Goal: Check status: Check status

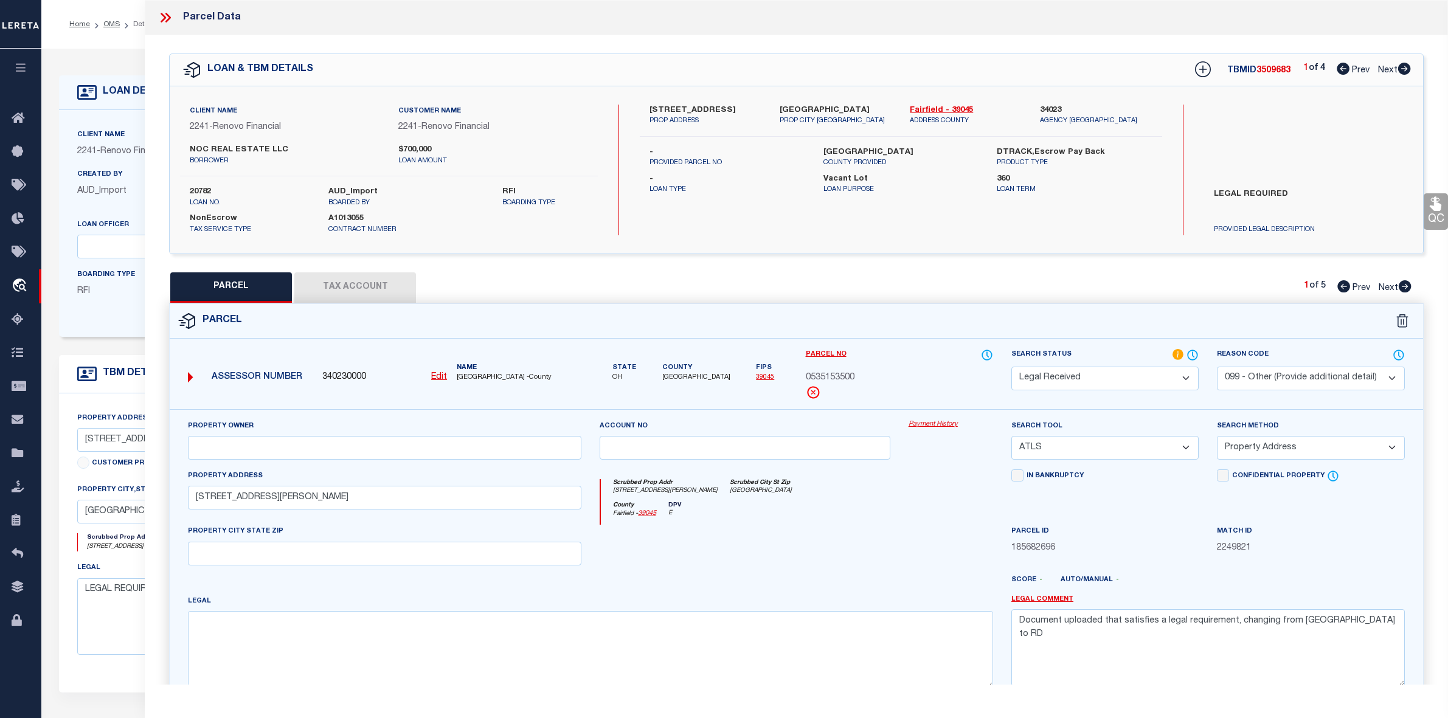
select select "RD"
select select "099"
select select "ATL"
select select "ADD"
select select "164194"
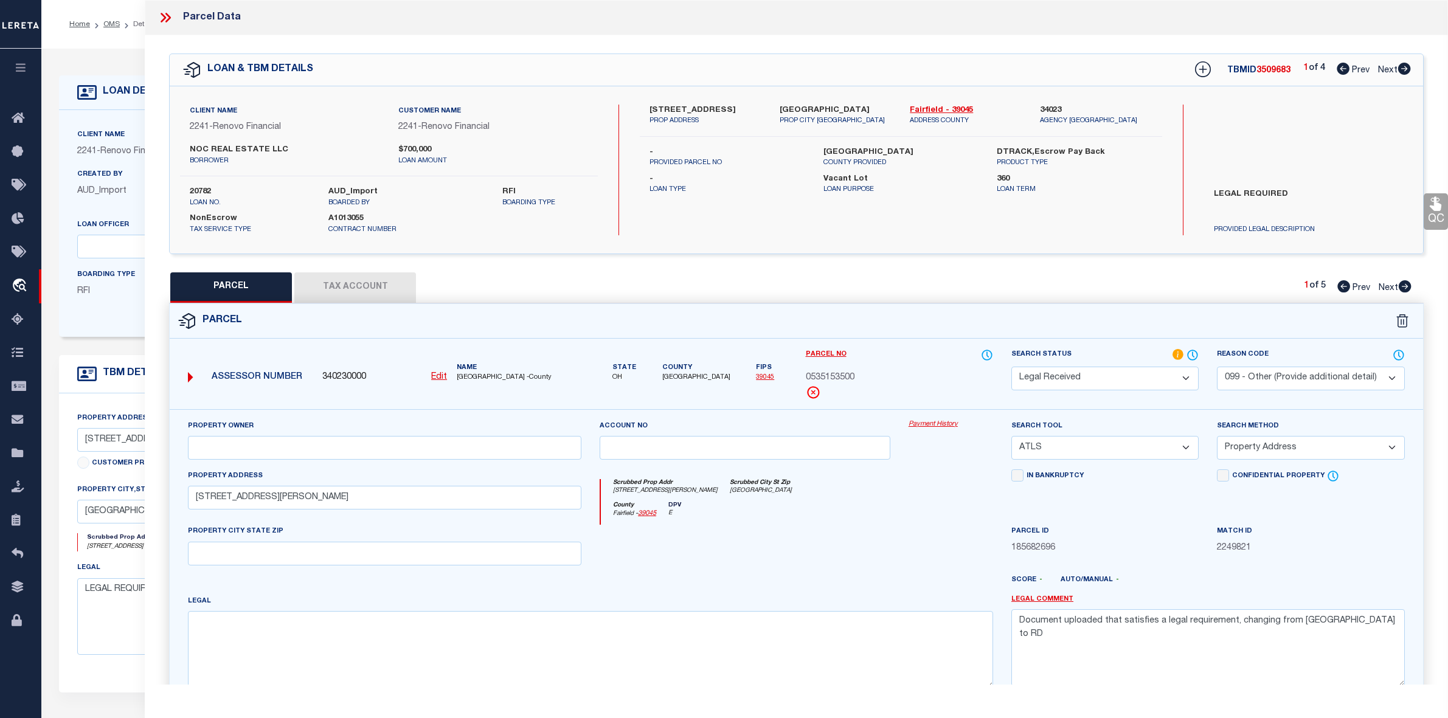
select select "25066"
select select "400"
select select "NonEscrow"
click at [171, 15] on icon at bounding box center [166, 18] width 16 height 16
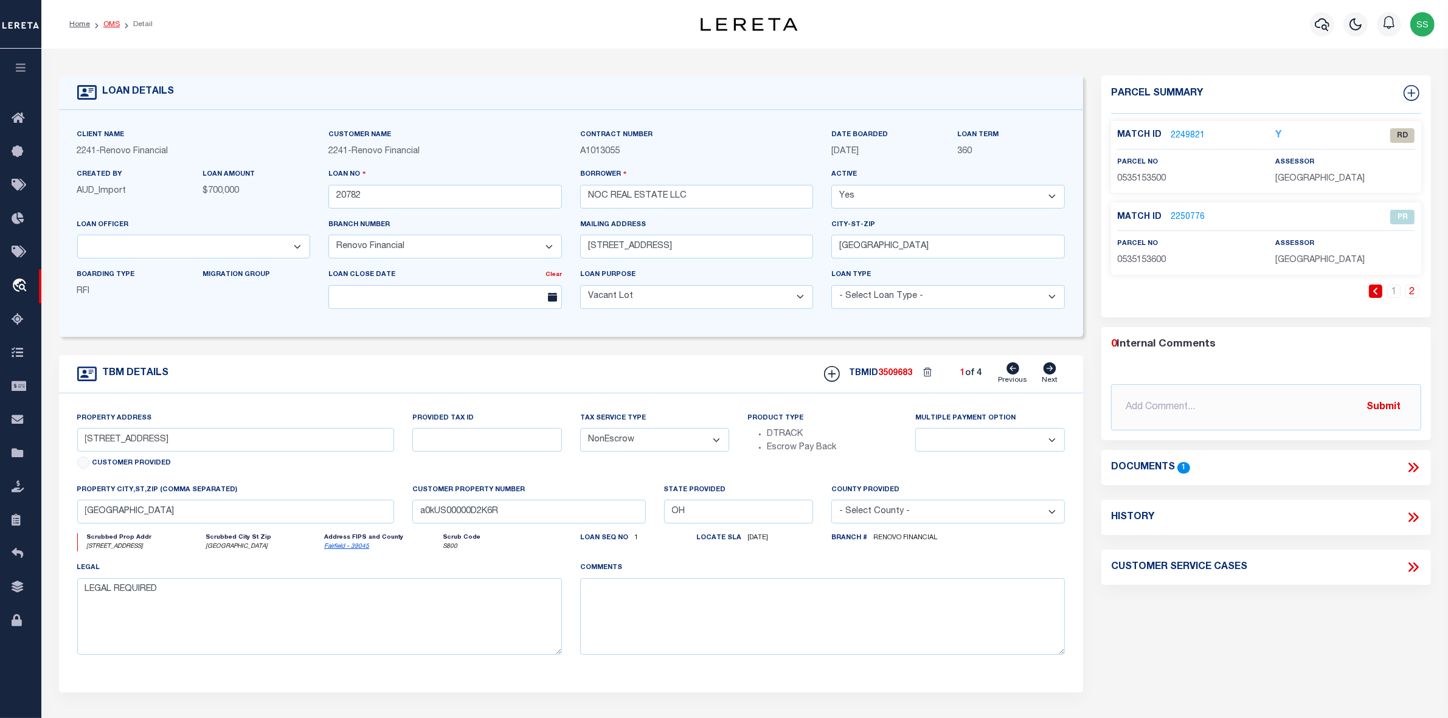
click at [113, 26] on link "OMS" at bounding box center [111, 24] width 16 height 7
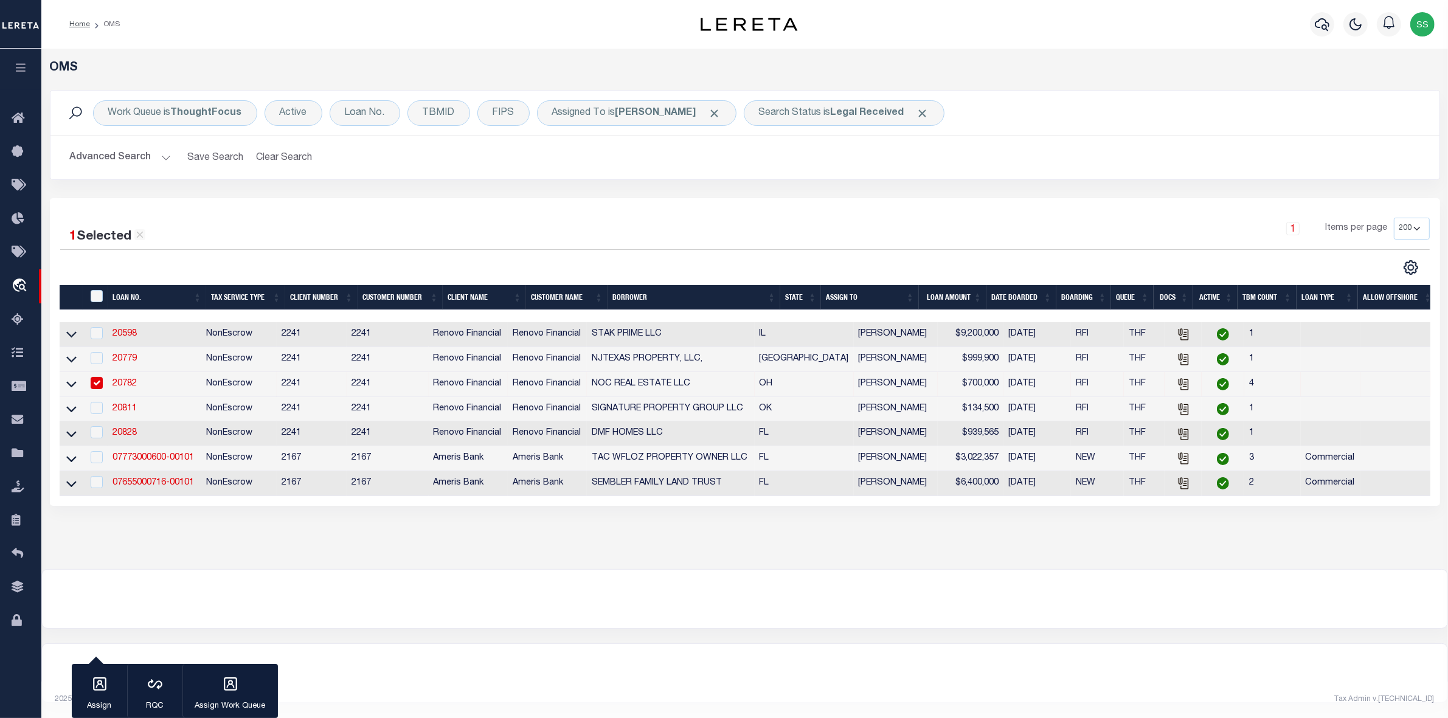
click at [101, 386] on input "checkbox" at bounding box center [97, 383] width 12 height 12
checkbox input "false"
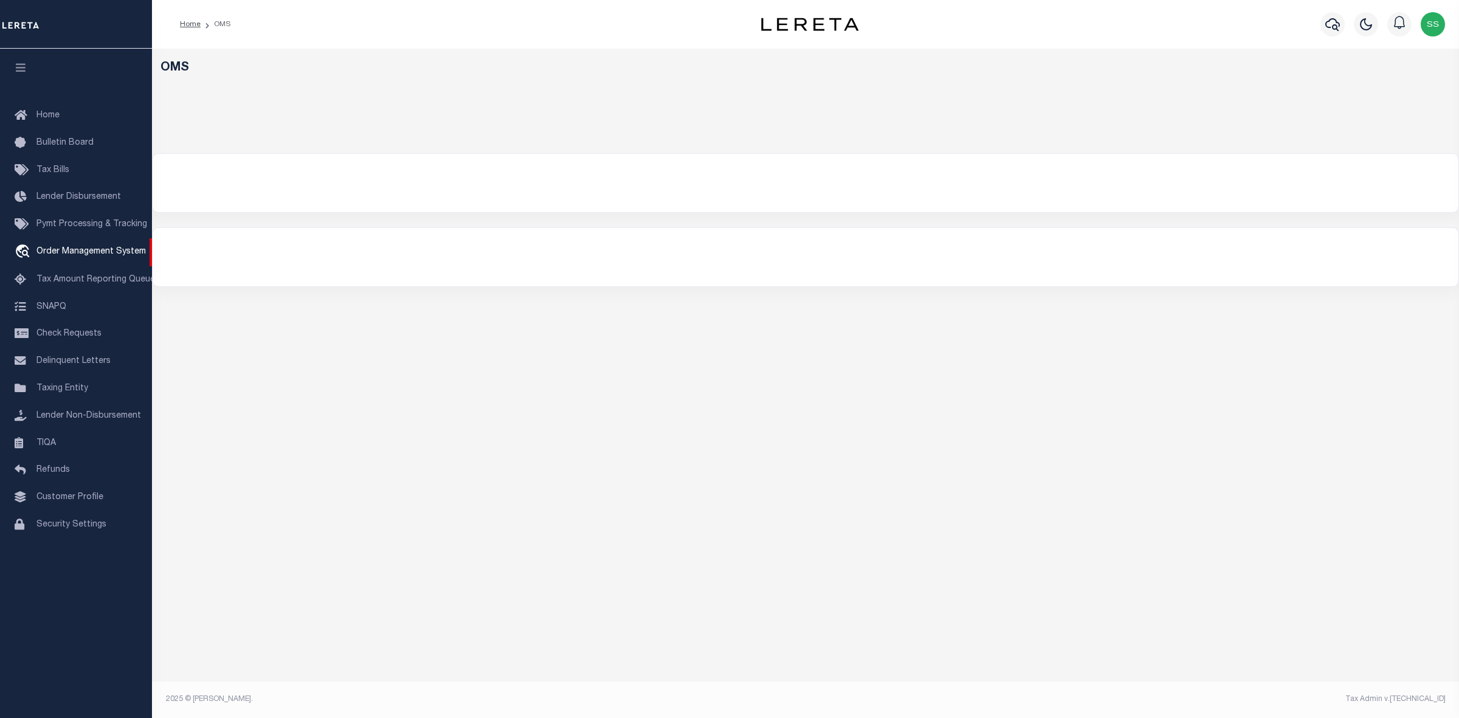
select select "200"
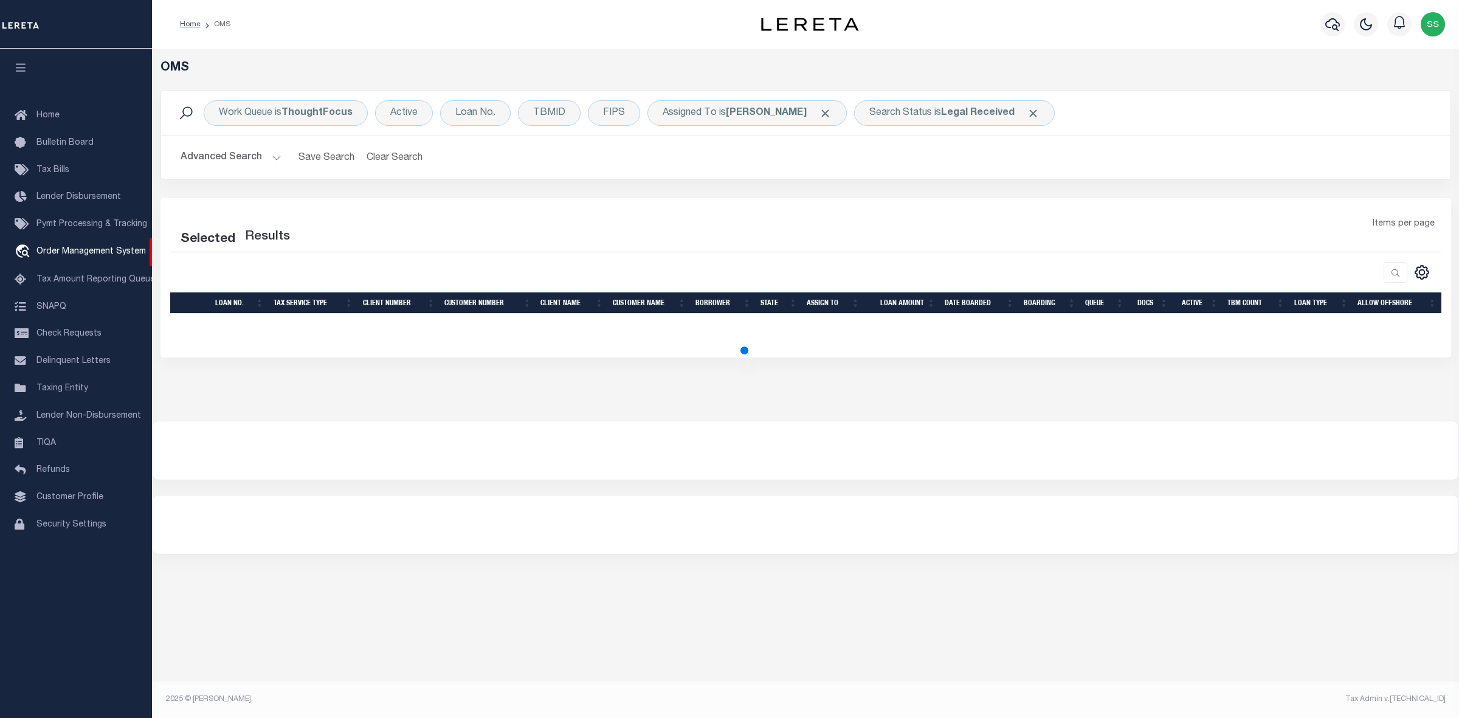
select select "200"
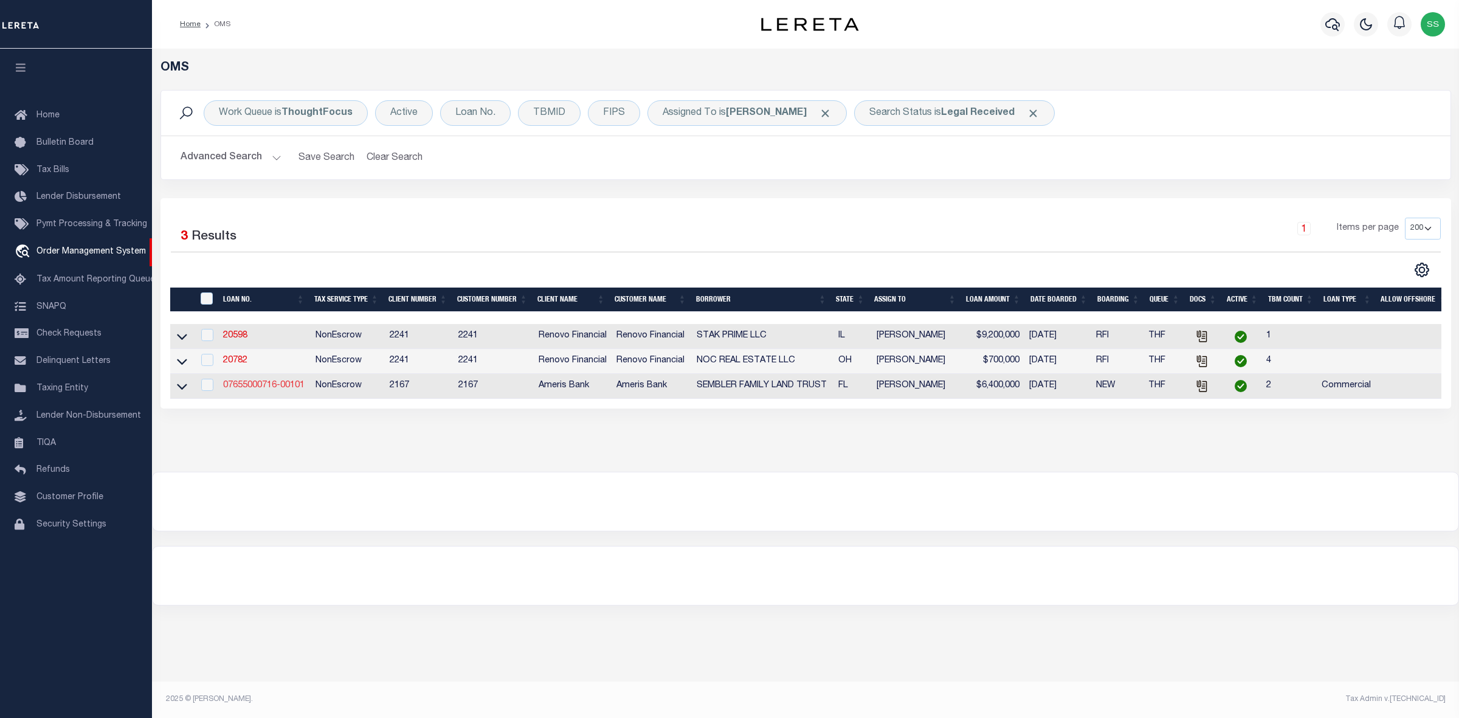
click at [287, 386] on link "07655000716-00101" at bounding box center [263, 385] width 81 height 9
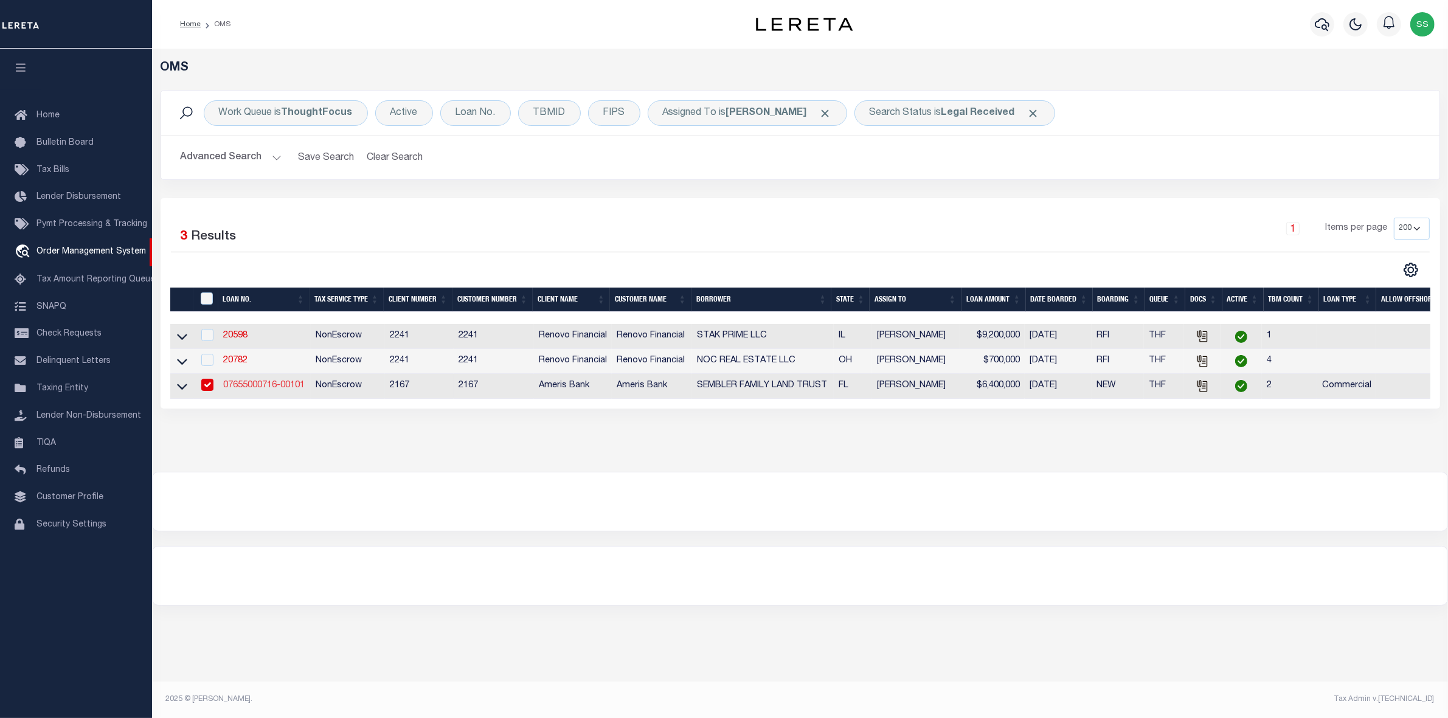
type input "07655000716-00101"
type input "SEMBLER FAMILY LAND TRUST"
select select
type input "5858 CENTRAL AVE # 2ND"
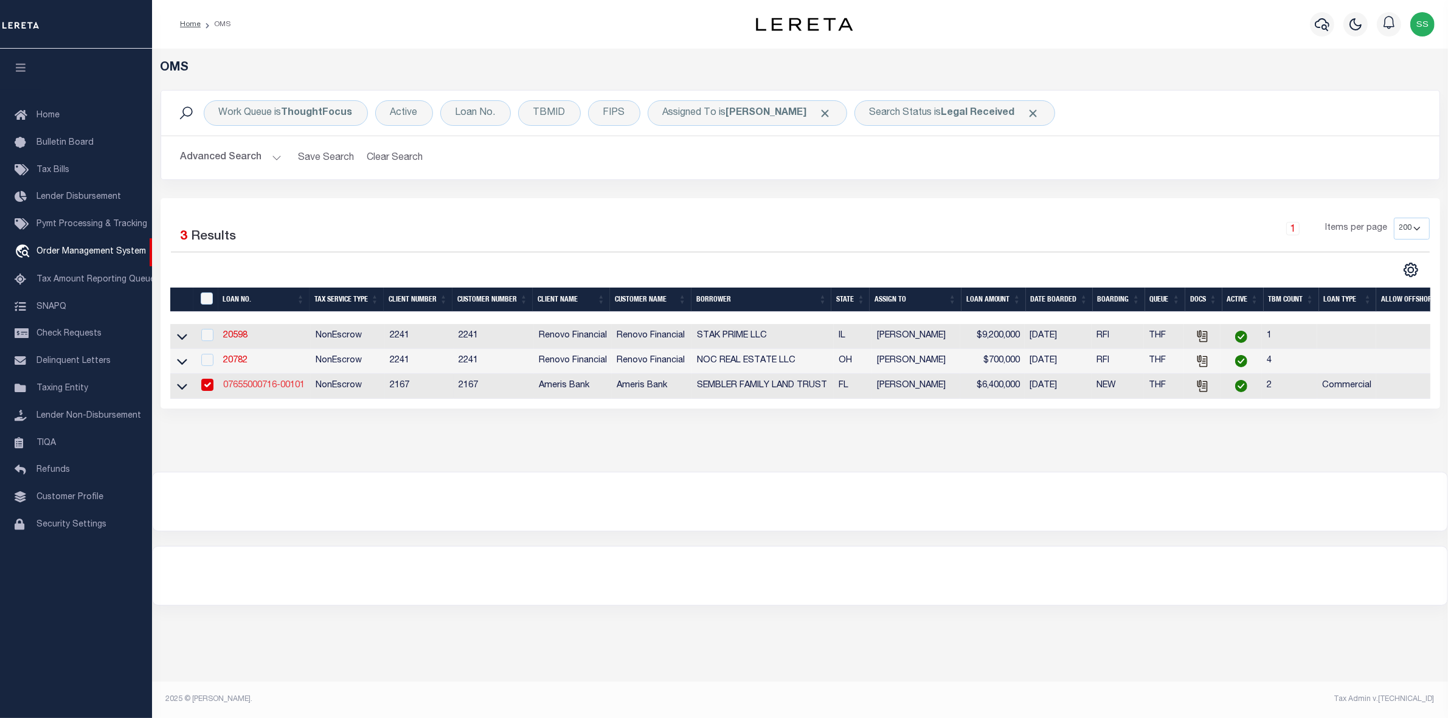
type input "ST PETERSBURG FL 33707-1720"
type input "09/07/2025"
select select "20"
select select "NonEscrow"
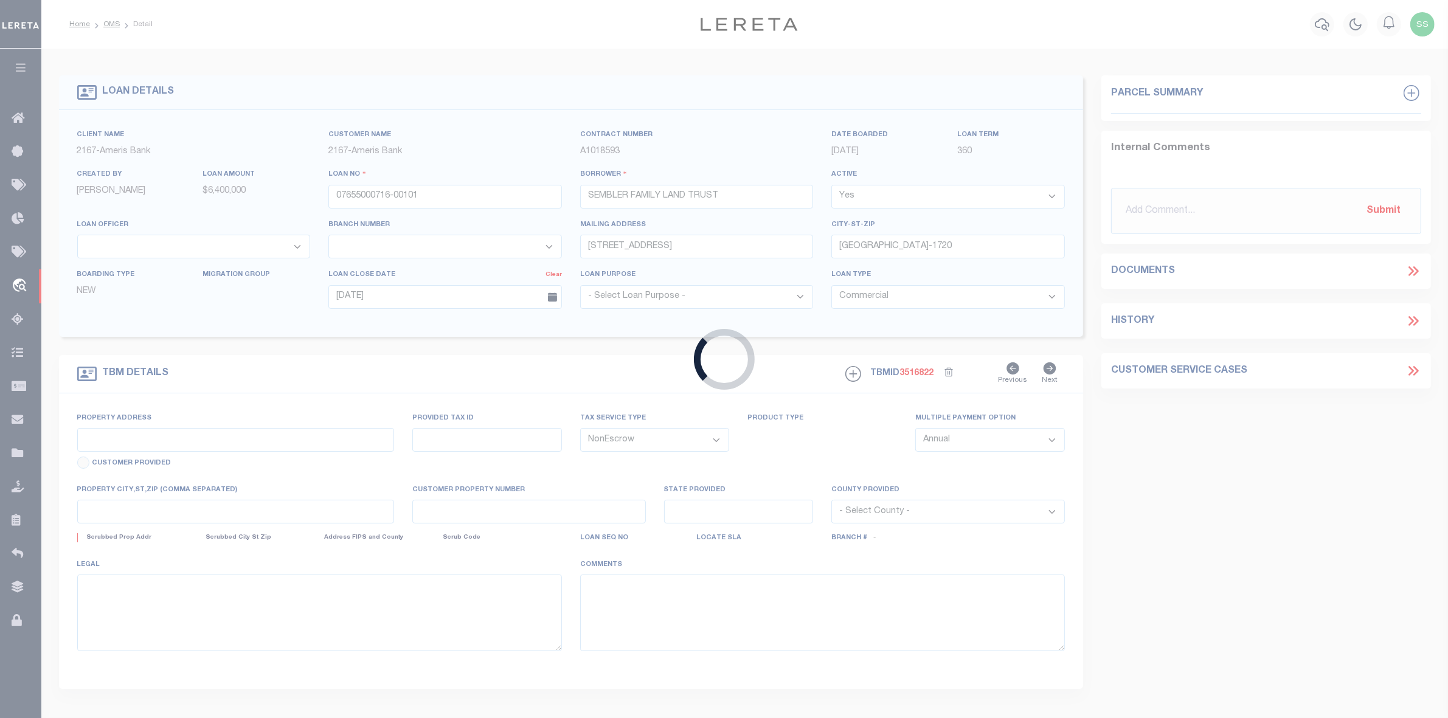
type input "211 E HIGHLAND BLVD"
select select
type input "INVERNESS FL 34452-4948"
type input "FL"
select select "10928"
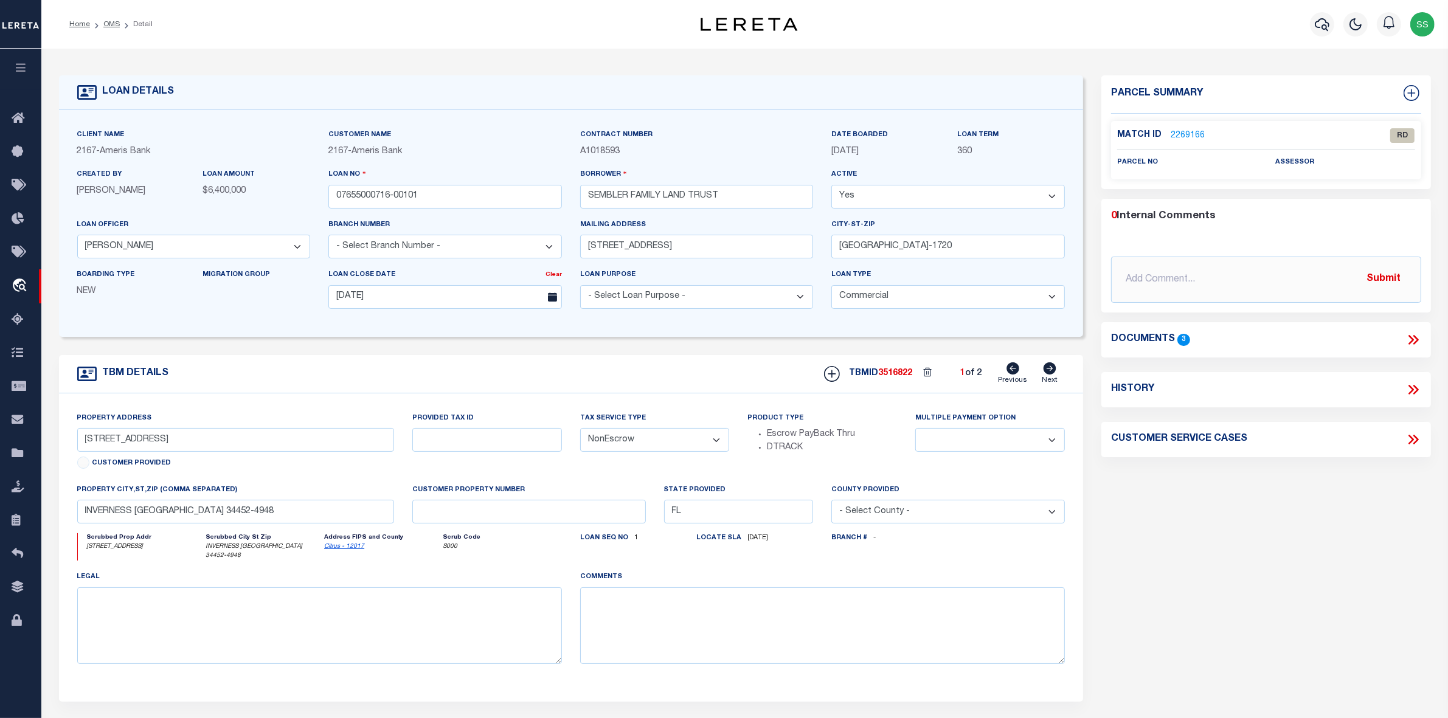
click at [1186, 134] on link "2269166" at bounding box center [1188, 136] width 34 height 13
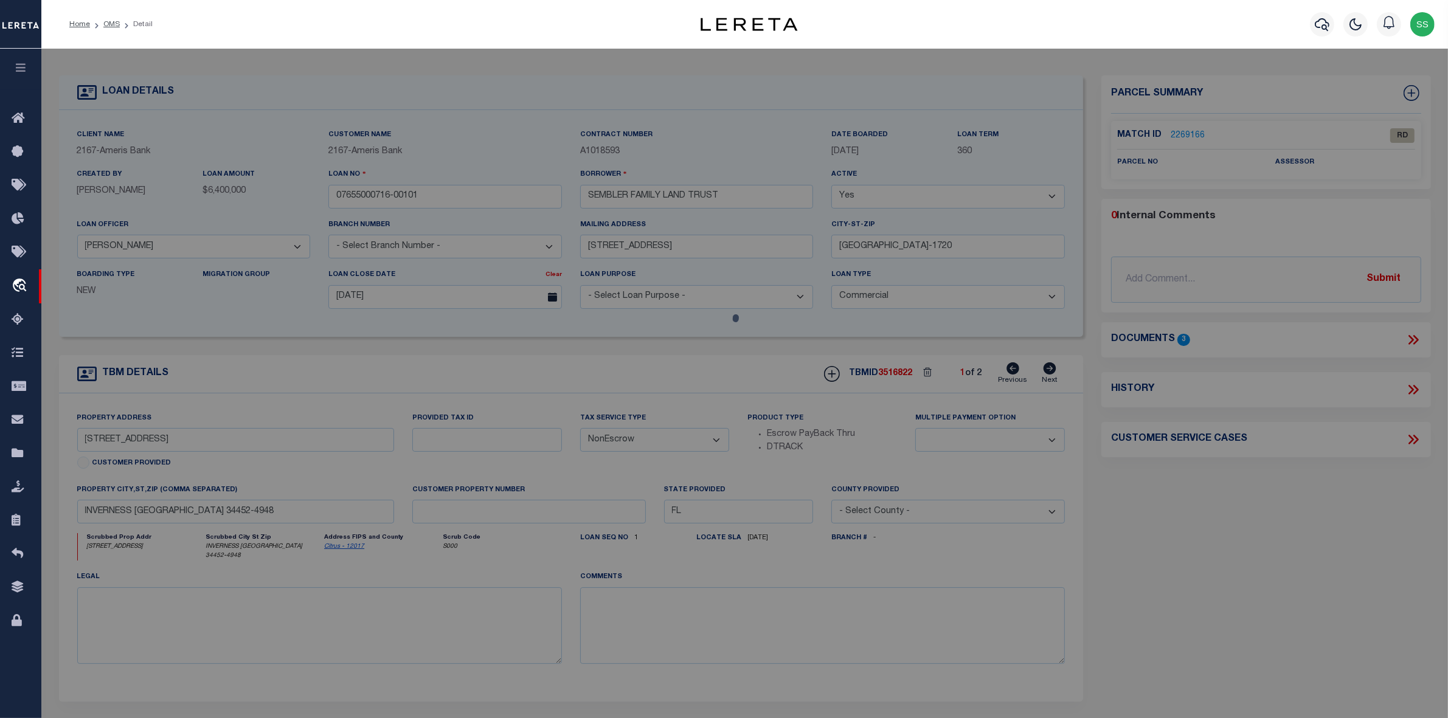
checkbox input "false"
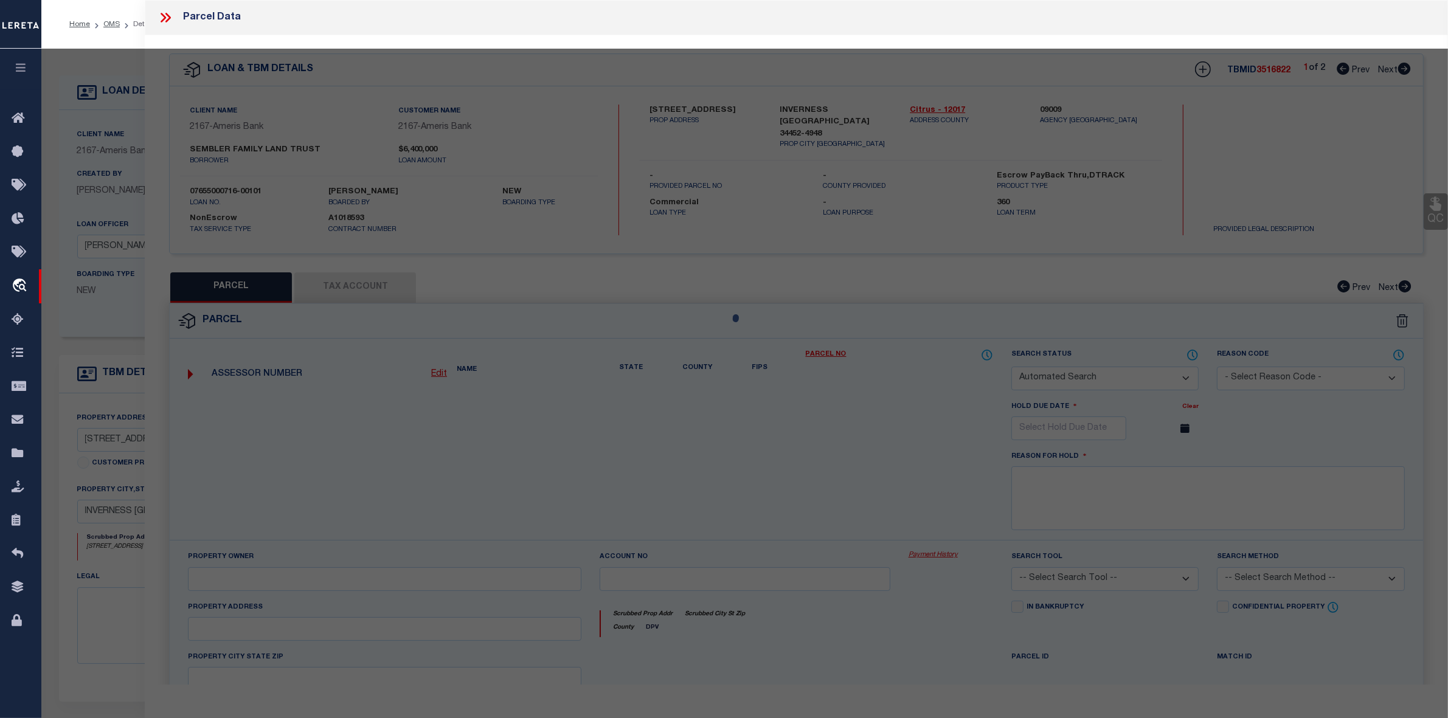
select select "RD"
checkbox input "false"
type textarea "Document uploaded that satisfies a legal requirement, changing from [GEOGRAPHIC…"
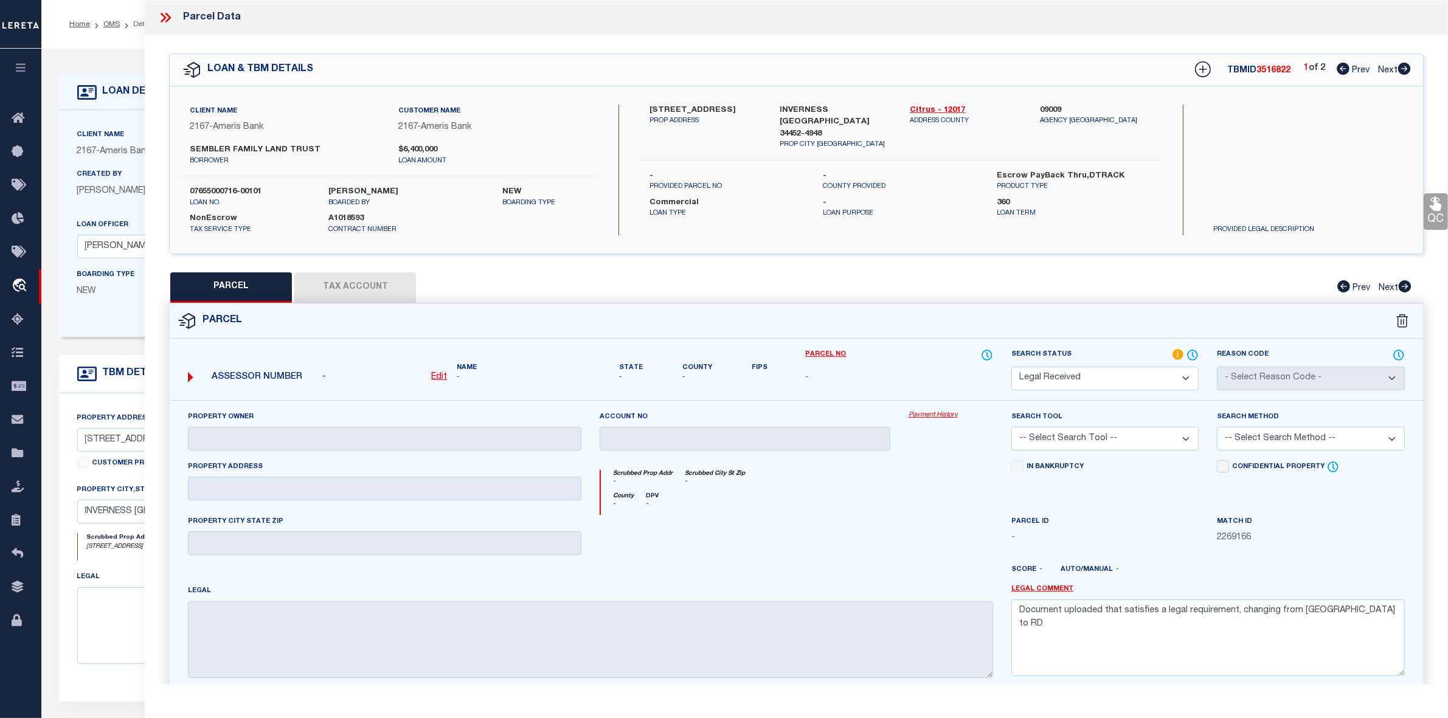
click at [166, 16] on icon at bounding box center [166, 18] width 16 height 16
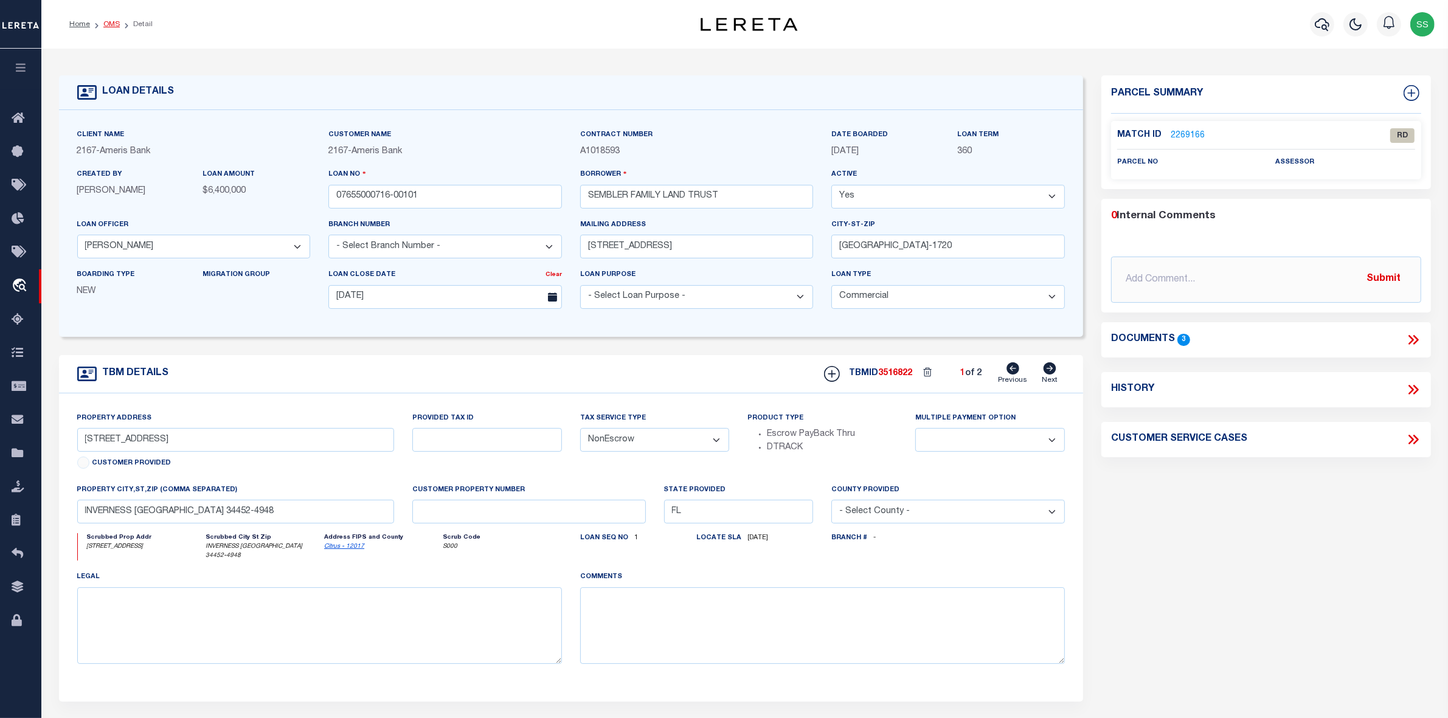
click at [114, 25] on link "OMS" at bounding box center [111, 24] width 16 height 7
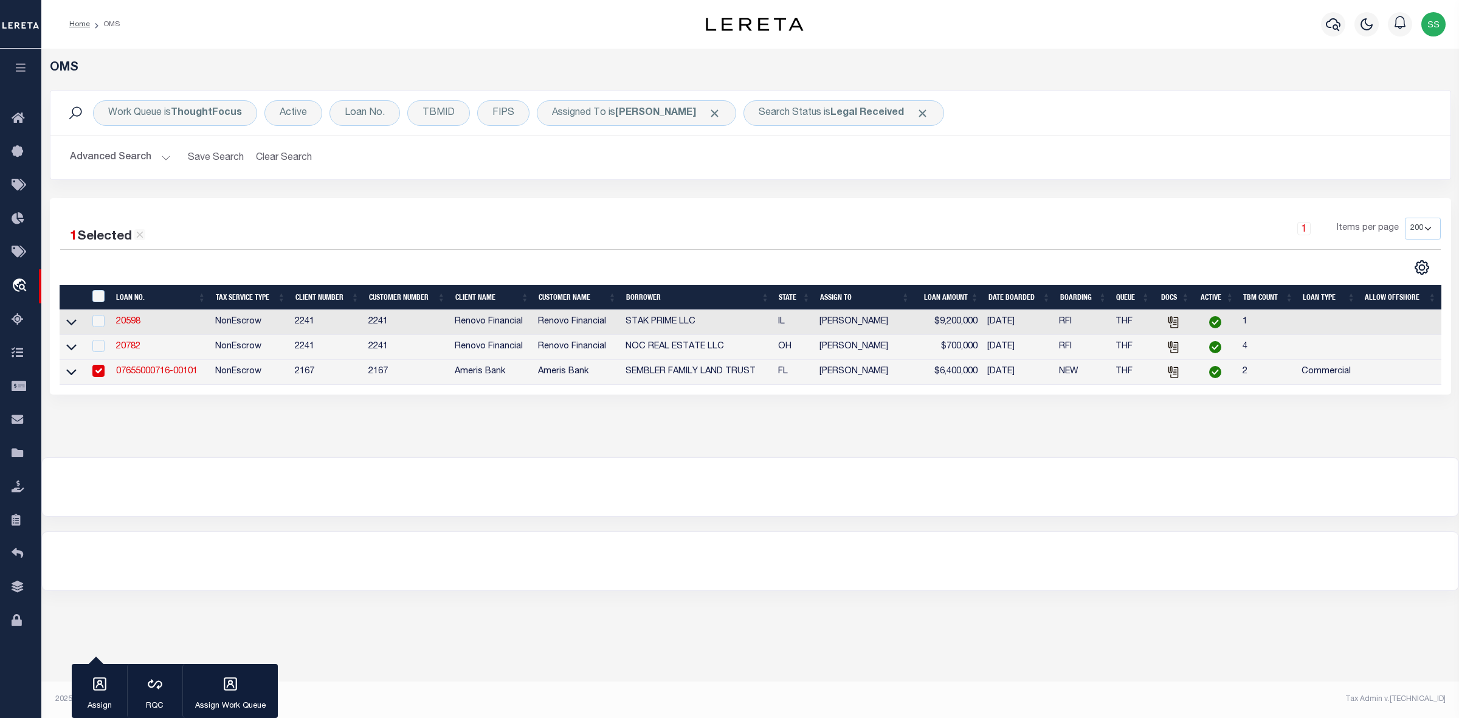
click at [99, 375] on input "checkbox" at bounding box center [98, 371] width 12 height 12
checkbox input "false"
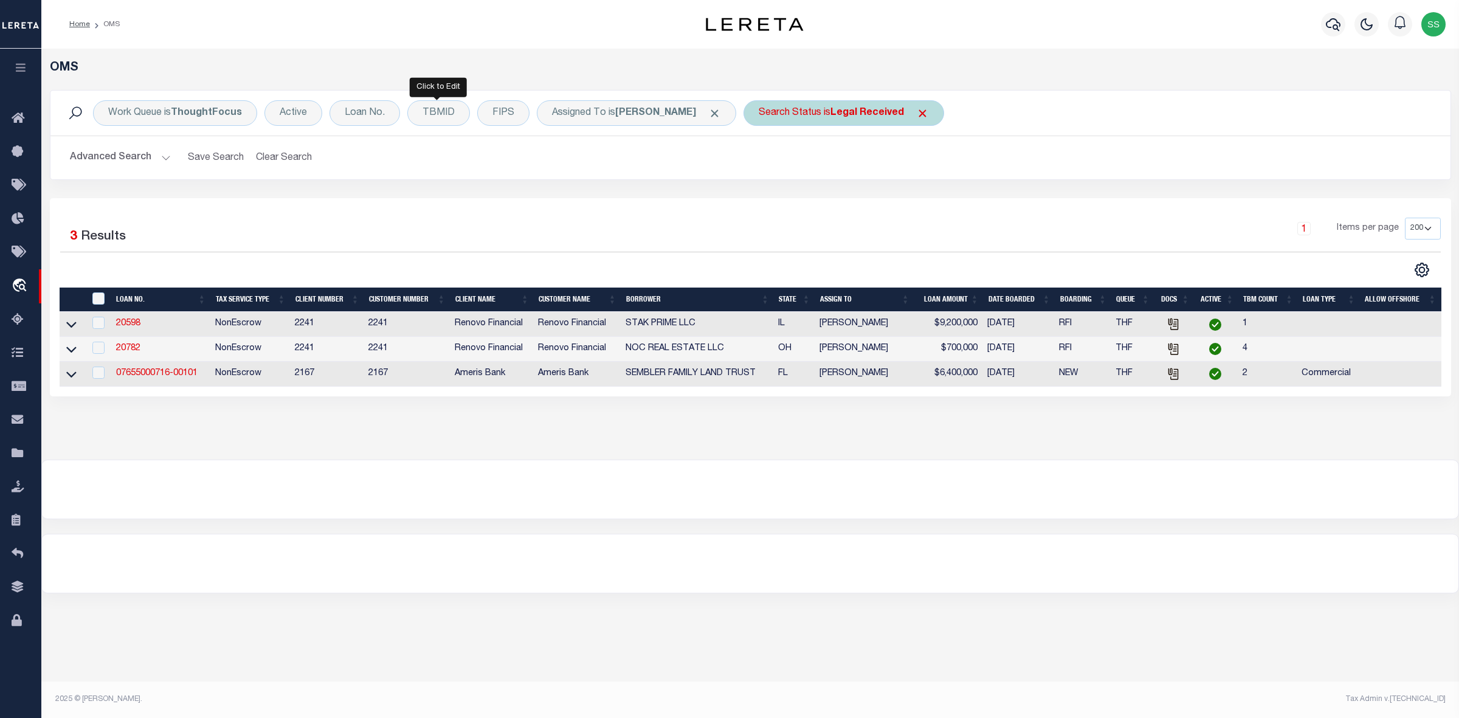
click at [449, 120] on div "TBMID" at bounding box center [438, 113] width 63 height 26
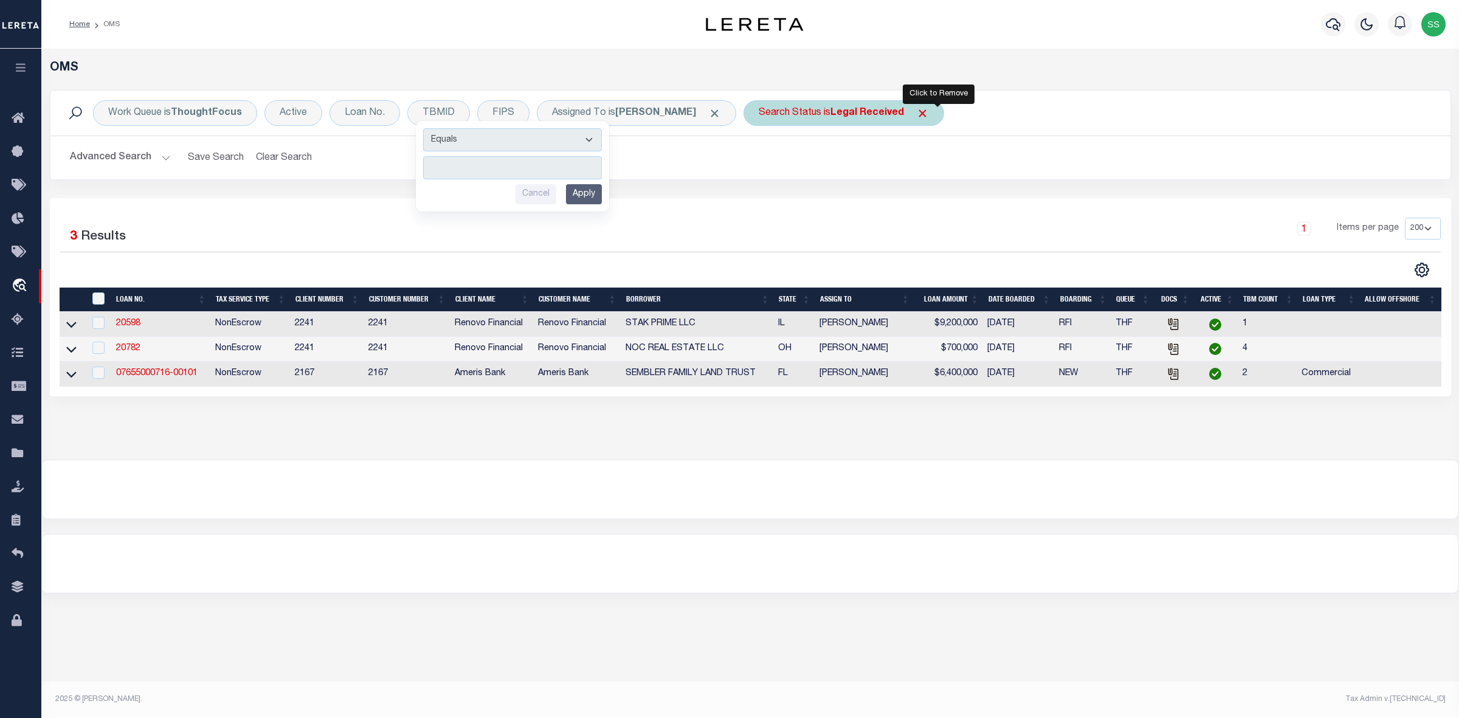
click at [929, 111] on span "Click to Remove" at bounding box center [922, 113] width 13 height 13
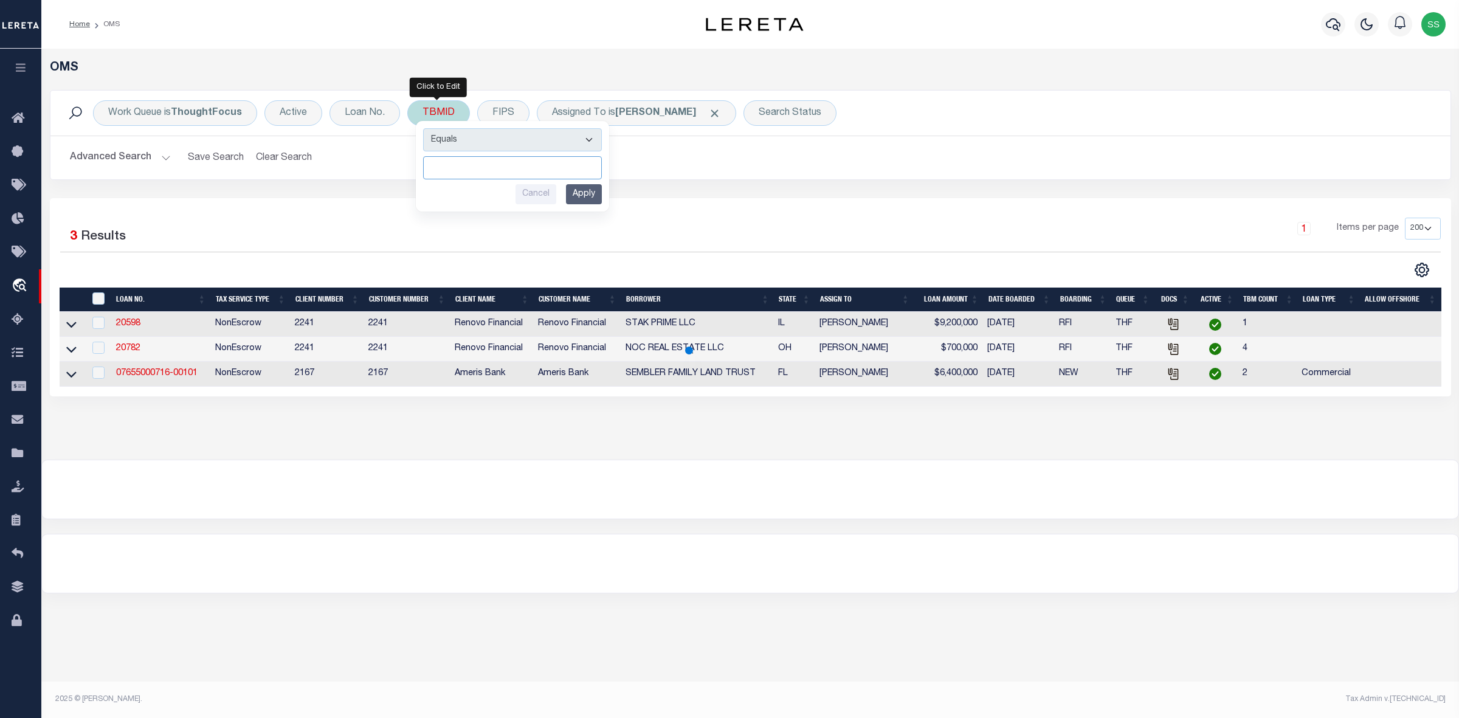
click at [493, 167] on input "number" at bounding box center [512, 167] width 179 height 23
paste input "3512921"
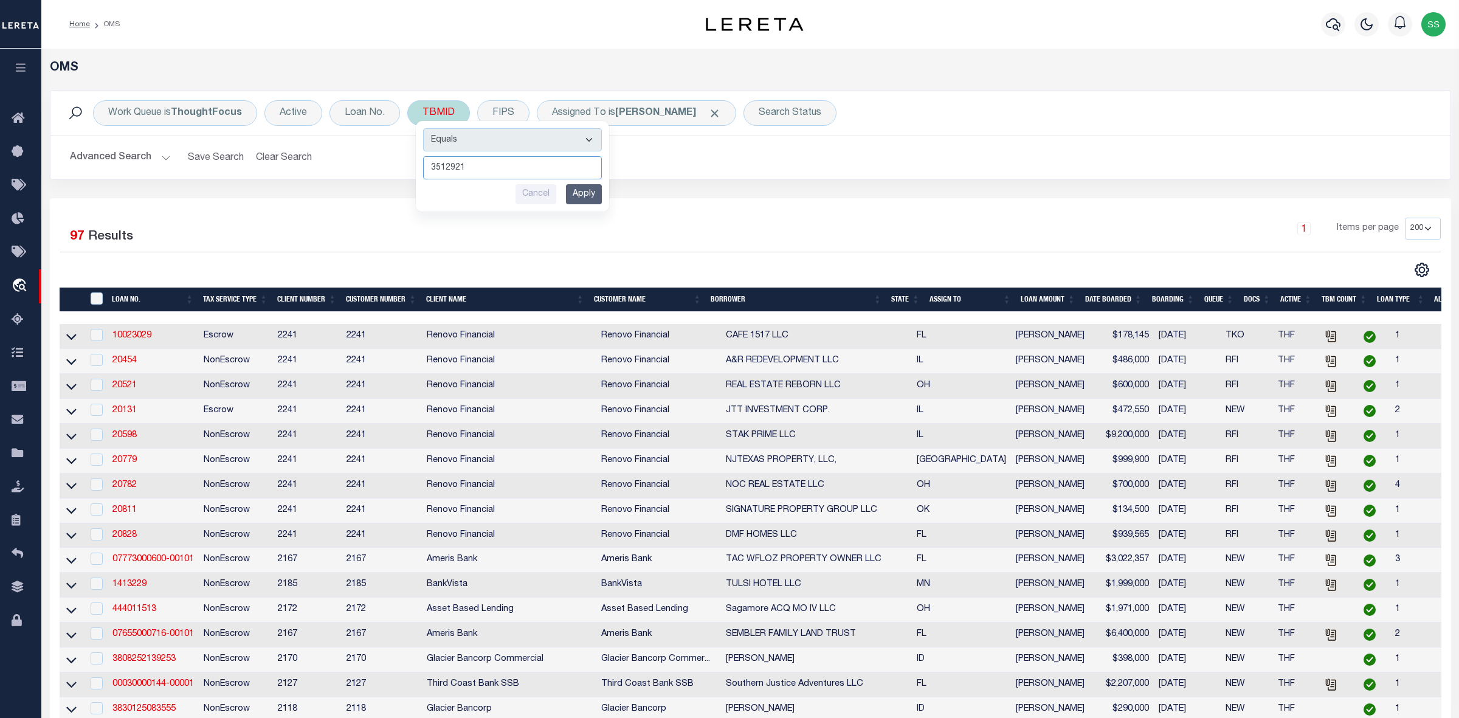
type input "3512921"
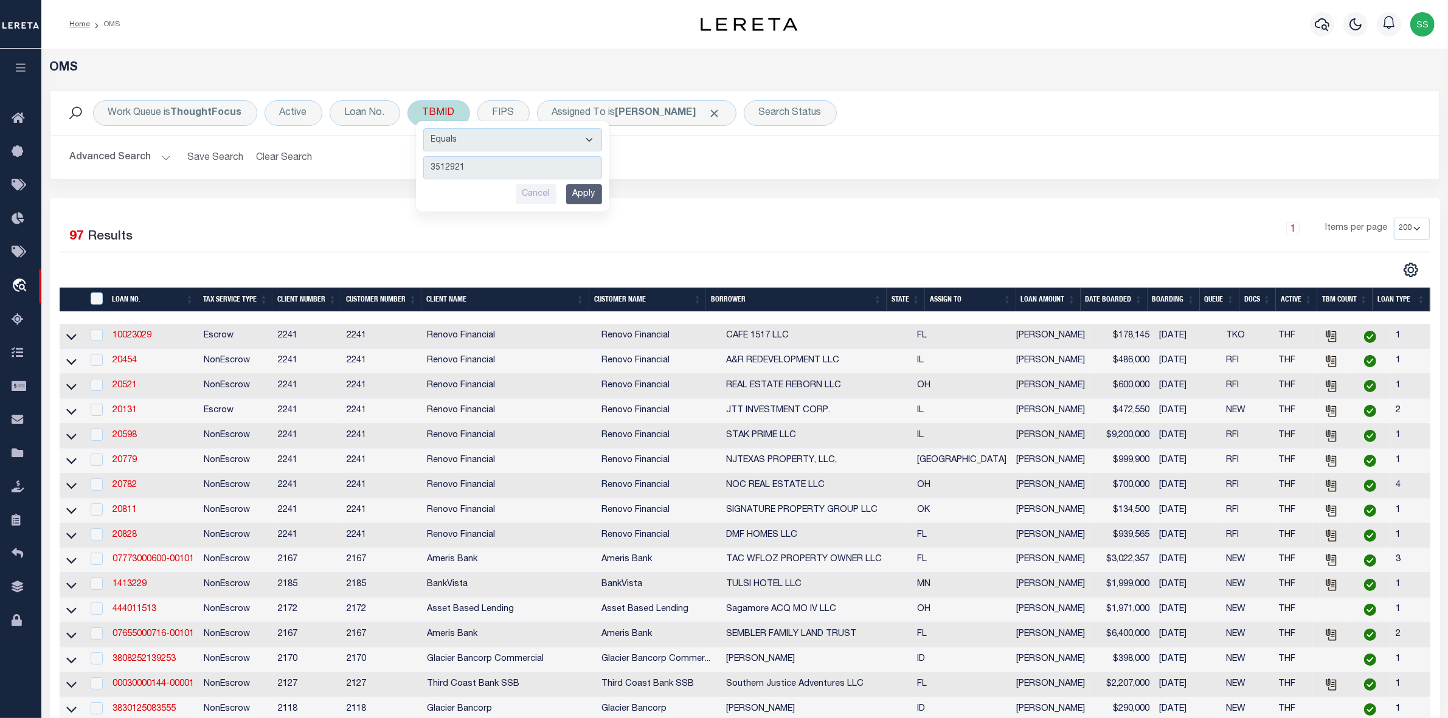
click at [579, 193] on input "Apply" at bounding box center [584, 194] width 36 height 20
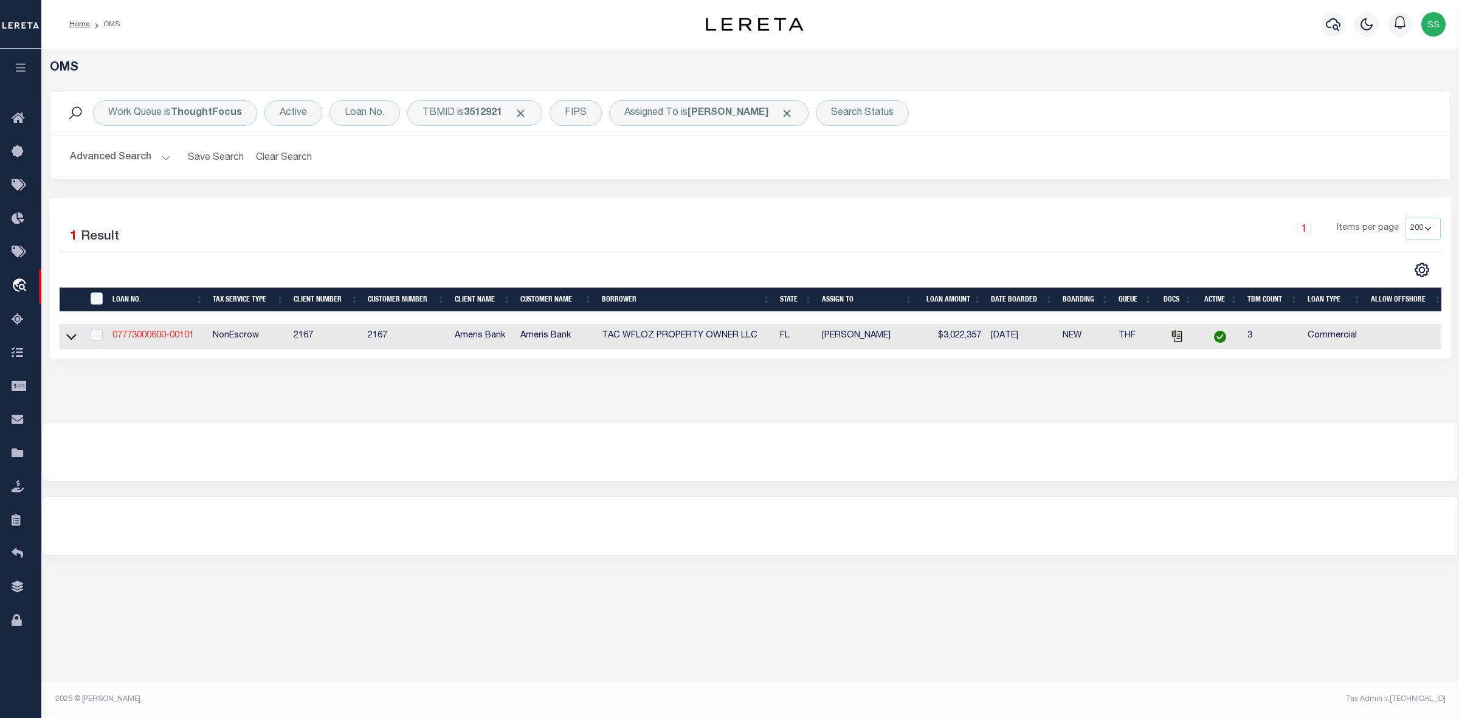
click at [145, 338] on link "07773000600-00101" at bounding box center [153, 335] width 81 height 9
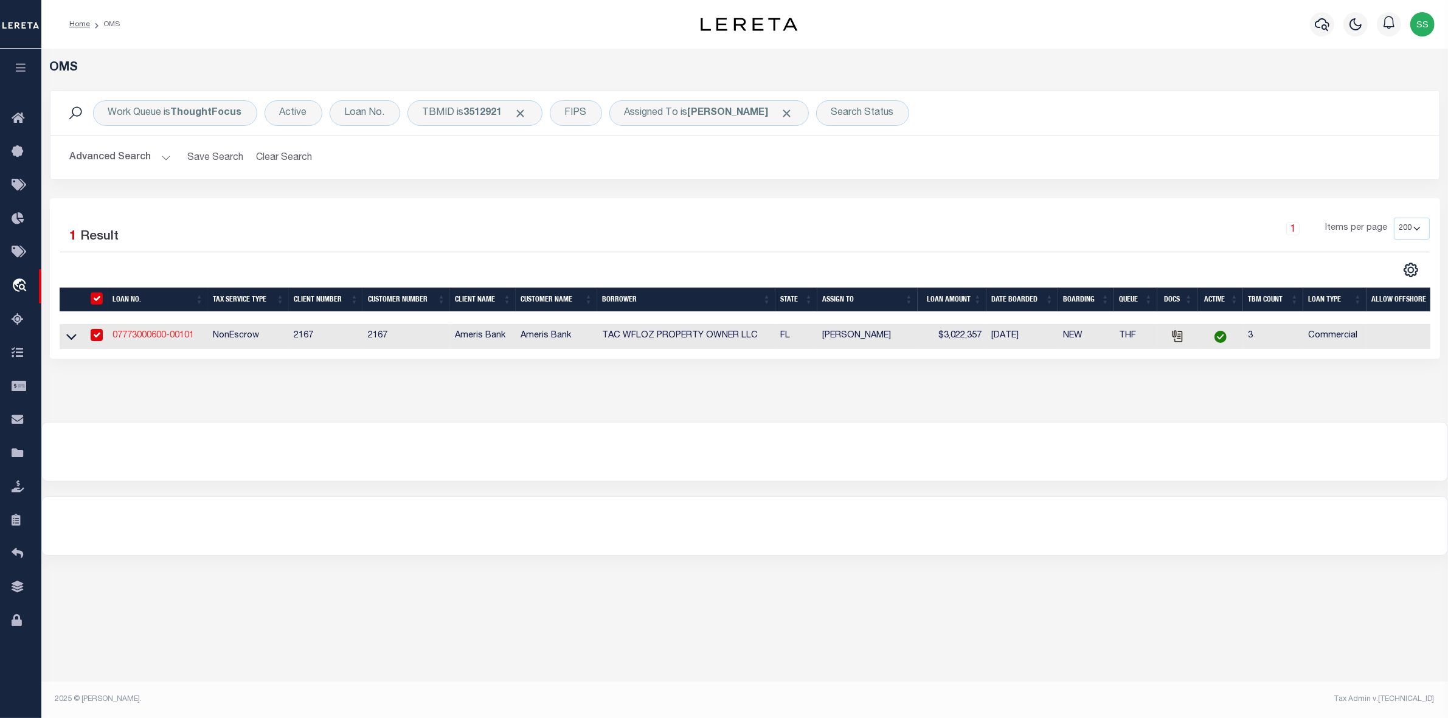
type input "07773000600-00101"
type input "TAC WFLOZ PROPERTY OWNER LLC"
select select "10932"
type input "3565 PIEDMONT RD NE BLDG 1-200"
type input "ATLANTA GA 30305-8245"
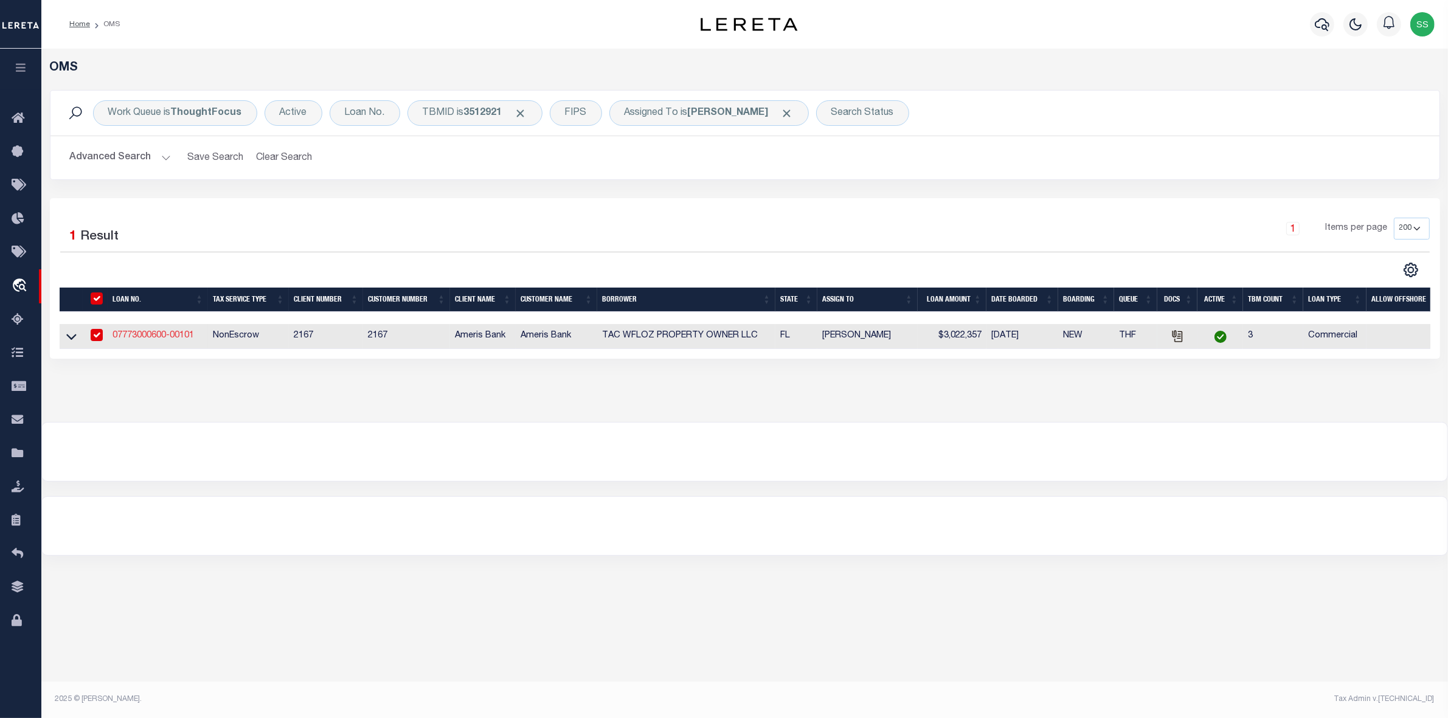
type input "08/07/2025"
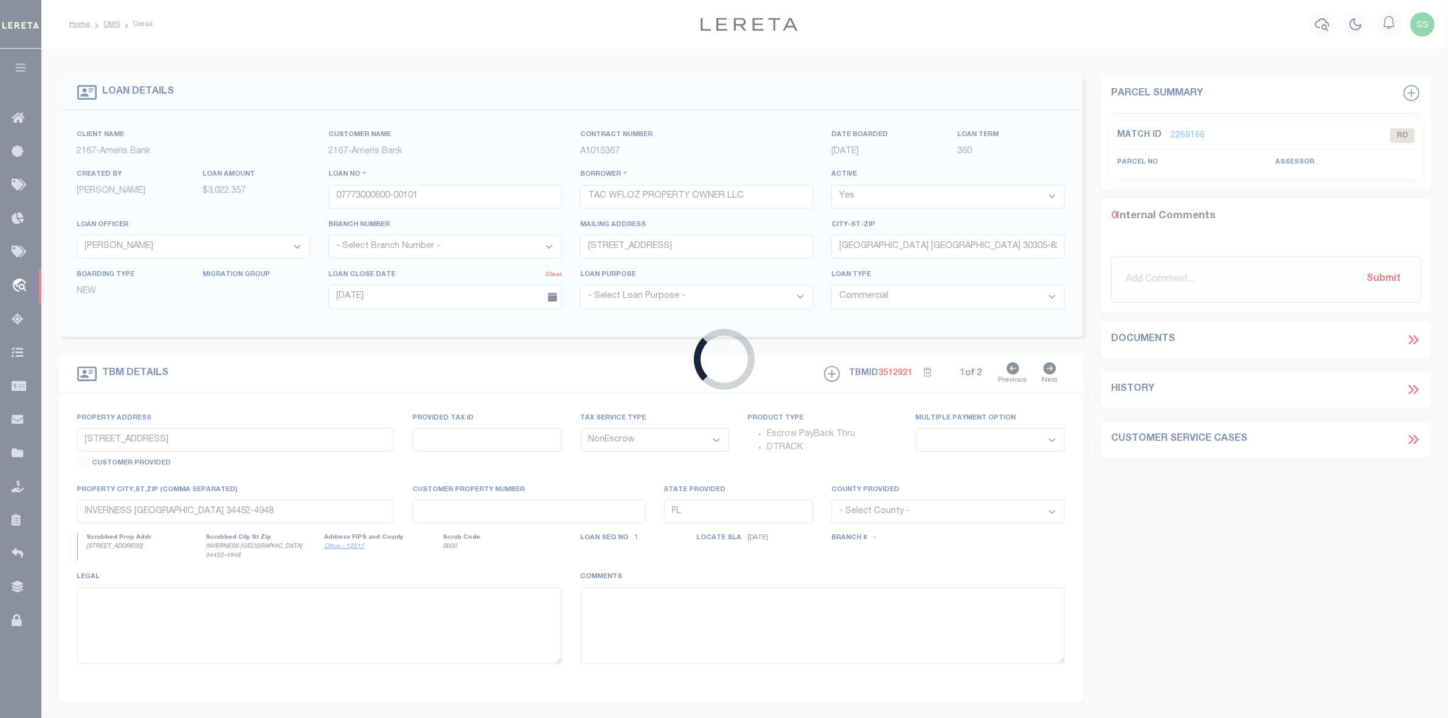
select select "10932"
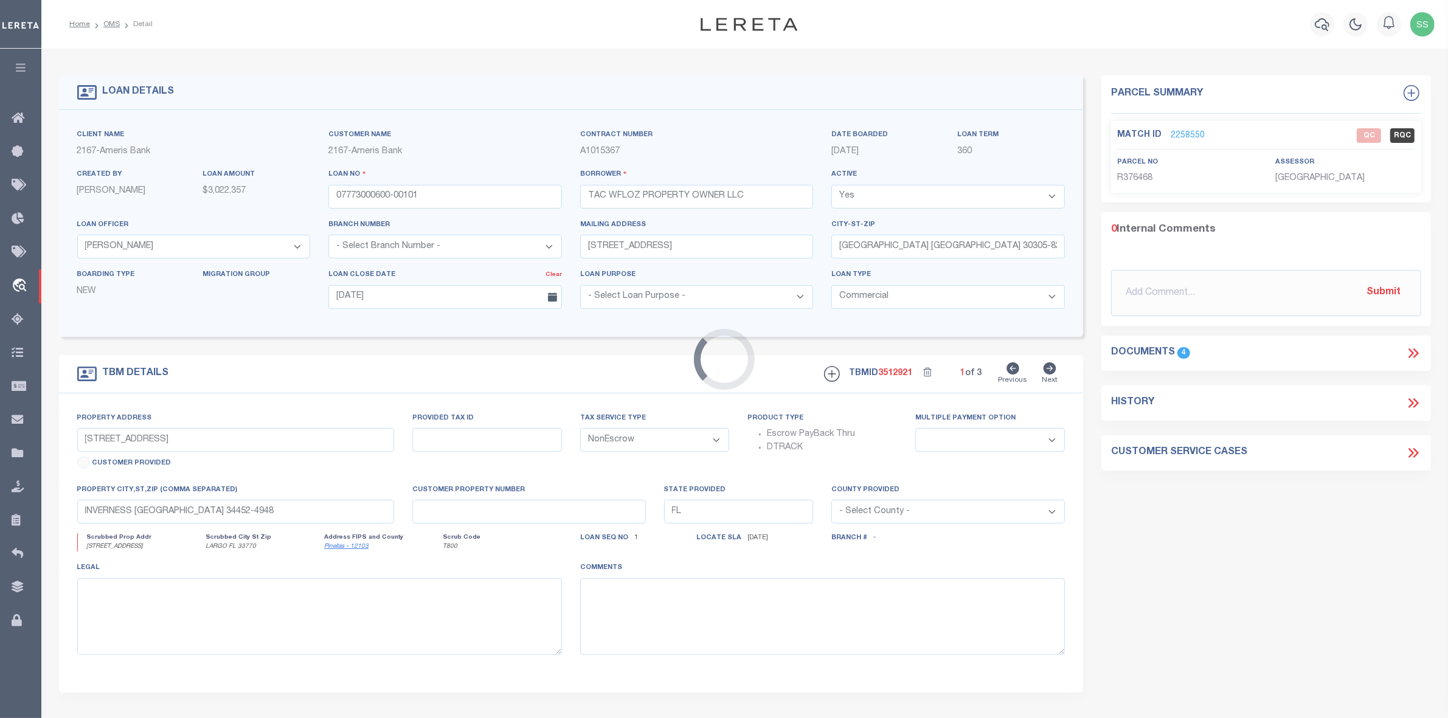
type input "401 W BAY DR"
select select
type input "LARGO FL 33770"
type input "34291593330001-0060"
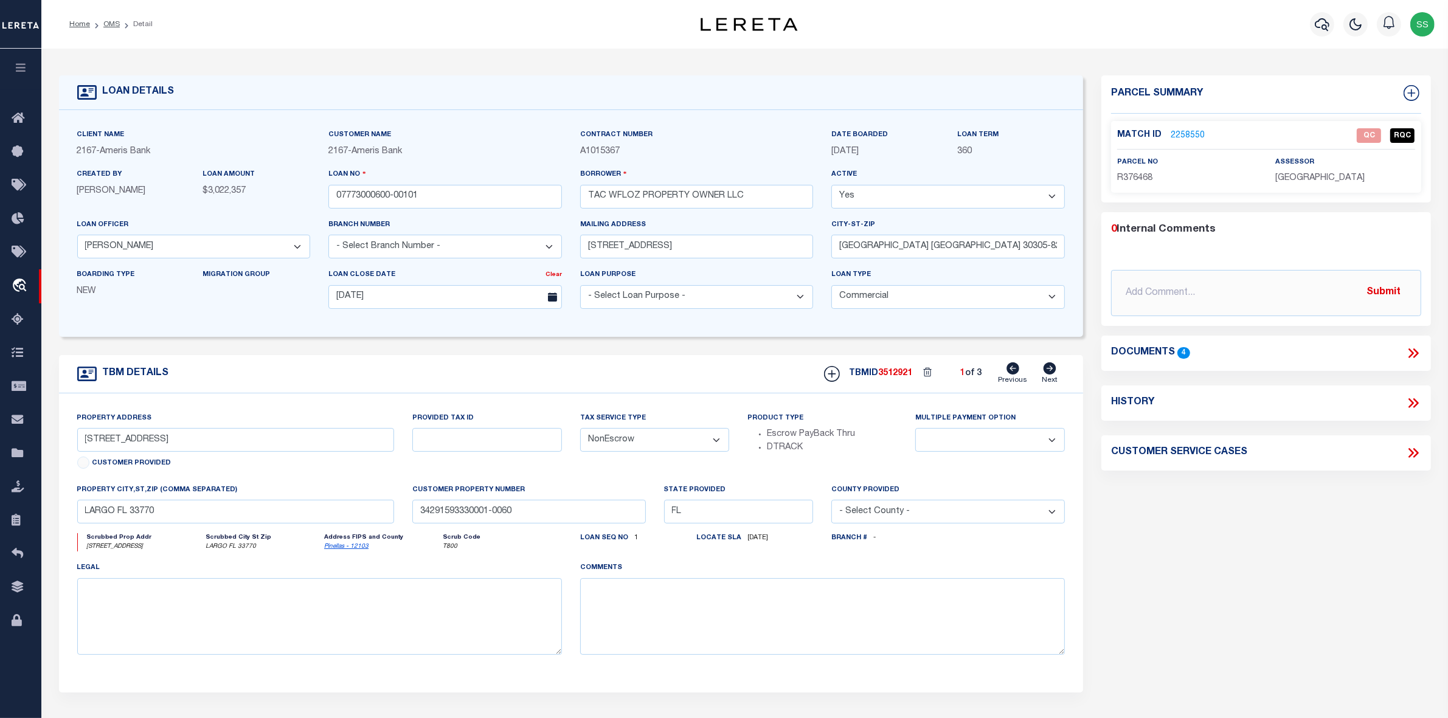
click at [1187, 133] on link "2258550" at bounding box center [1188, 136] width 34 height 13
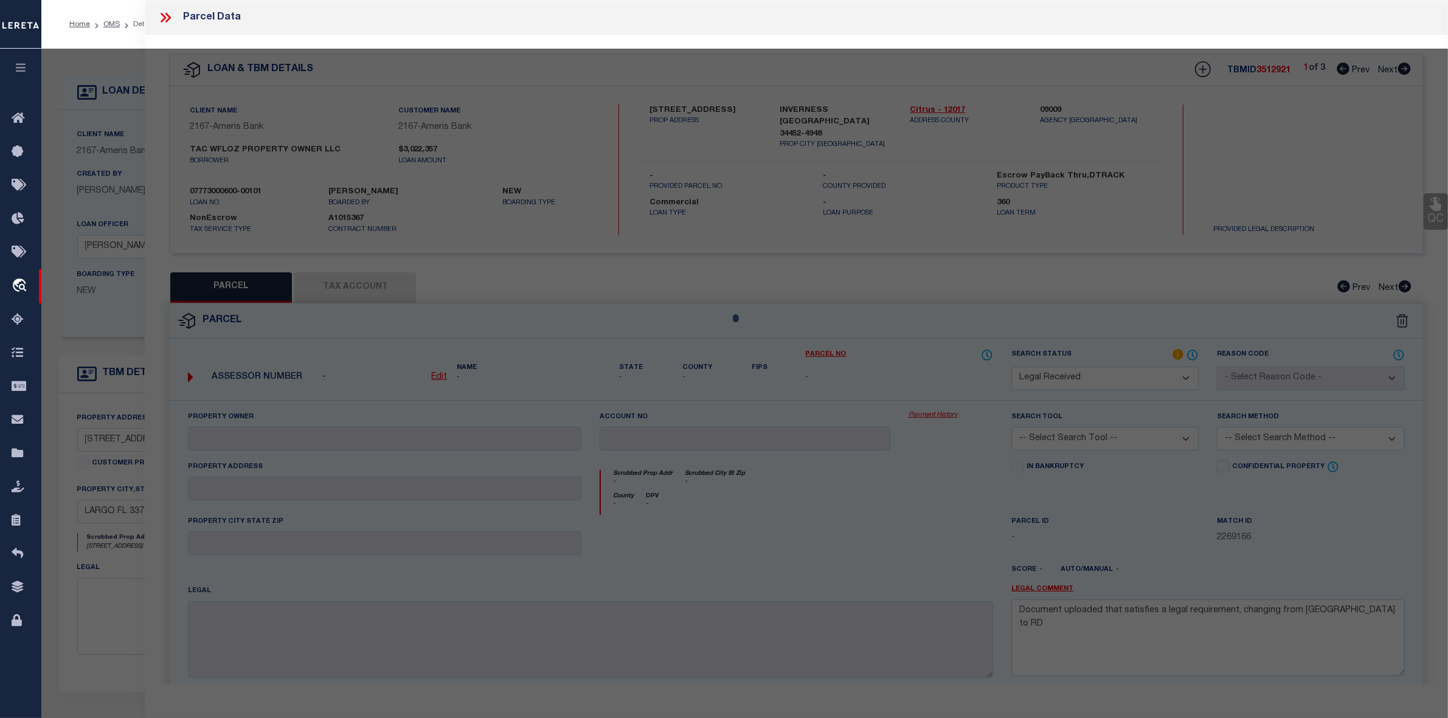
select select "AS"
checkbox input "false"
select select "QC"
type input "TAC WFLOZ PROPERTY OWNER LLC"
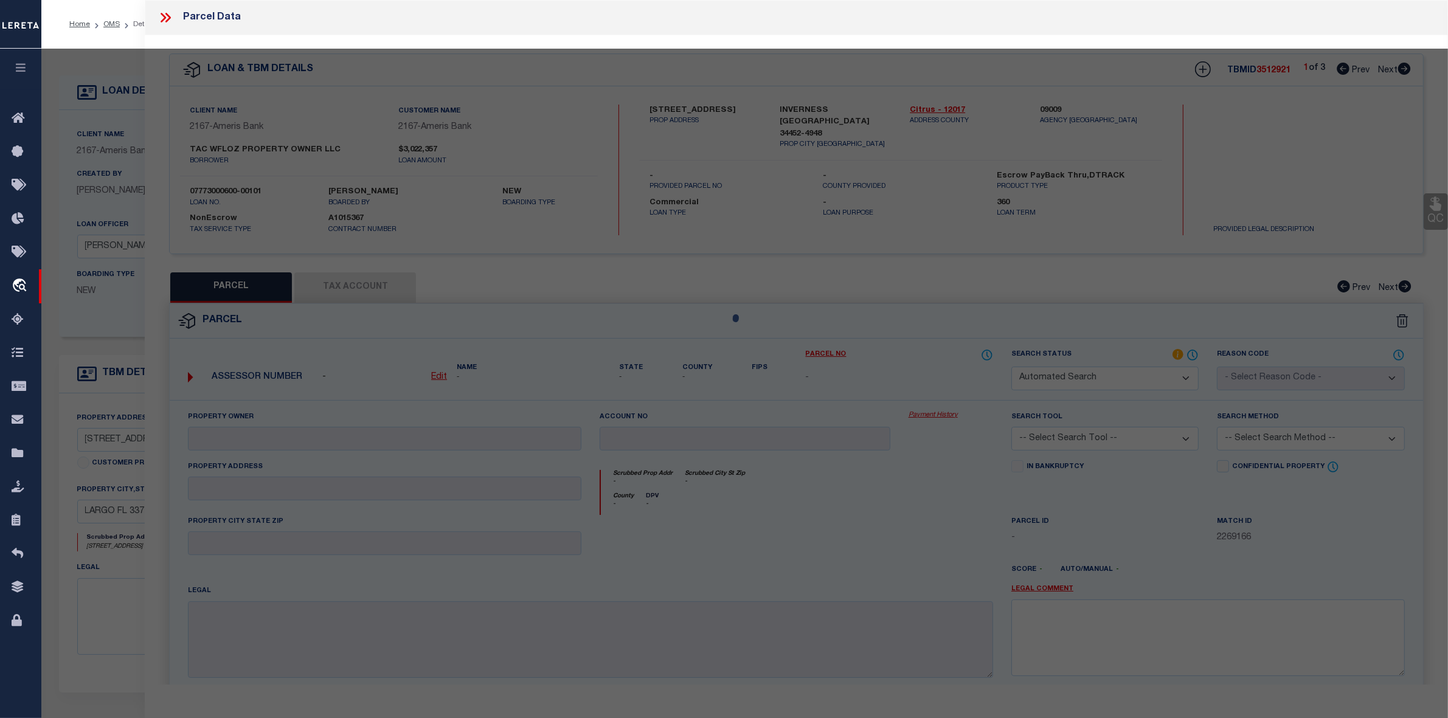
select select "AGW"
select select "LEG"
type input "401 WEST BAY DR"
type input "LARGO, FL 33770"
type textarea "ULMER'S ADD, M.W. BLK A, LOT 6"
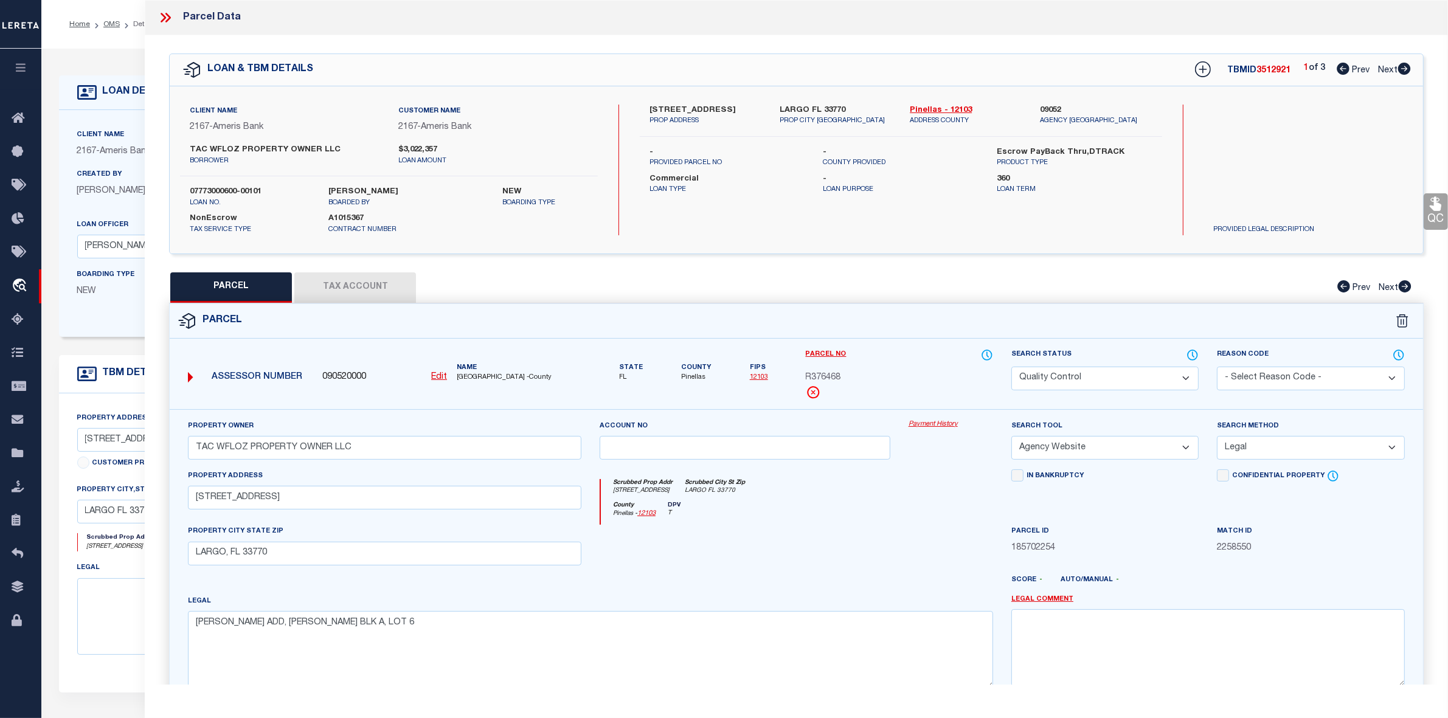
click at [1402, 66] on icon at bounding box center [1404, 69] width 13 height 12
select select "AS"
select select
checkbox input "false"
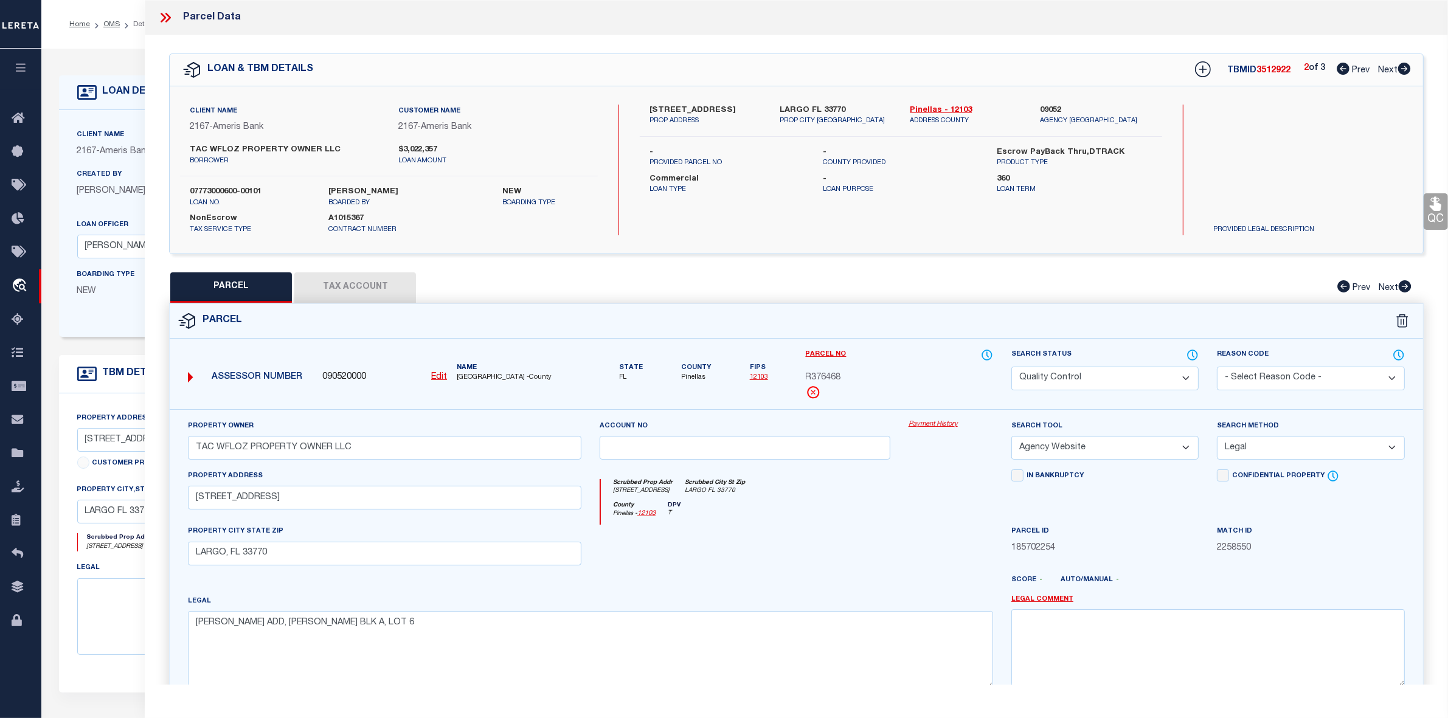
checkbox input "false"
select select "QC"
type input "TAC WFLOZ PROPERTY OWNER LLC"
select select "AGW"
select select "LEG"
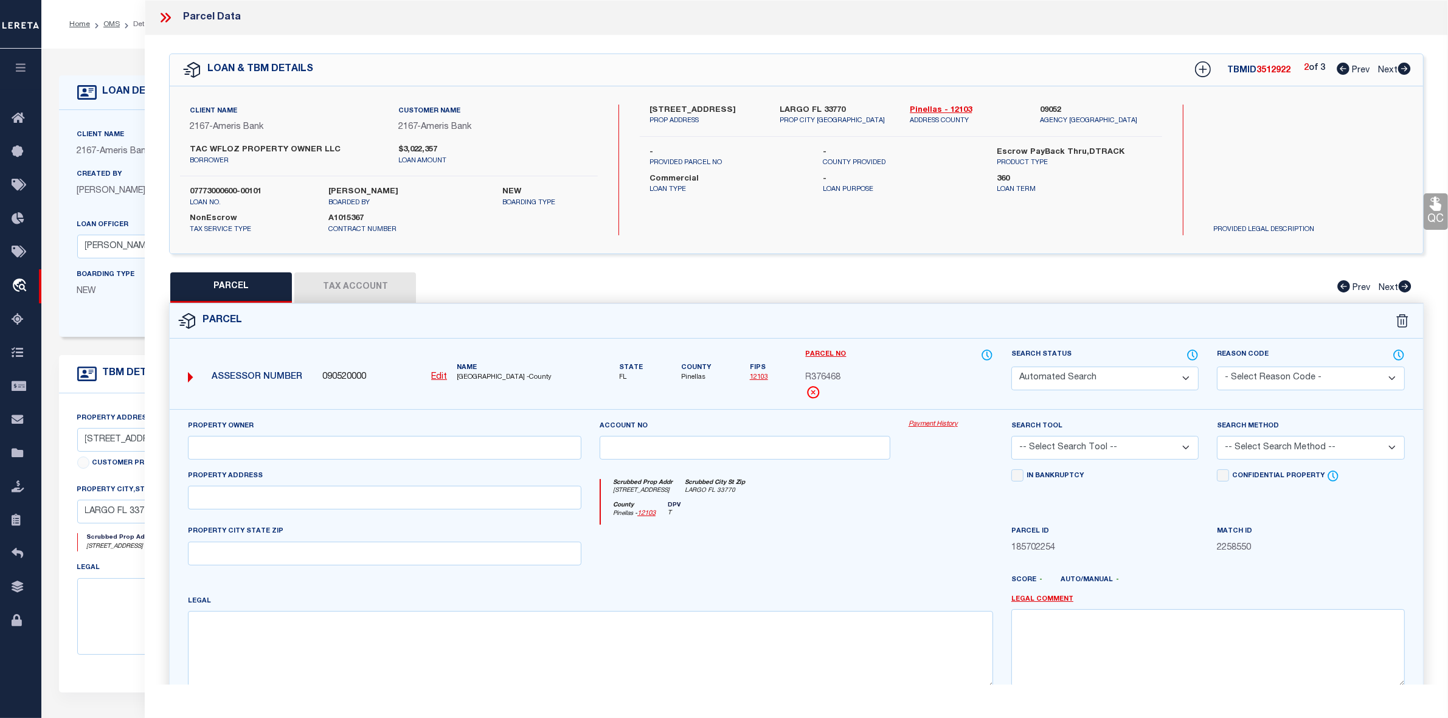
type input "401 WEST BAY DR"
type input "LARGO, FL 33770"
type textarea "ULMER'S ADD, M.W. BLK A, LOT 7"
click at [817, 504] on div "County Pinellas - 12103 DPV T" at bounding box center [797, 514] width 392 height 24
click at [1402, 71] on icon at bounding box center [1404, 69] width 13 height 12
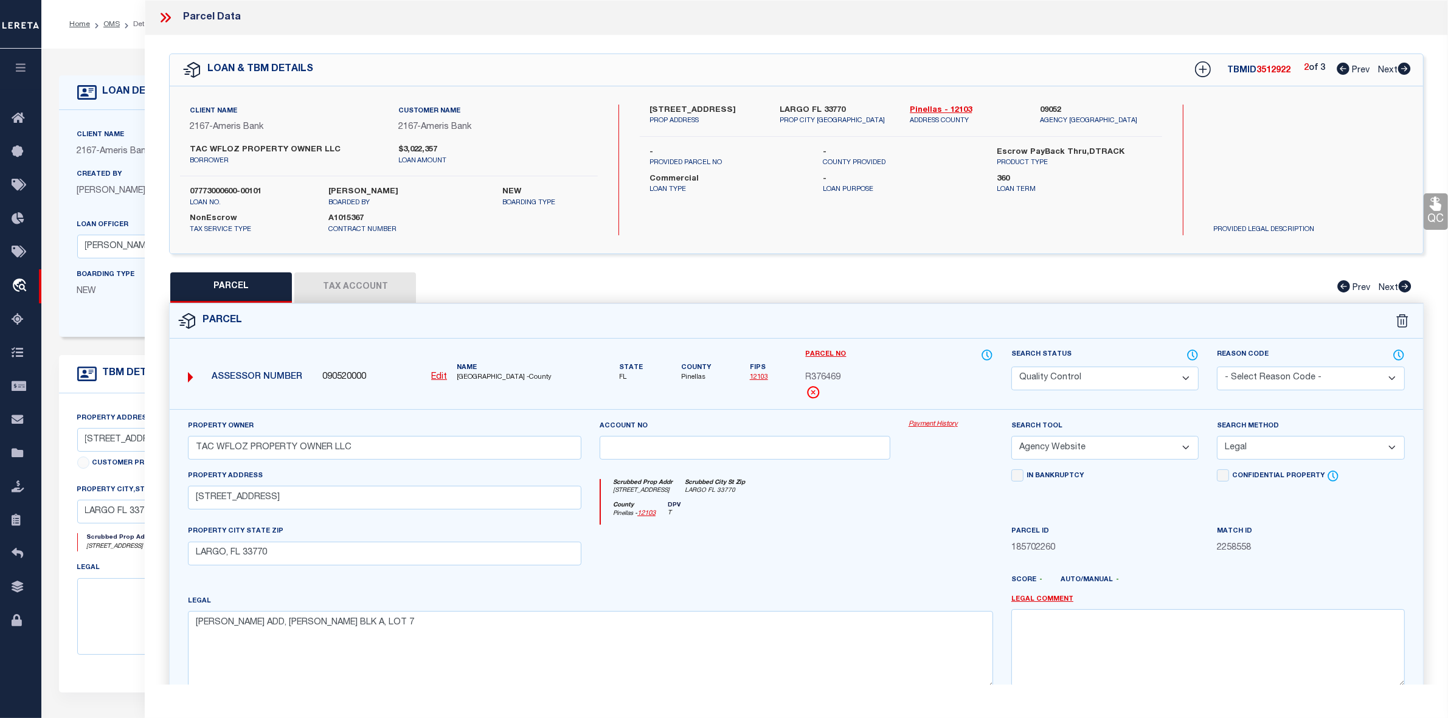
select select "AS"
select select
checkbox input "false"
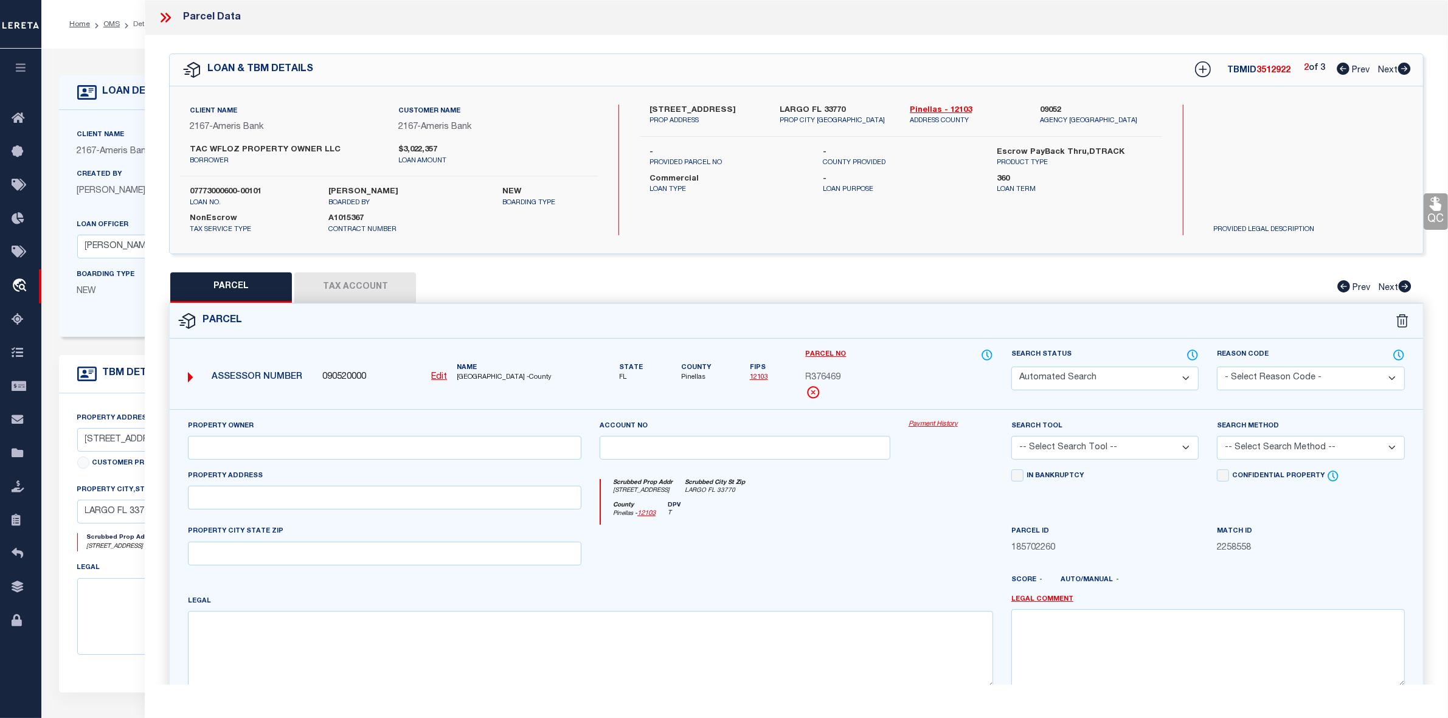
select select "QC"
type input "TAC WFLOZ PROPERTY OWNER LLC"
select select "AGW"
select select "LEG"
type input "401 WEST BAY DR"
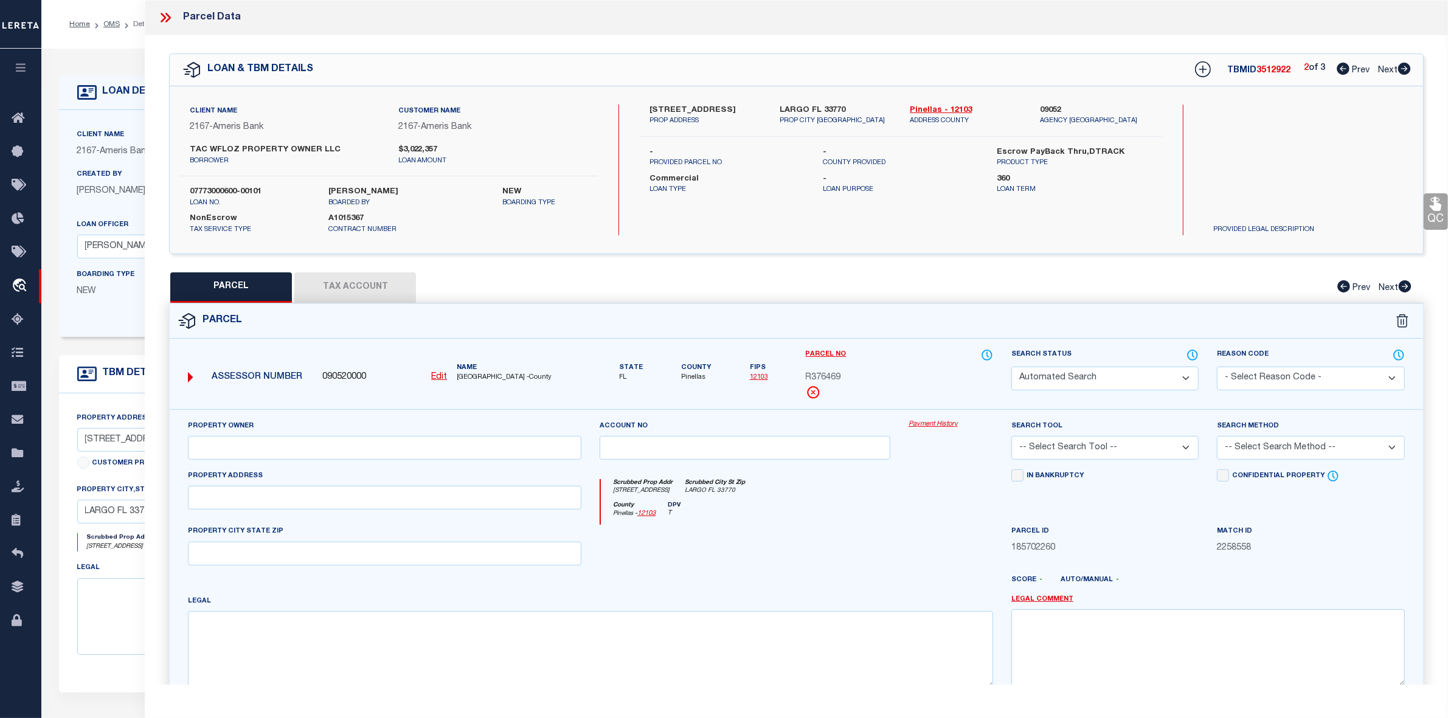
type input "LARGO, FL 33770"
type textarea "ULMER'S ADD, M.W. BLK A, LOTS 8, 9 & 10"
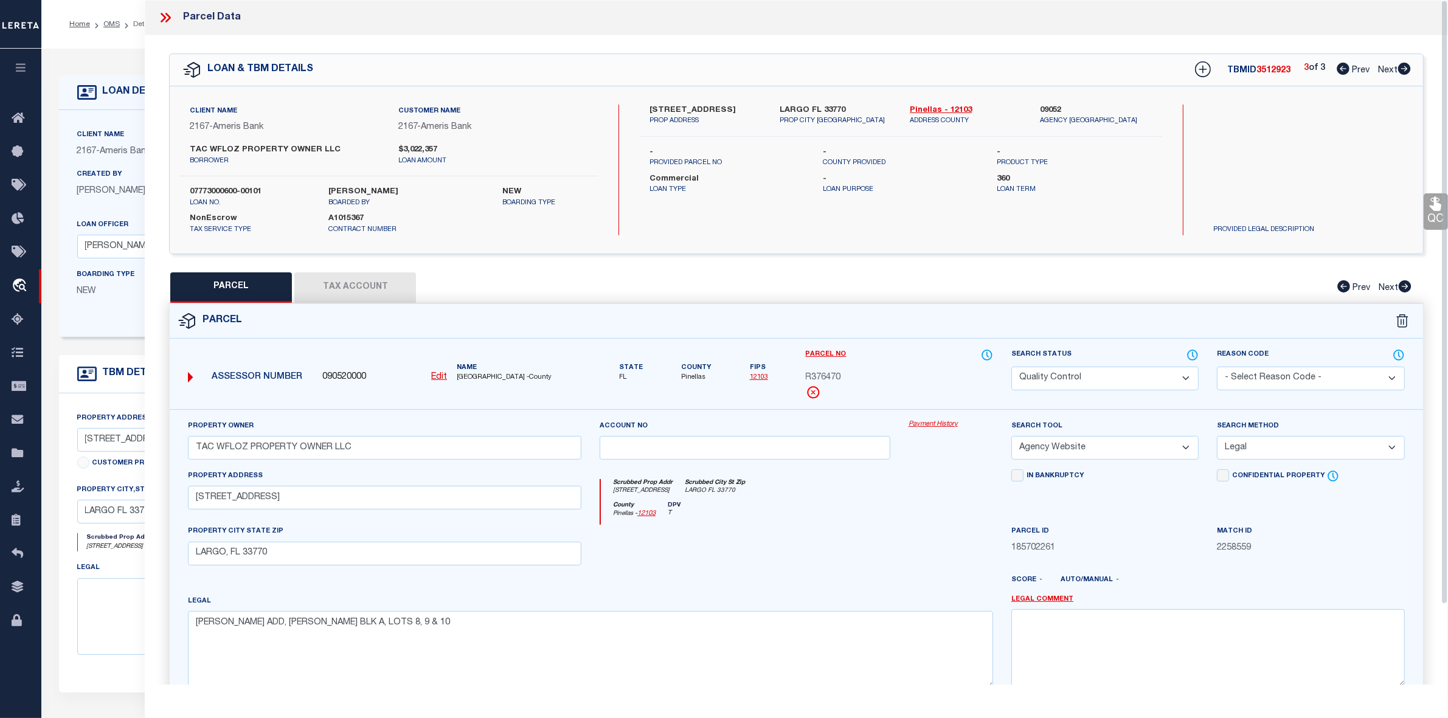
click at [160, 19] on icon at bounding box center [166, 18] width 16 height 16
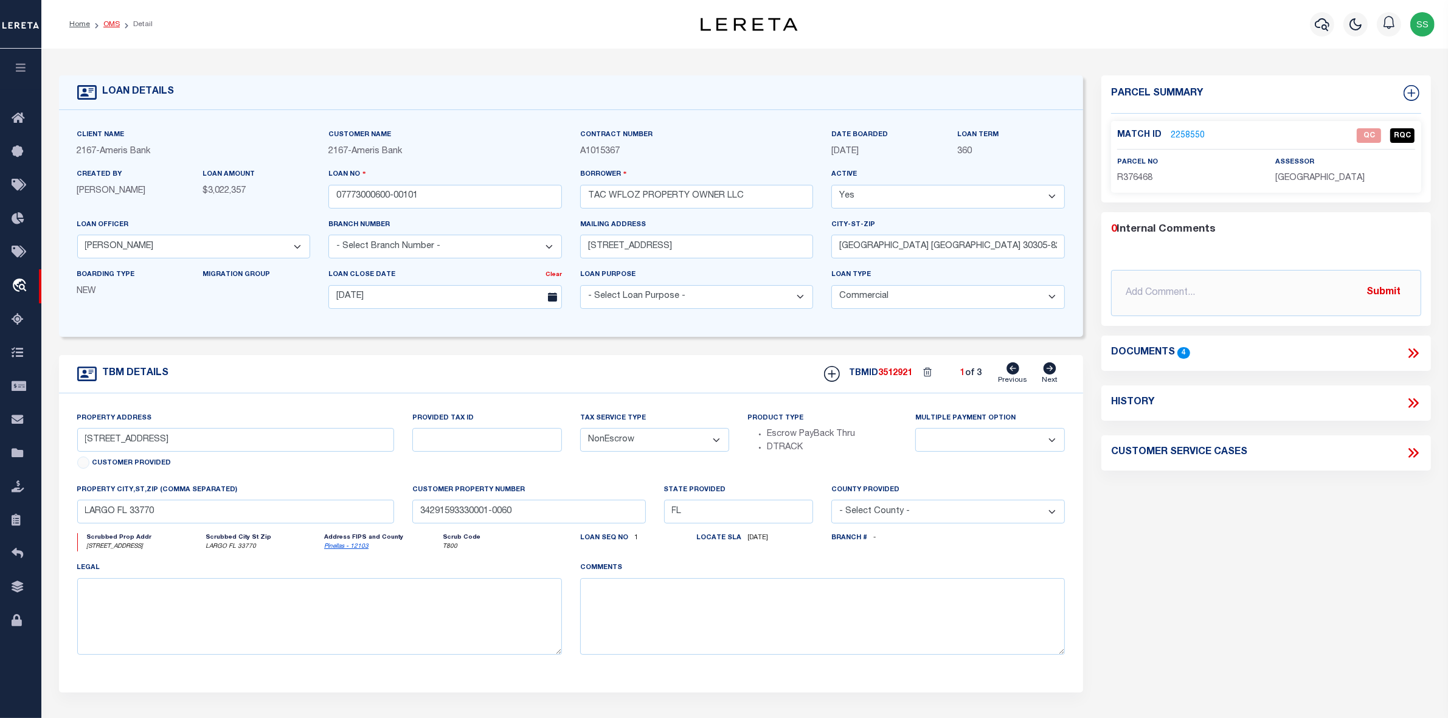
click at [105, 23] on link "OMS" at bounding box center [111, 24] width 16 height 7
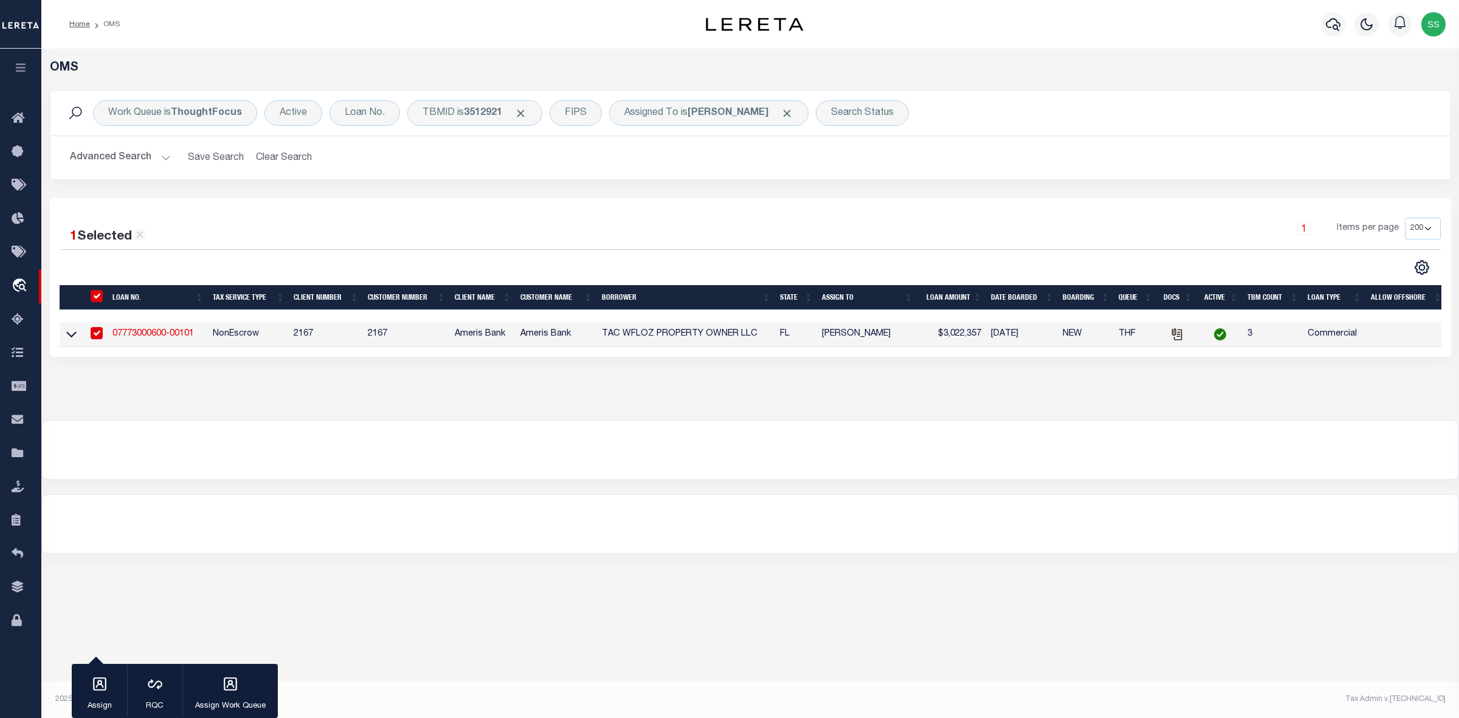
click at [99, 336] on input "checkbox" at bounding box center [97, 333] width 12 height 12
checkbox input "false"
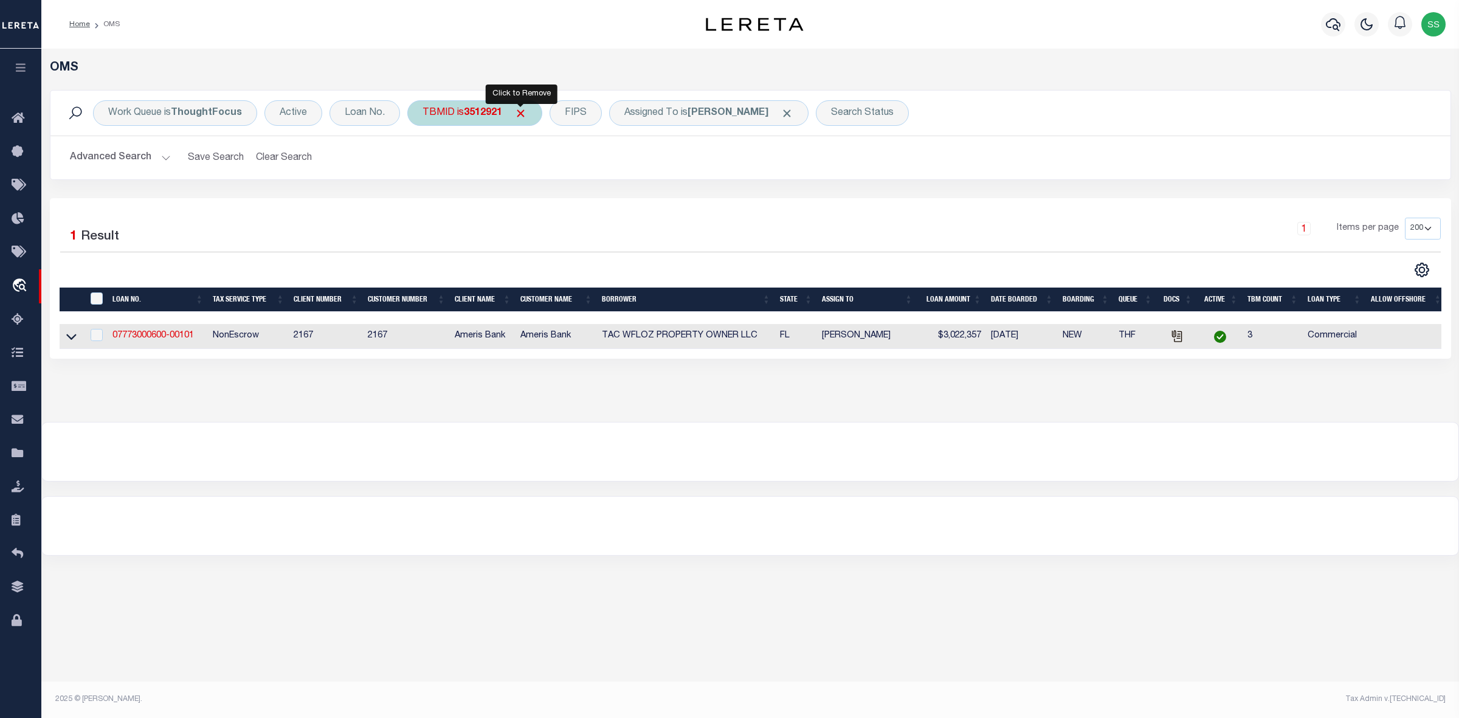
click at [518, 113] on span "Click to Remove" at bounding box center [520, 113] width 13 height 13
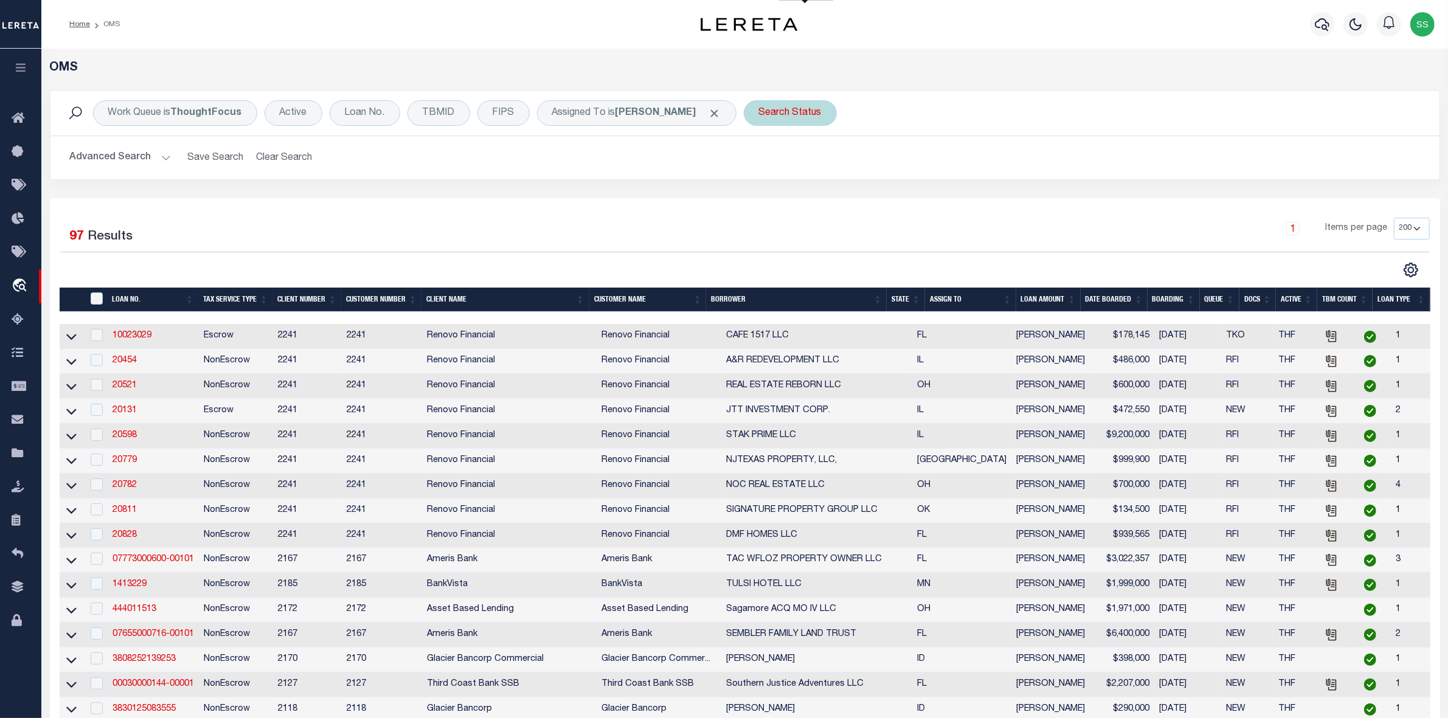
click at [800, 113] on div "Search Status" at bounding box center [790, 113] width 93 height 26
click at [794, 170] on select "Automated Search Bad Parcel Complete Duplicate Parcel High Dollar Reporting In …" at bounding box center [849, 172] width 179 height 23
select select "IP"
click at [775, 162] on select "Automated Search Bad Parcel Complete Duplicate Parcel High Dollar Reporting In …" at bounding box center [849, 172] width 179 height 23
click at [935, 196] on input "Apply" at bounding box center [920, 199] width 36 height 20
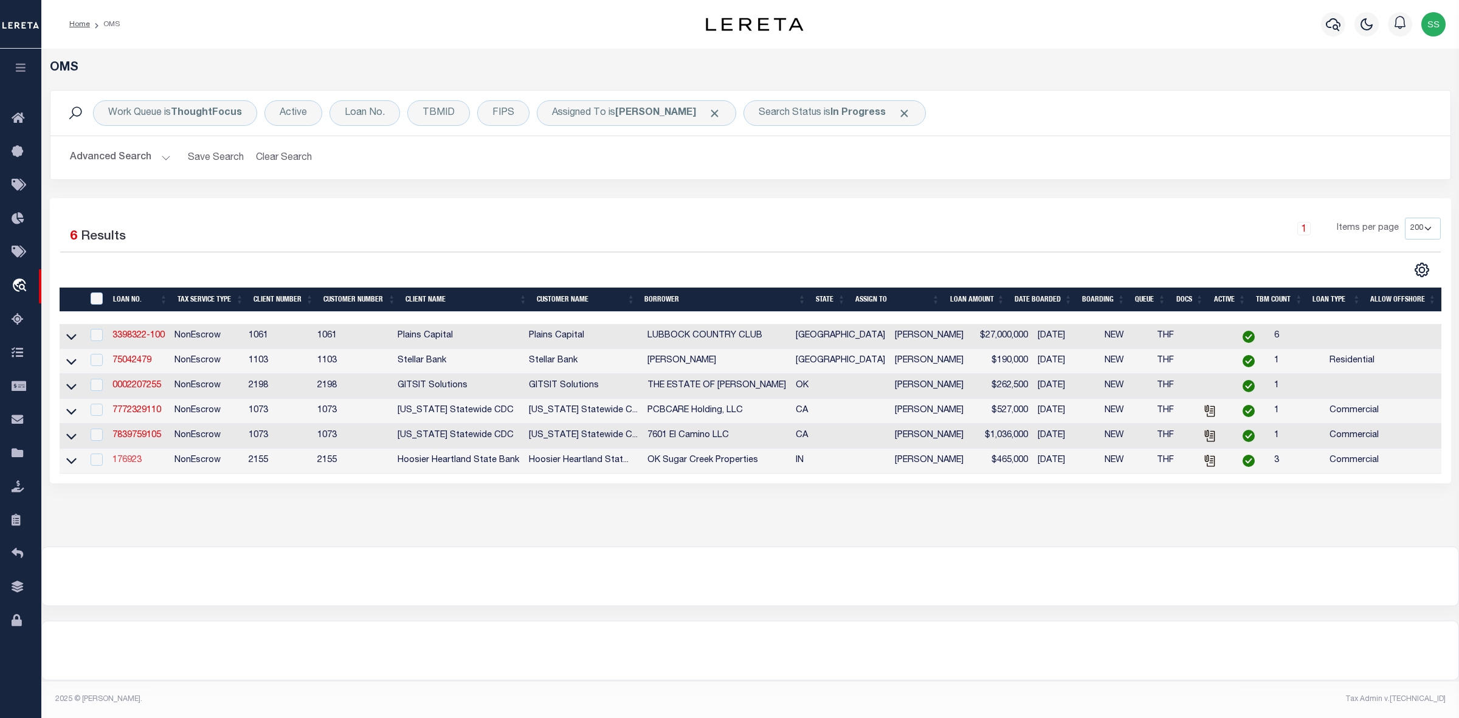
click at [129, 465] on link "176923" at bounding box center [127, 460] width 29 height 9
type input "176923"
type input "OK Sugar Creek Properties"
select select
type input "9040 N COUNTY ROAD 525 W"
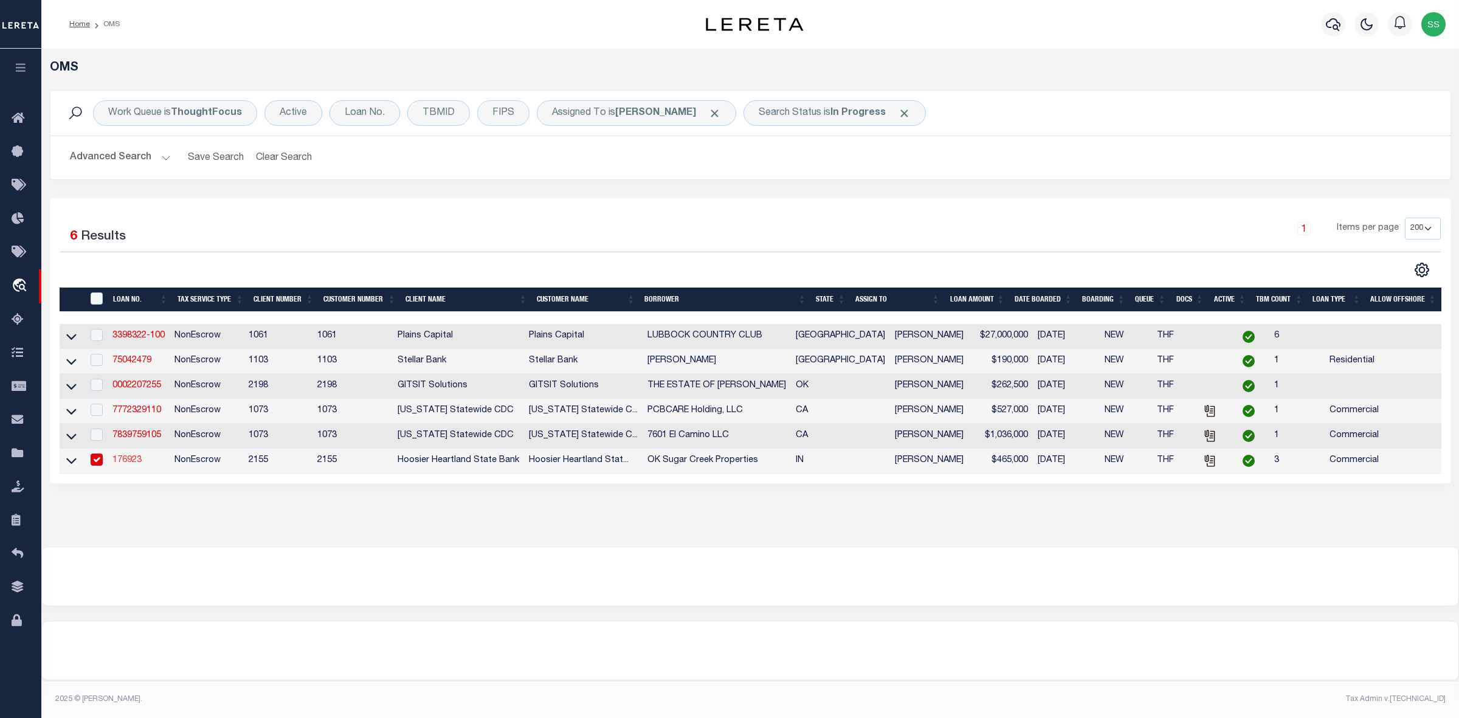
type input "RUSSELLVILLE IN 46175-9777"
type input "[DATE]"
select select "300"
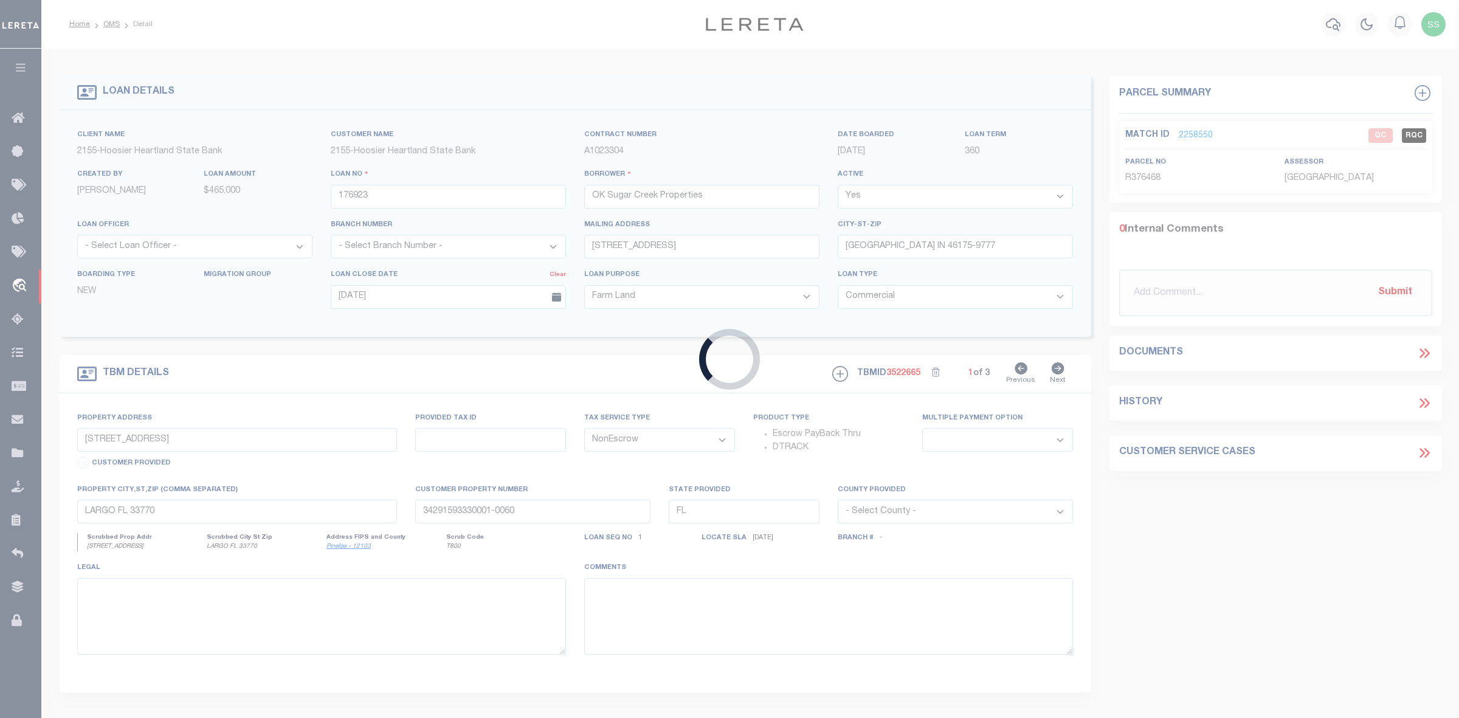
type input "10.03 AC ON CR 400 W"
type input "67-11-13-300-016.901-019"
select select
type input "GREENCASTLE IN 46135"
type input "IN"
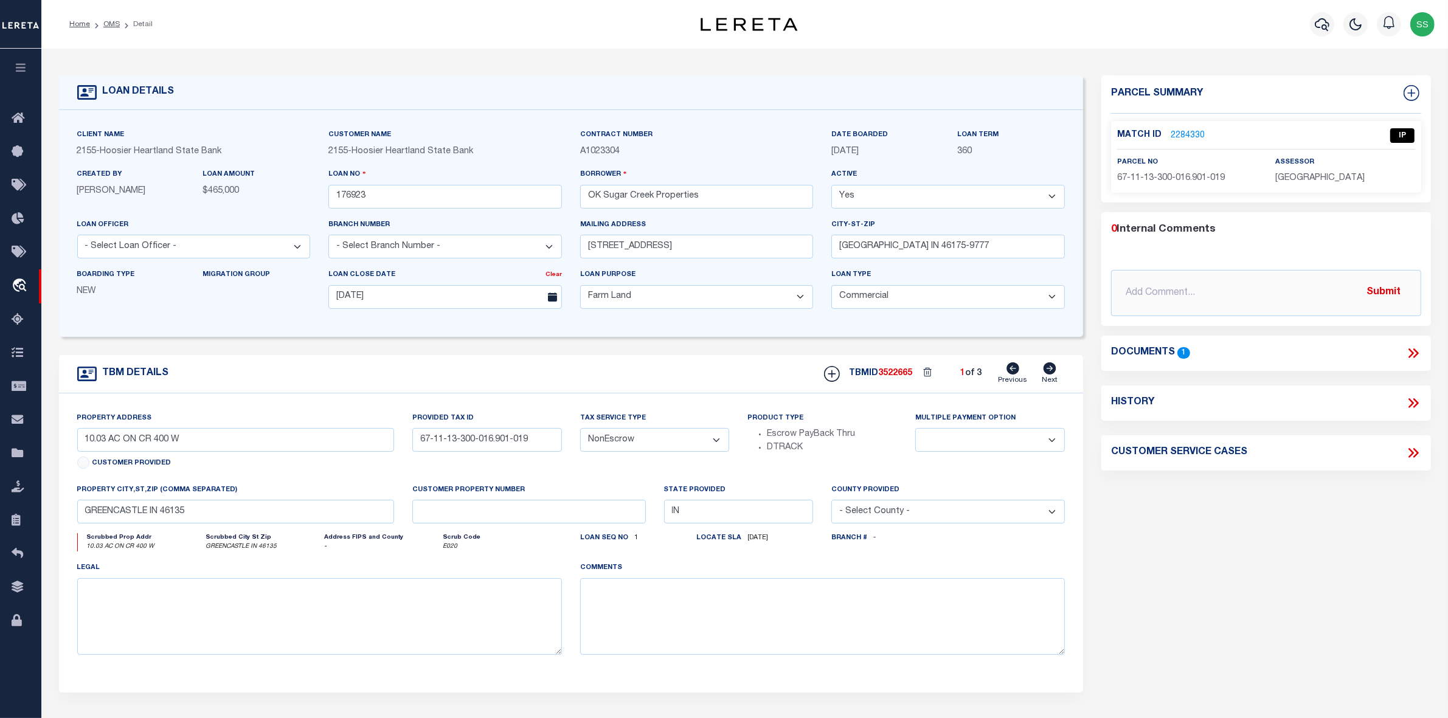
click at [1183, 134] on link "2284330" at bounding box center [1188, 136] width 34 height 13
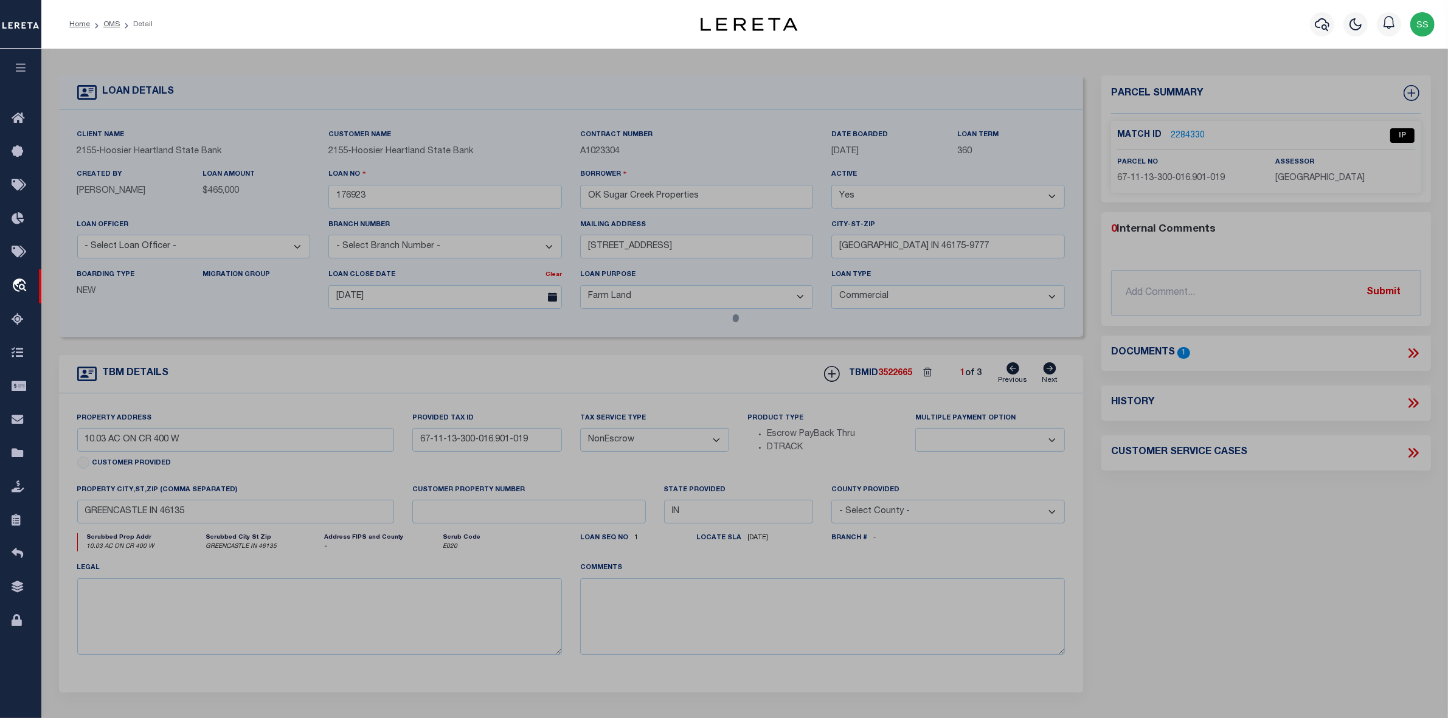
select select "AS"
select select
checkbox input "false"
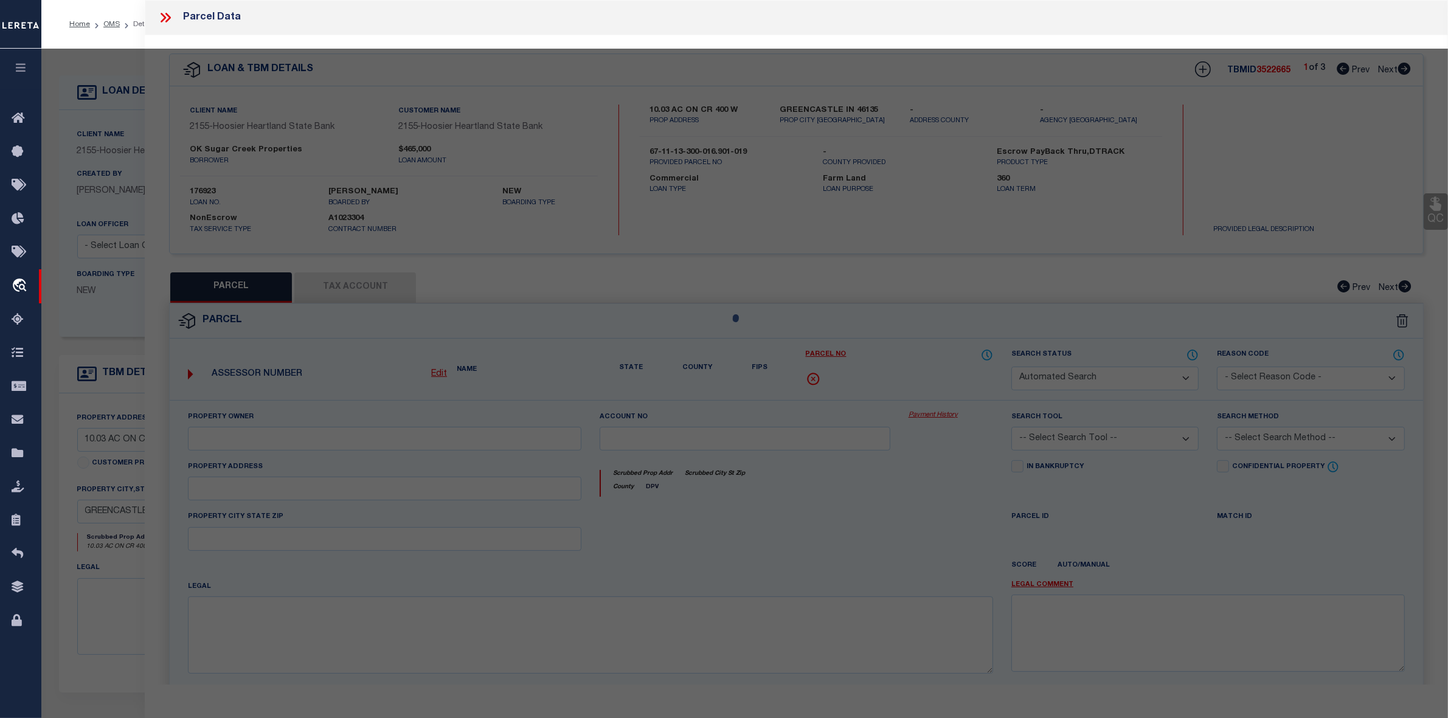
select select "IP"
type input "Fuller Matthew T II"
select select "AGW"
select select "LEG"
type input "400 W"
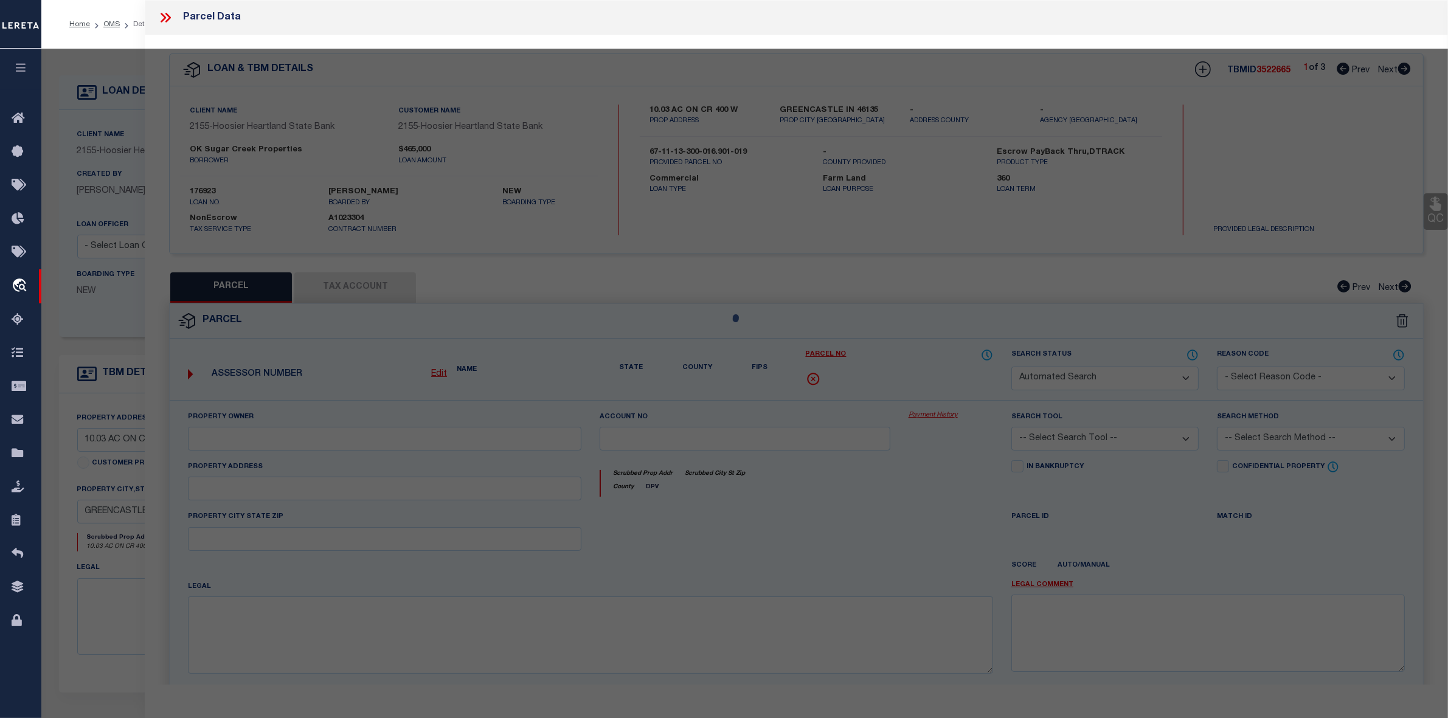
type input "Greencastle,IN 46135"
type textarea "Clark Harris Sub (10a) Split from 017-506110-01 - 5/22/07"
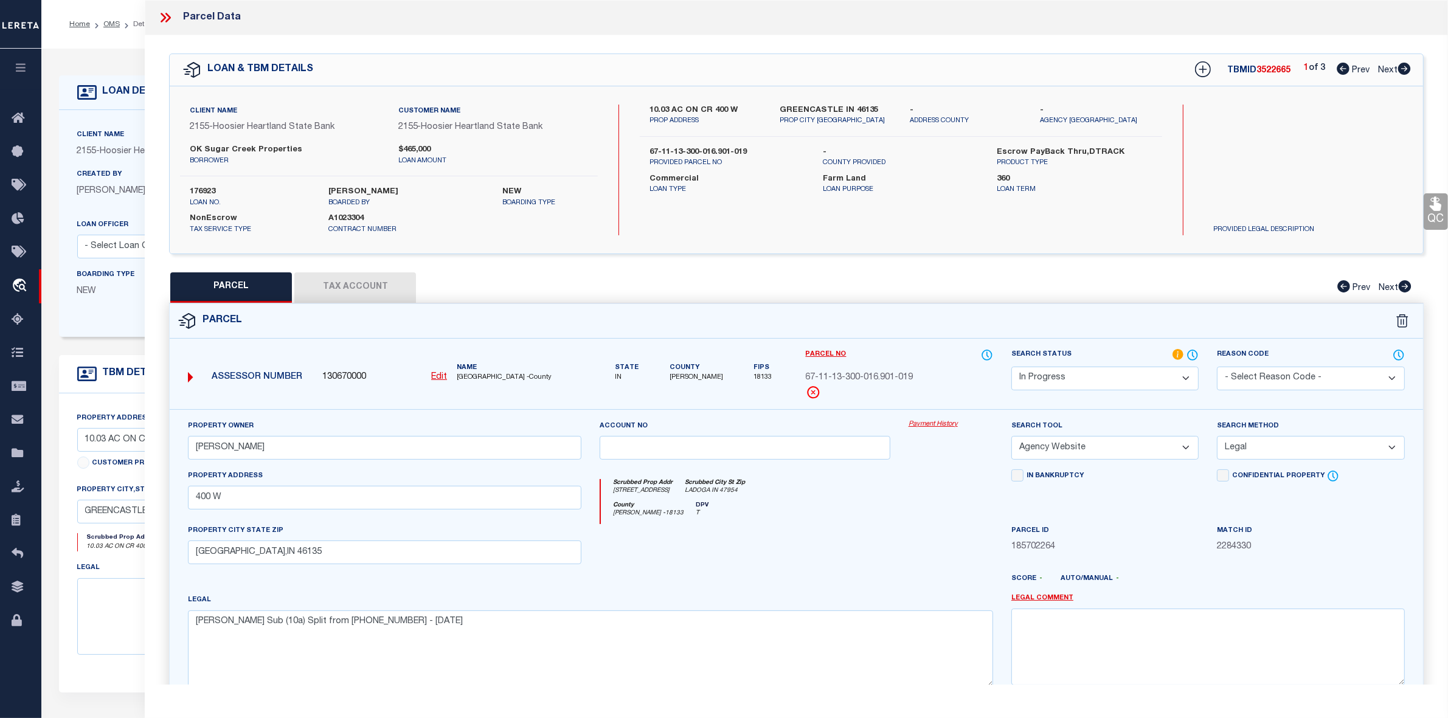
click at [1183, 134] on div at bounding box center [1183, 170] width 1 height 131
click at [162, 18] on icon at bounding box center [166, 18] width 16 height 16
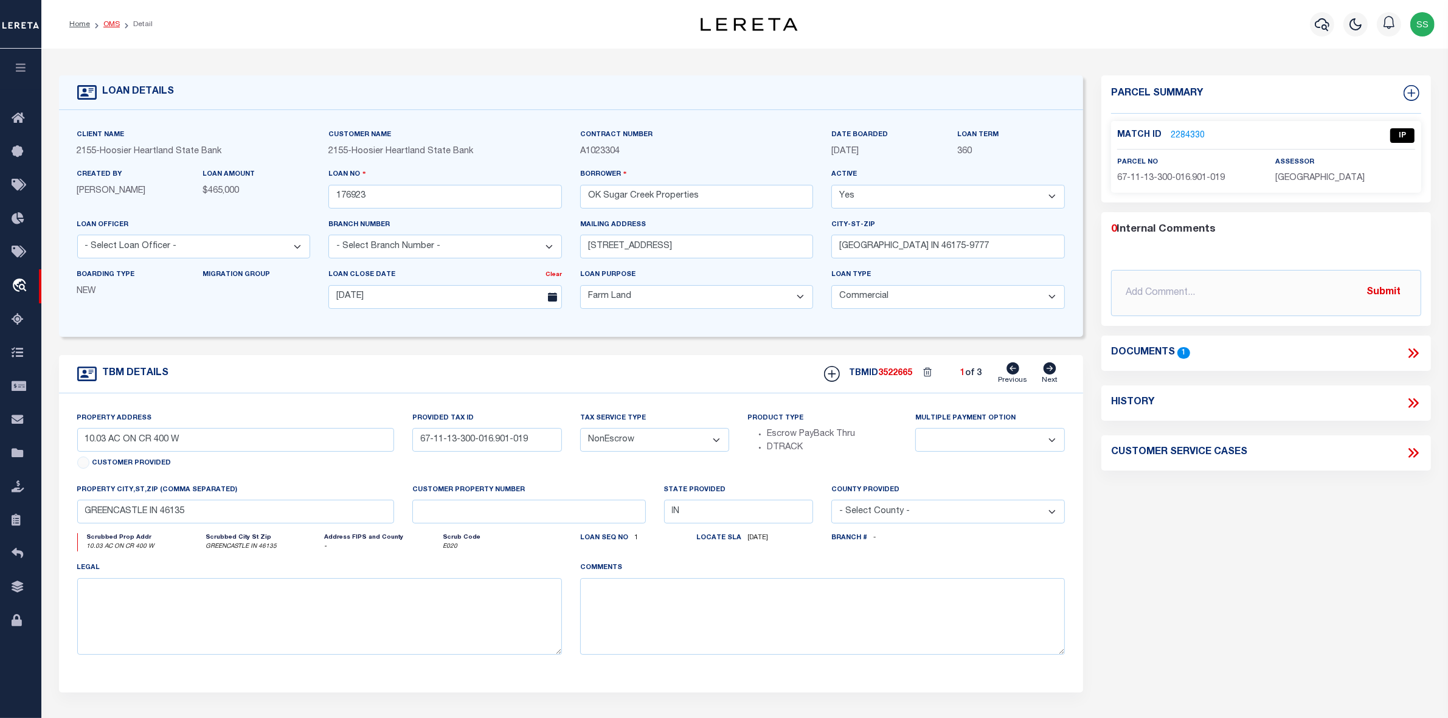
click at [109, 23] on link "OMS" at bounding box center [111, 24] width 16 height 7
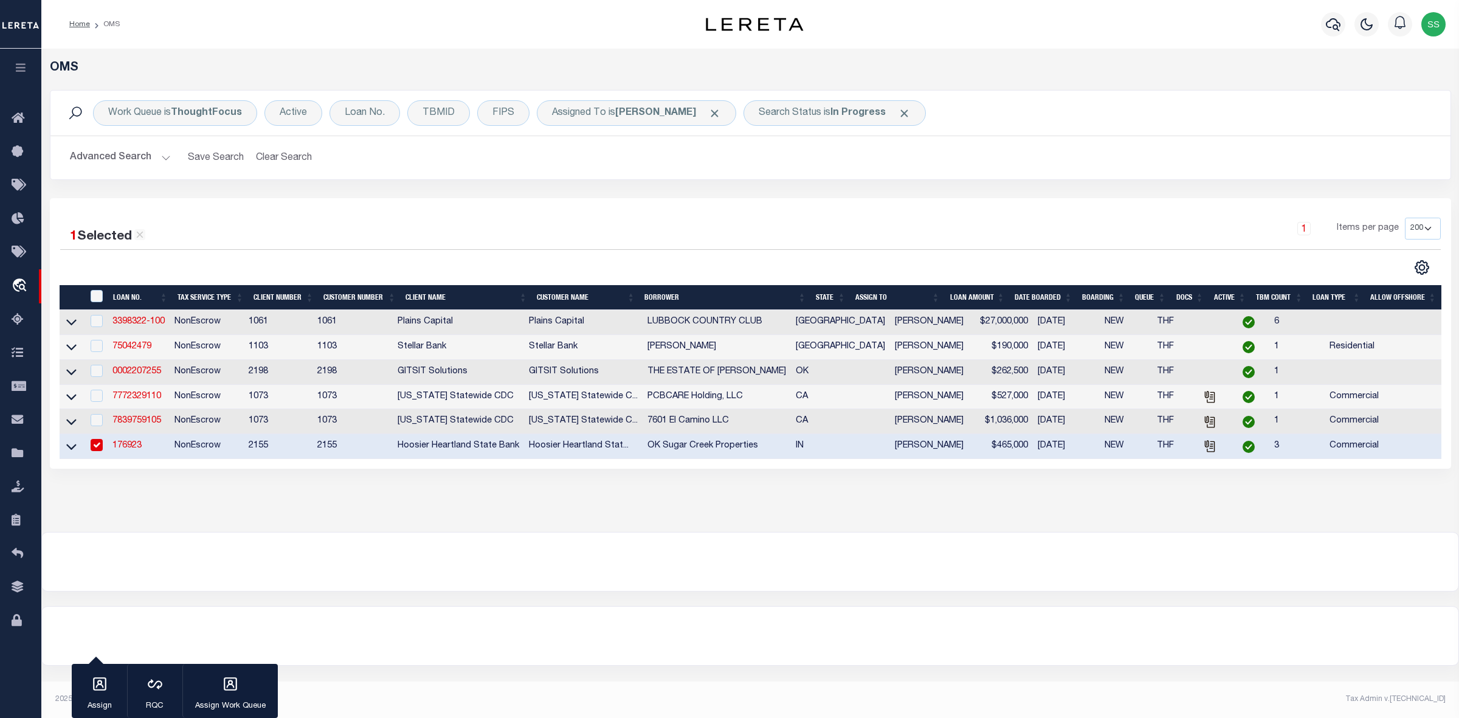
click at [99, 451] on input "checkbox" at bounding box center [97, 445] width 12 height 12
checkbox input "false"
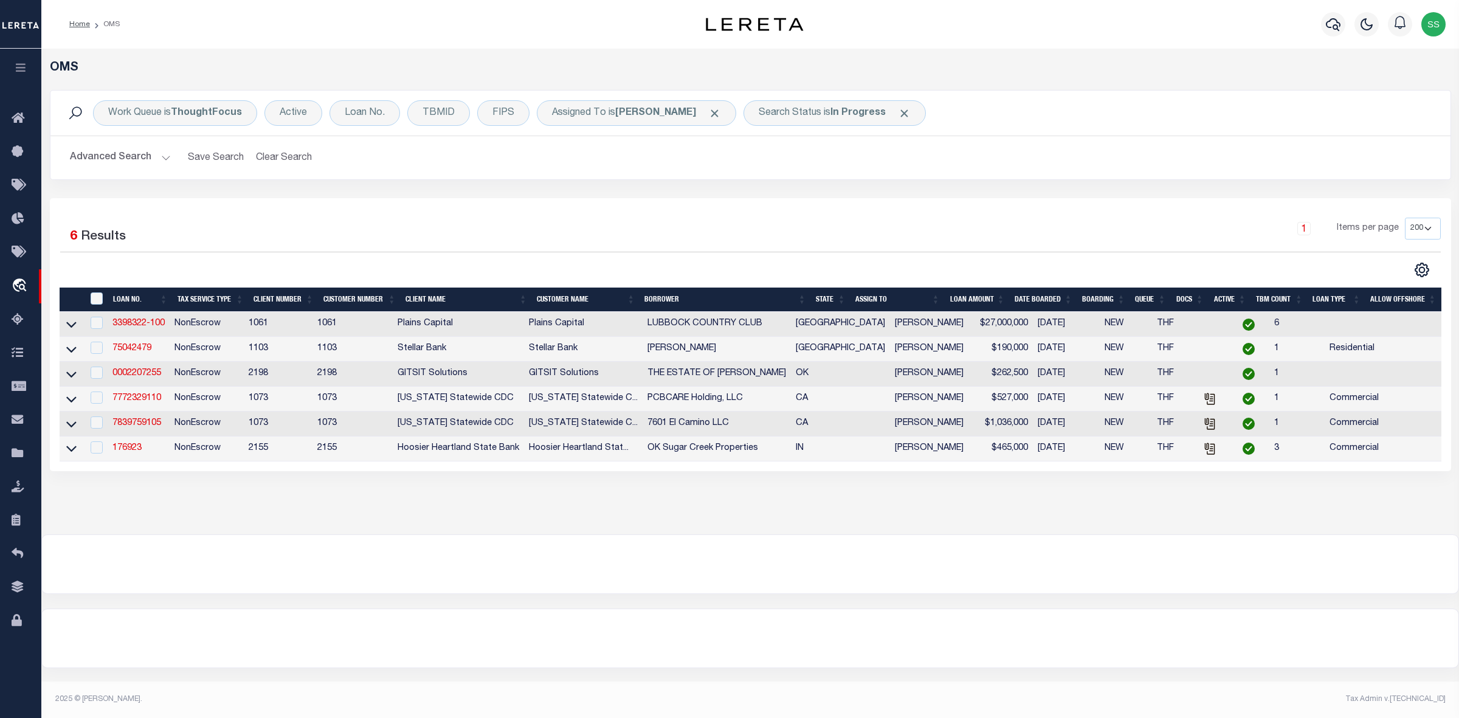
click at [132, 427] on link "7839759105" at bounding box center [137, 423] width 49 height 9
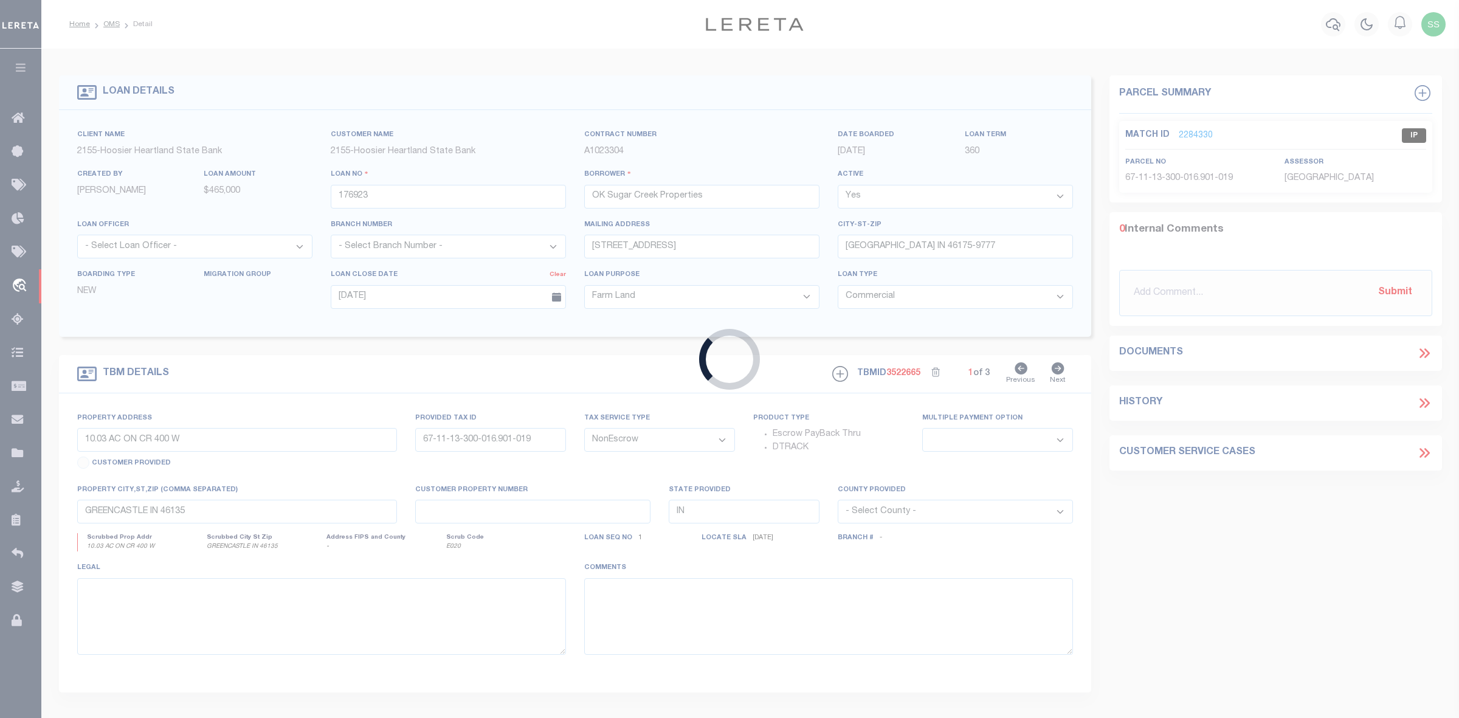
type input "7839759105"
type input "7601 El Camino LLC"
type input "10/12/2025"
select select
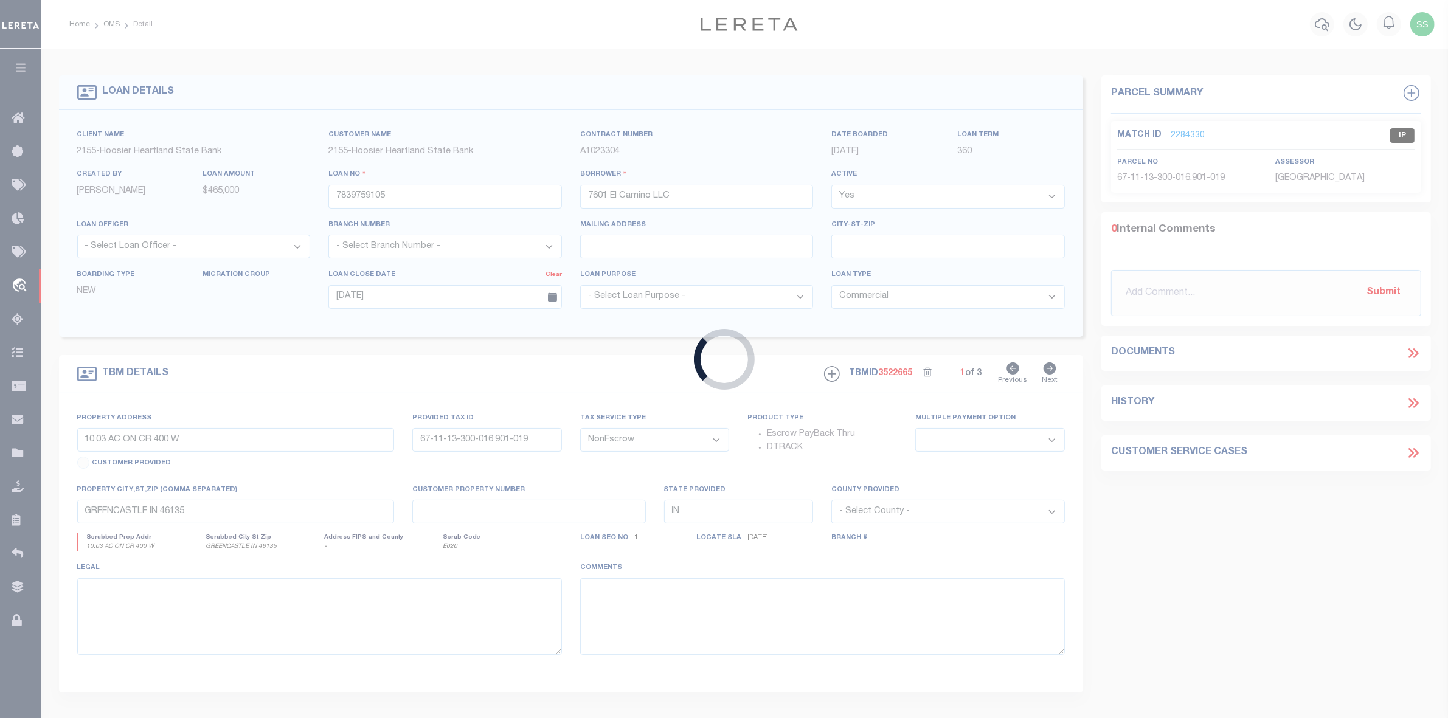
type input "7601 Mission Street"
select select
type input "Colma CA 94014"
type input "CA"
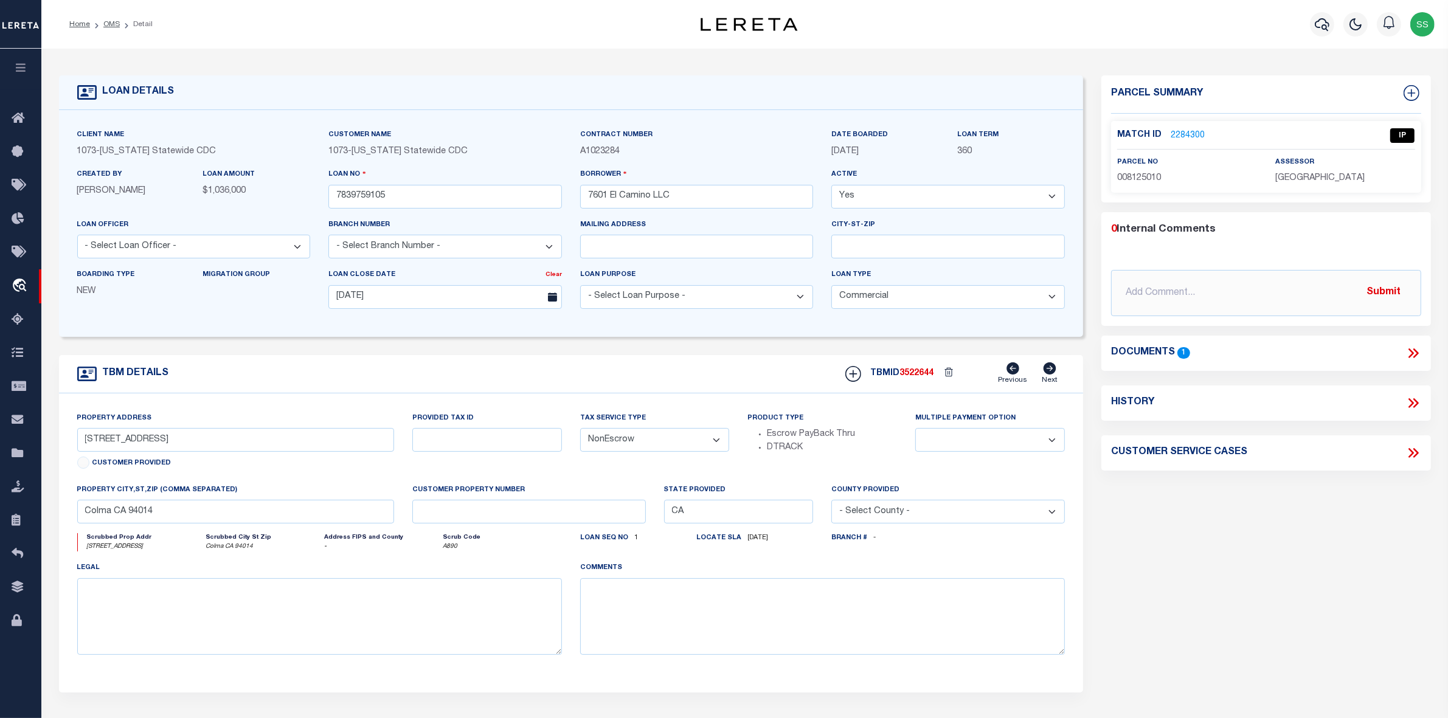
click at [1186, 134] on link "2284300" at bounding box center [1188, 136] width 34 height 13
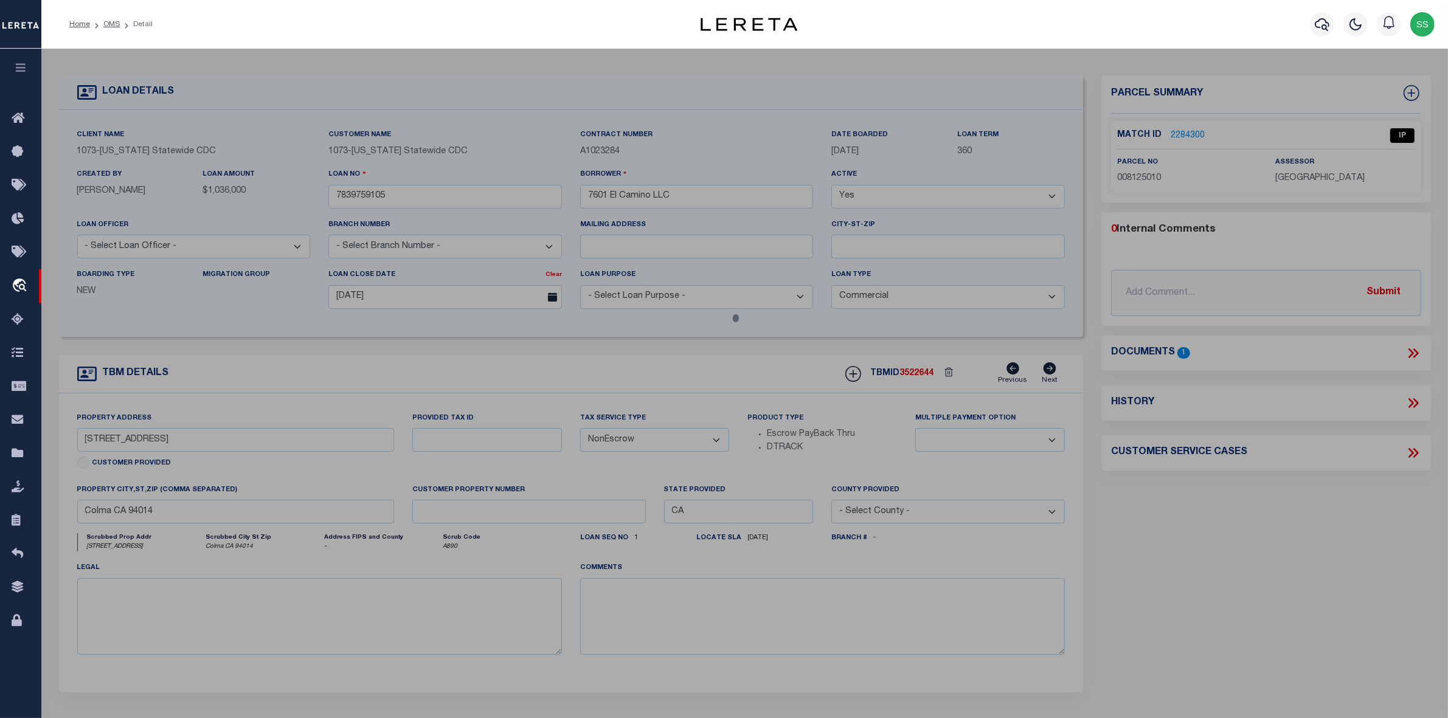
select select "AS"
select select
checkbox input "false"
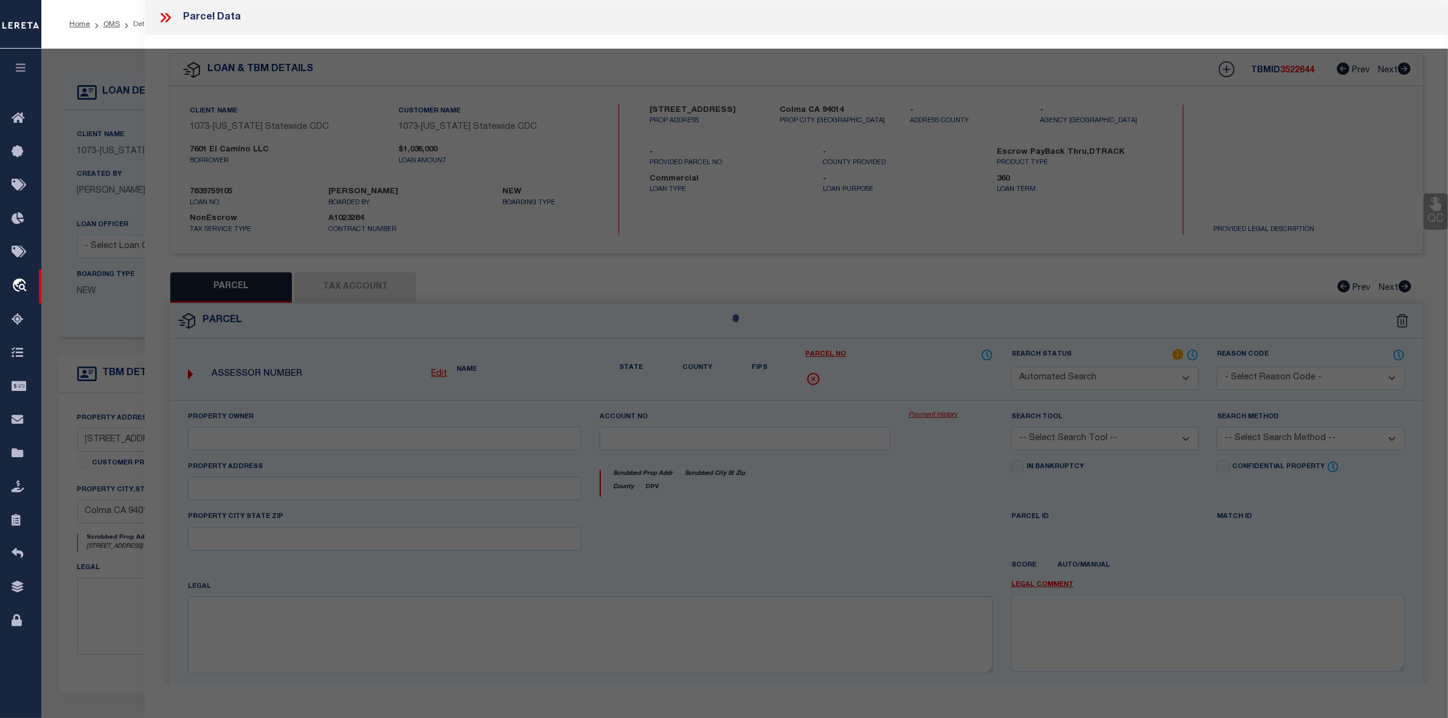
select select "IP"
select select "AGW"
select select "LEG"
type input "7601 Mission Street"
type input "Colma CA 94014"
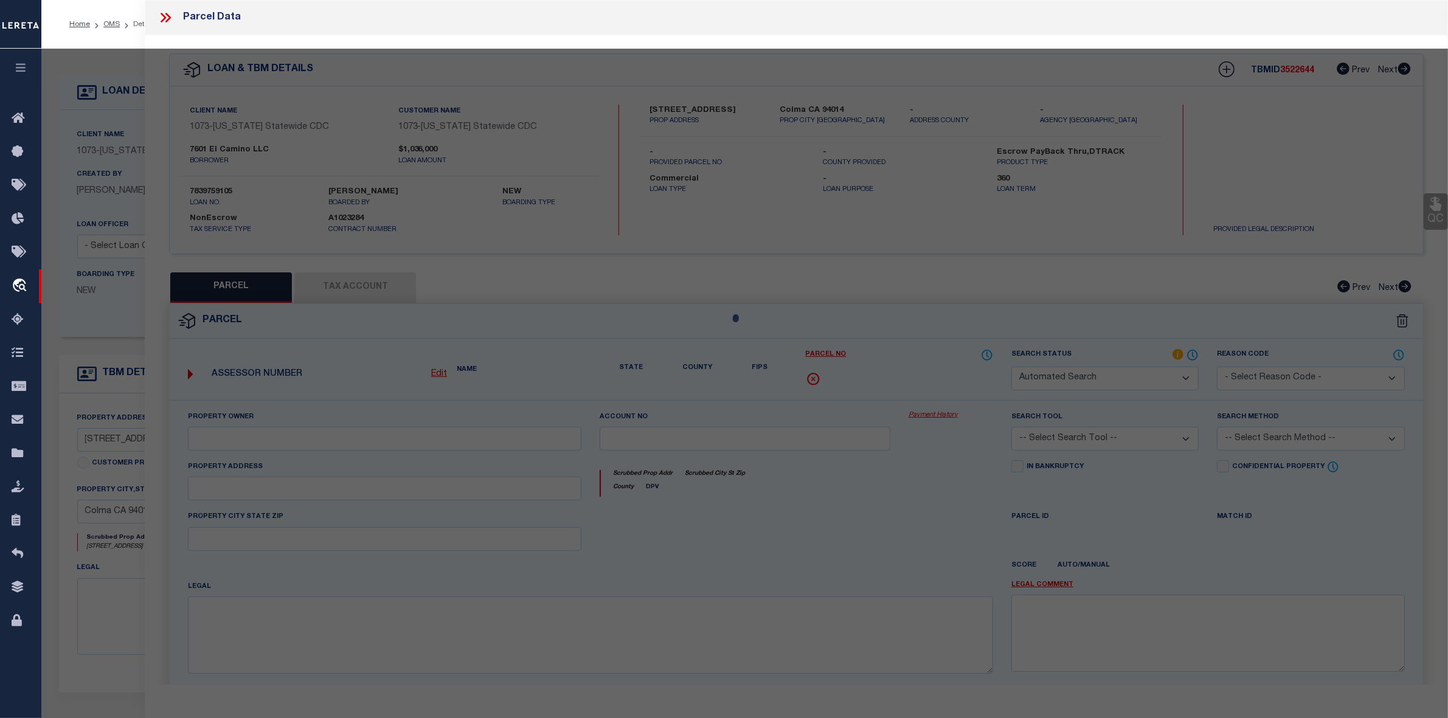
type textarea "LOTS 9 AND 10 BLOCK 31 LESS PTN TO HWY LOTS 11 AND 12 BLOCK 31 BOULEVARD PARK"
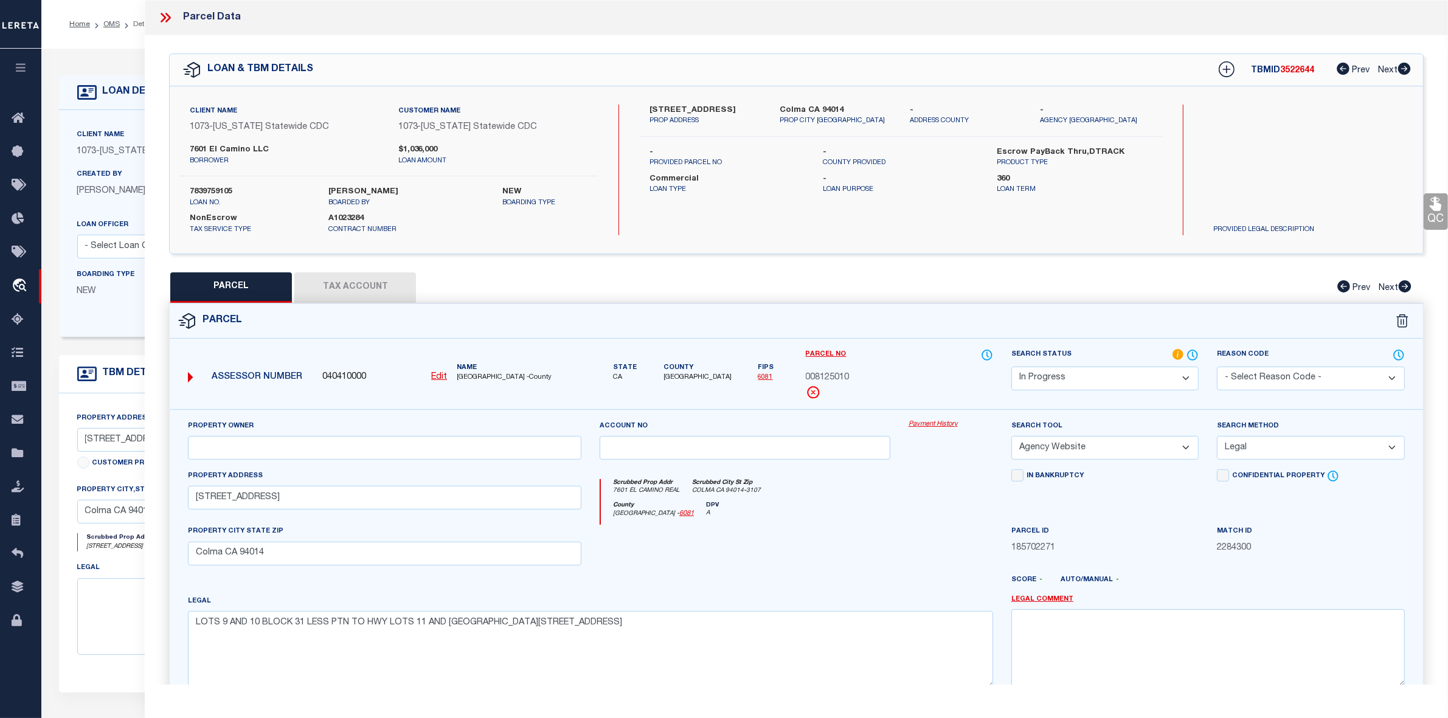
click at [351, 287] on button "Tax Account" at bounding box center [355, 287] width 122 height 30
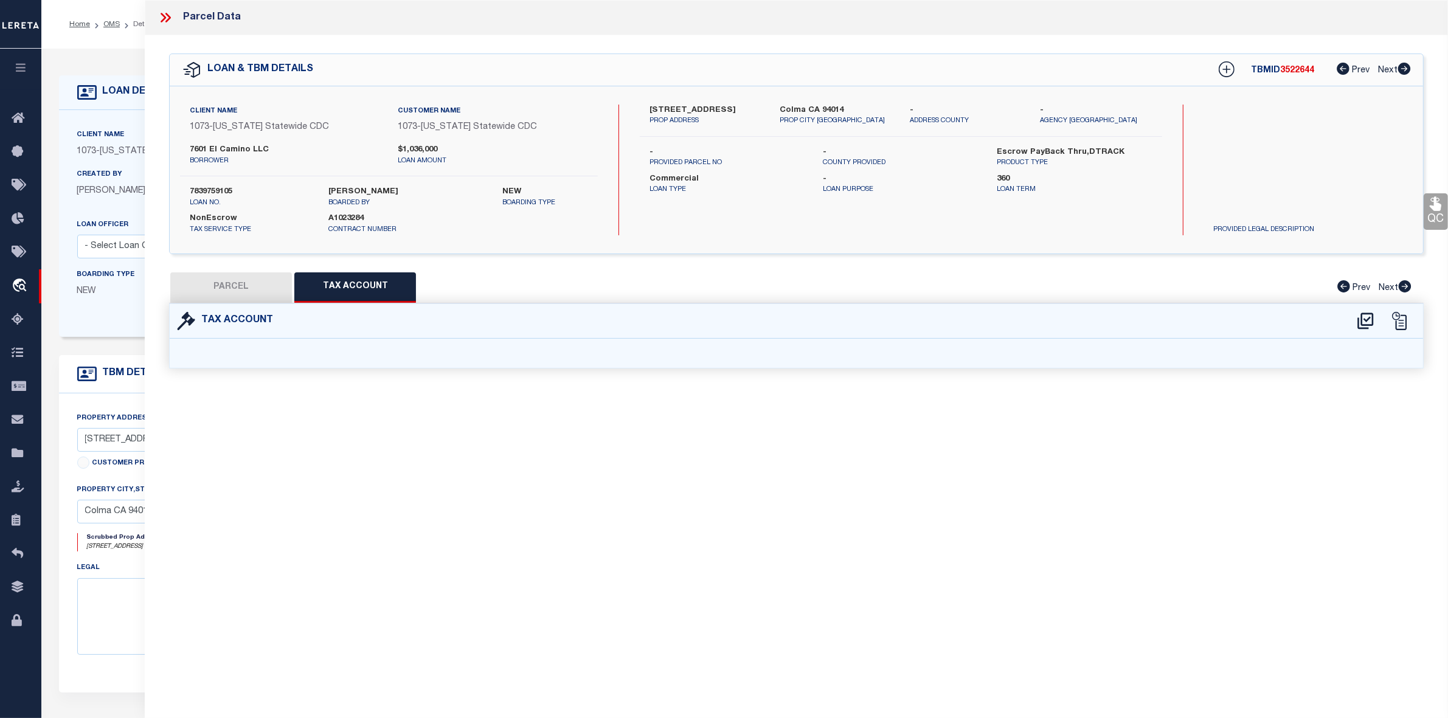
select select "100"
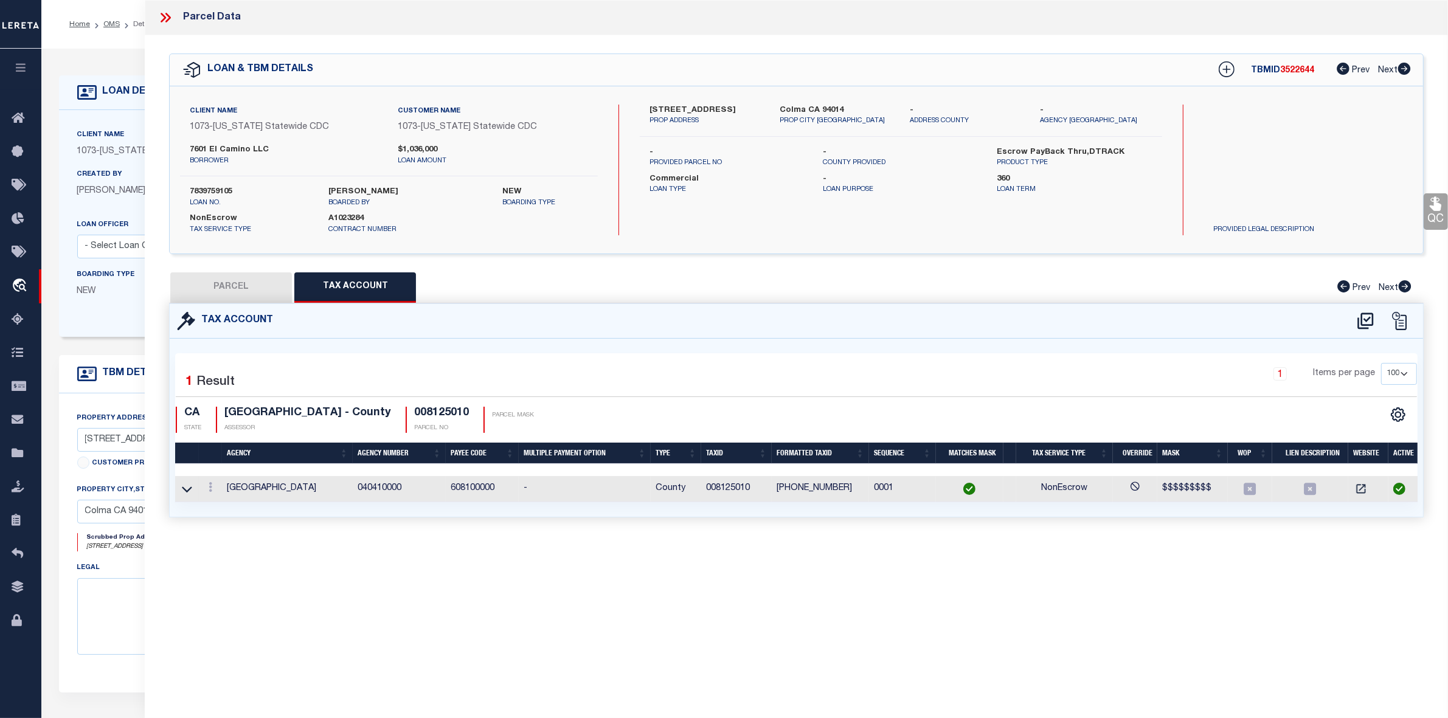
click at [245, 289] on button "PARCEL" at bounding box center [231, 287] width 122 height 30
select select "AS"
select select
checkbox input "false"
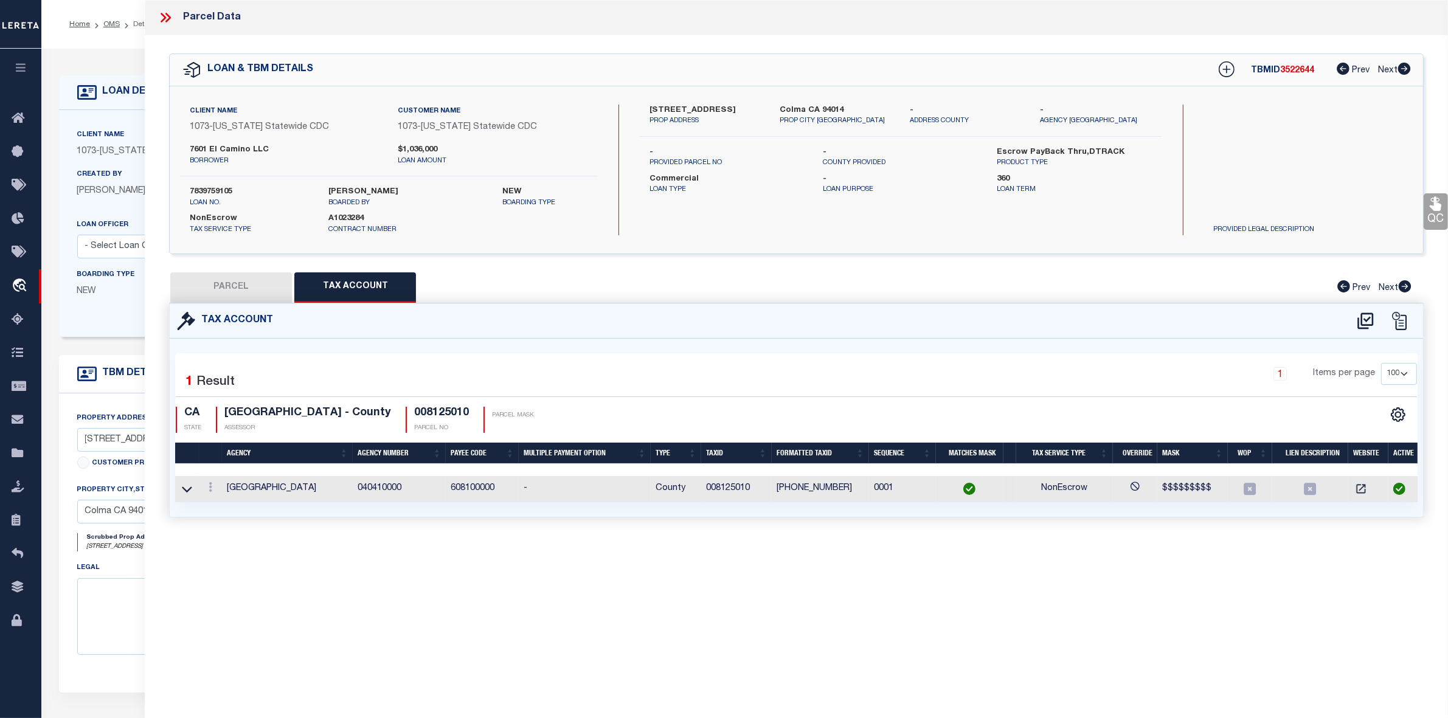
checkbox input "false"
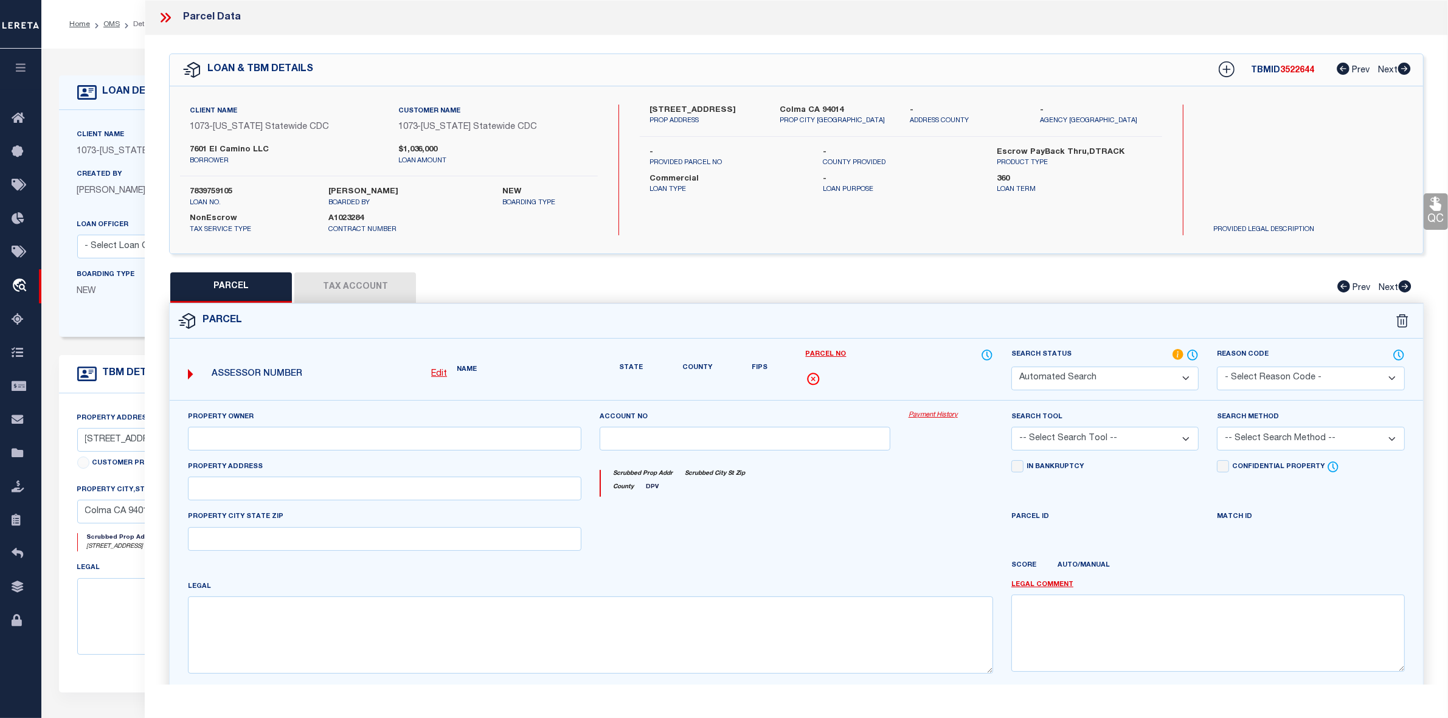
select select "IP"
select select "AGW"
select select "LEG"
type input "7601 Mission Street"
type input "Colma CA 94014"
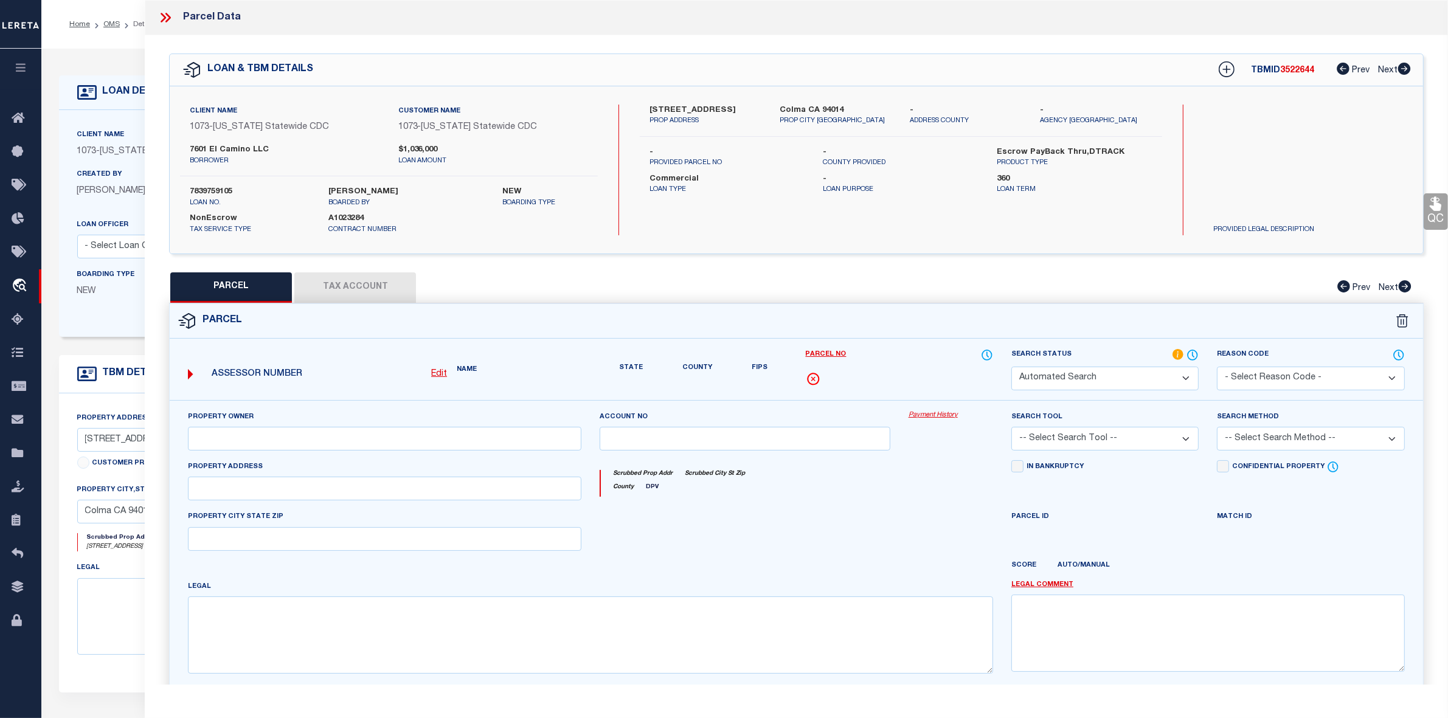
type textarea "LOTS 9 AND 10 BLOCK 31 LESS PTN TO HWY LOTS 11 AND 12 BLOCK 31 BOULEVARD PARK"
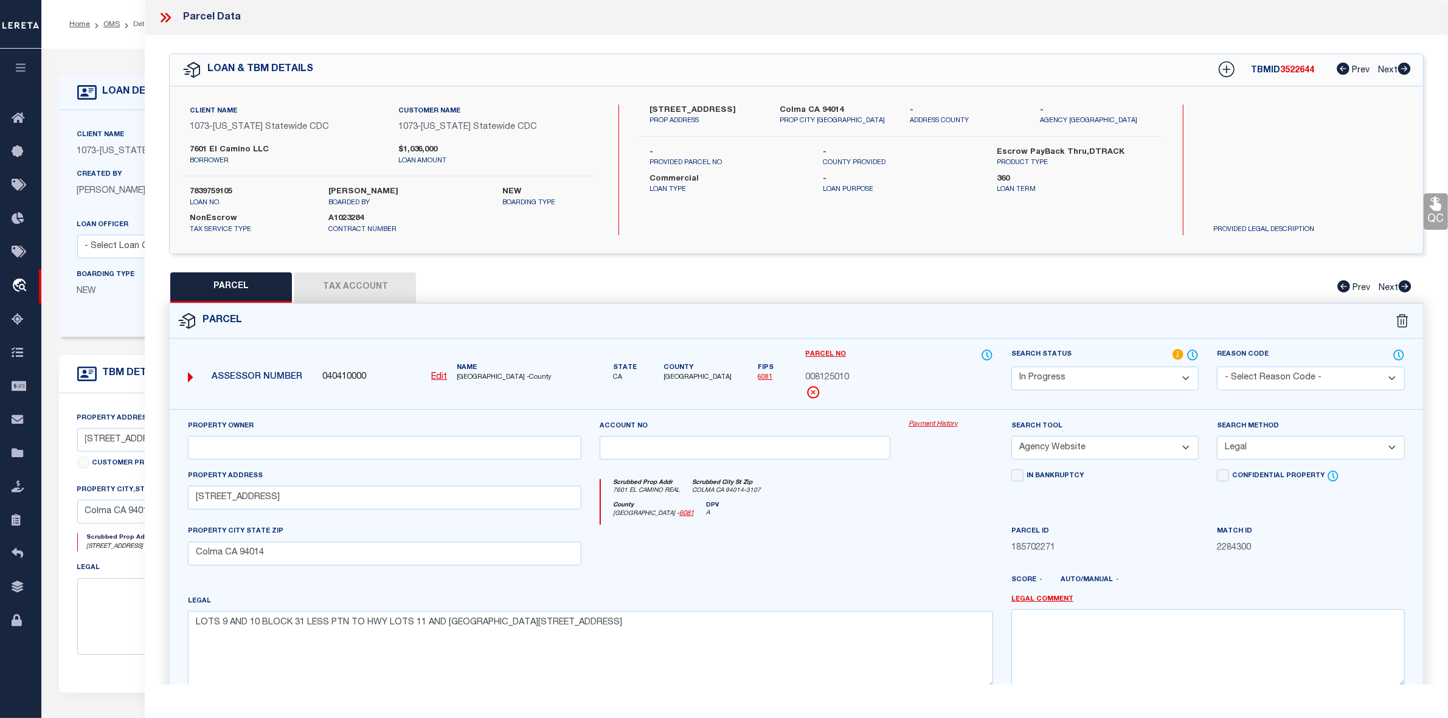
click at [165, 17] on icon at bounding box center [163, 18] width 5 height 10
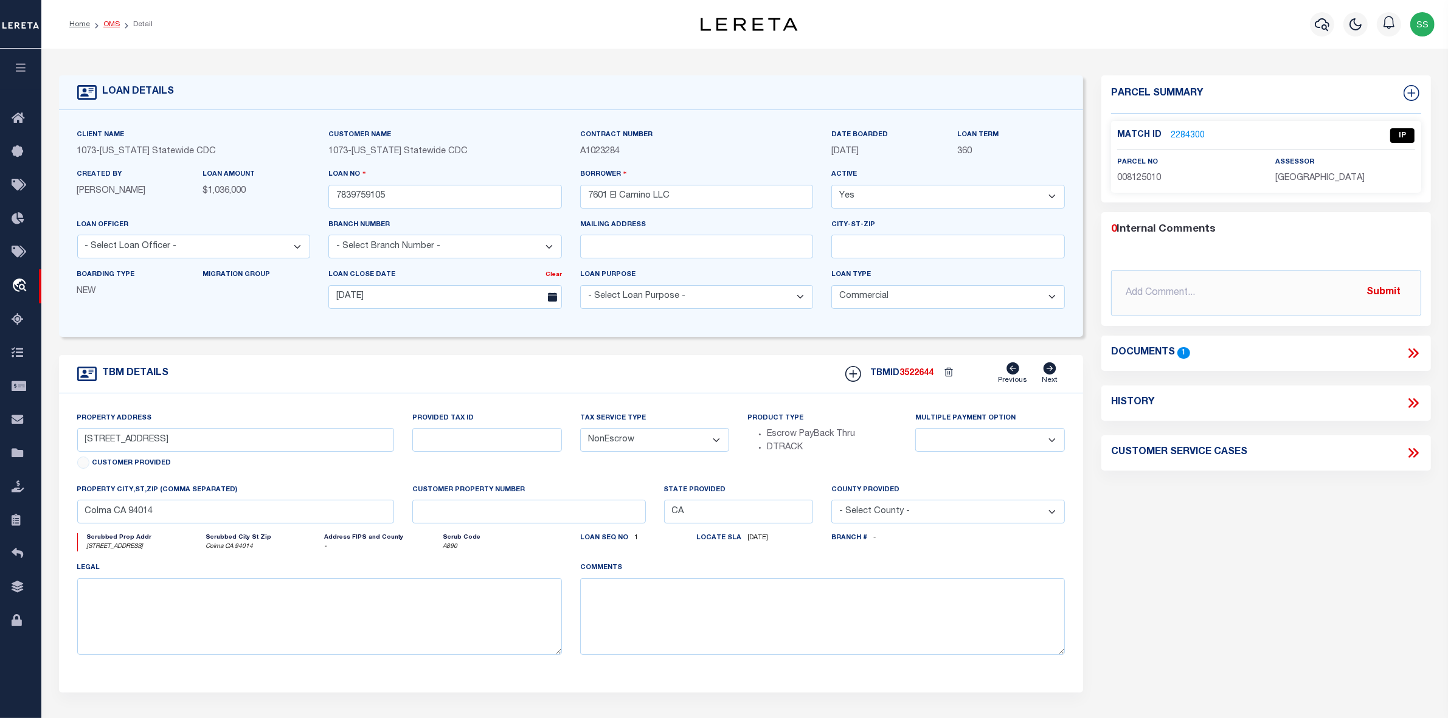
click at [109, 27] on link "OMS" at bounding box center [111, 24] width 16 height 7
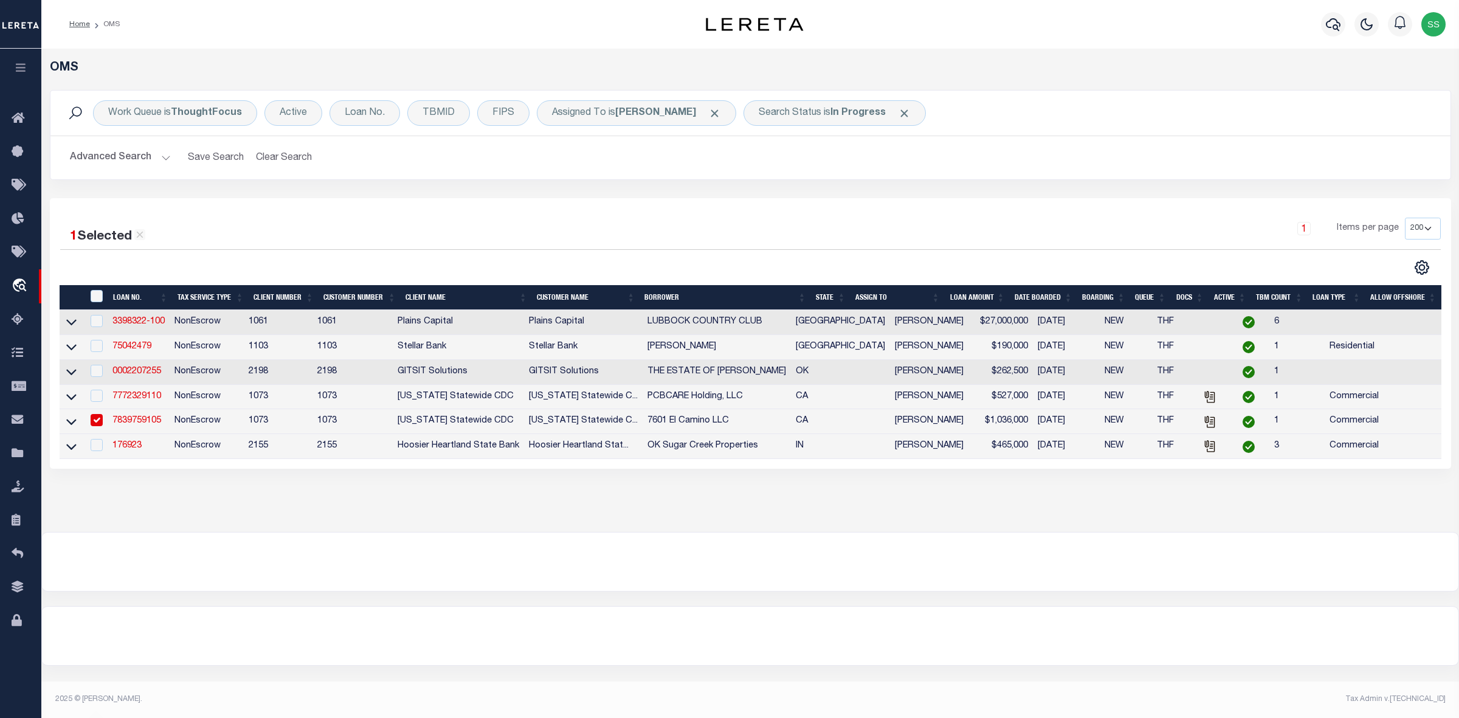
click at [97, 424] on input "checkbox" at bounding box center [97, 420] width 12 height 12
checkbox input "false"
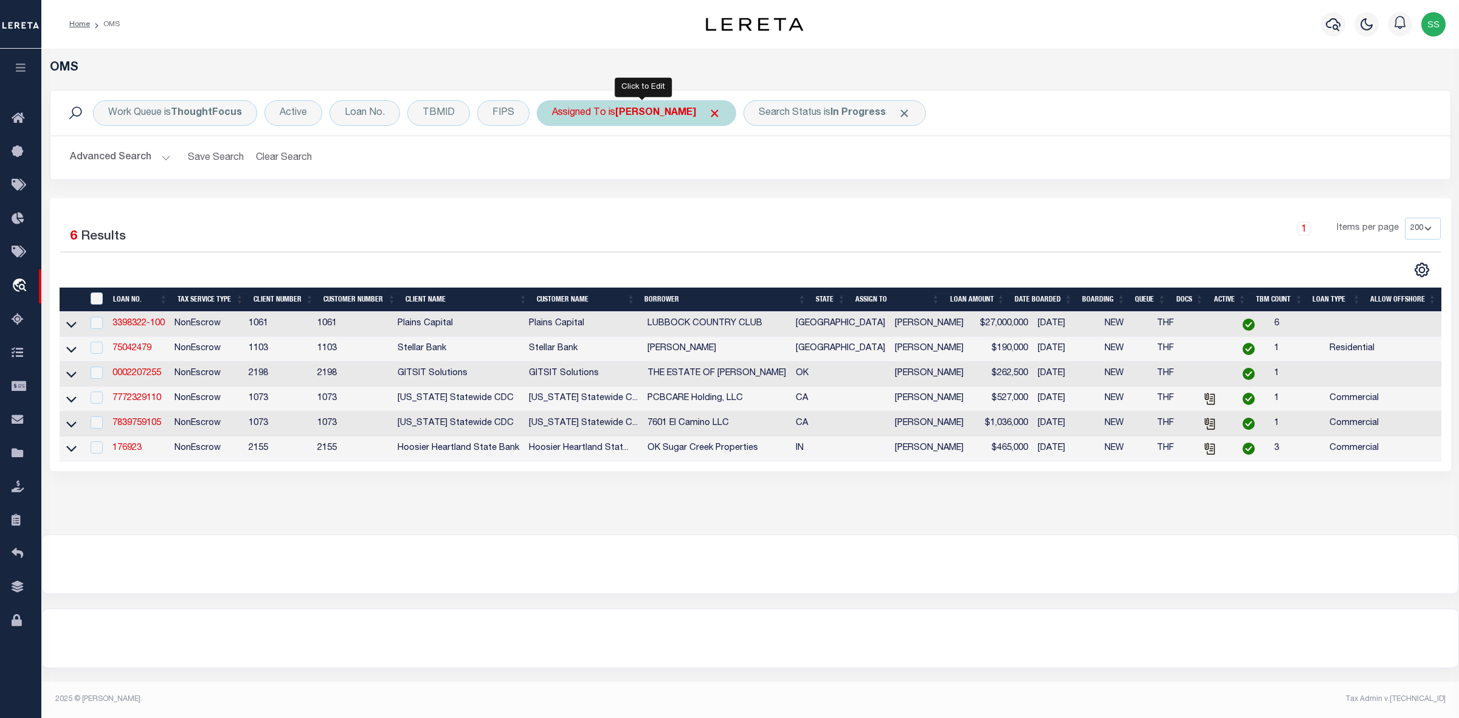
click at [662, 114] on b "[PERSON_NAME]" at bounding box center [655, 113] width 81 height 10
click at [654, 180] on select "--Unassigned-- Abdul Muzain Adrienne Cayea Agustin Fernandez Ahmad Darwish Albe…" at bounding box center [642, 172] width 179 height 23
select select "[PERSON_NAME]"
click at [654, 180] on select "--Unassigned-- Abdul Muzain Adrienne Cayea Agustin Fernandez Ahmad Darwish Albe…" at bounding box center [642, 172] width 179 height 23
click at [713, 190] on div "Is Contains --Unassigned-- Abdul Muzain Adrienne Cayea Agustin Fernandez Ahmad …" at bounding box center [641, 168] width 193 height 95
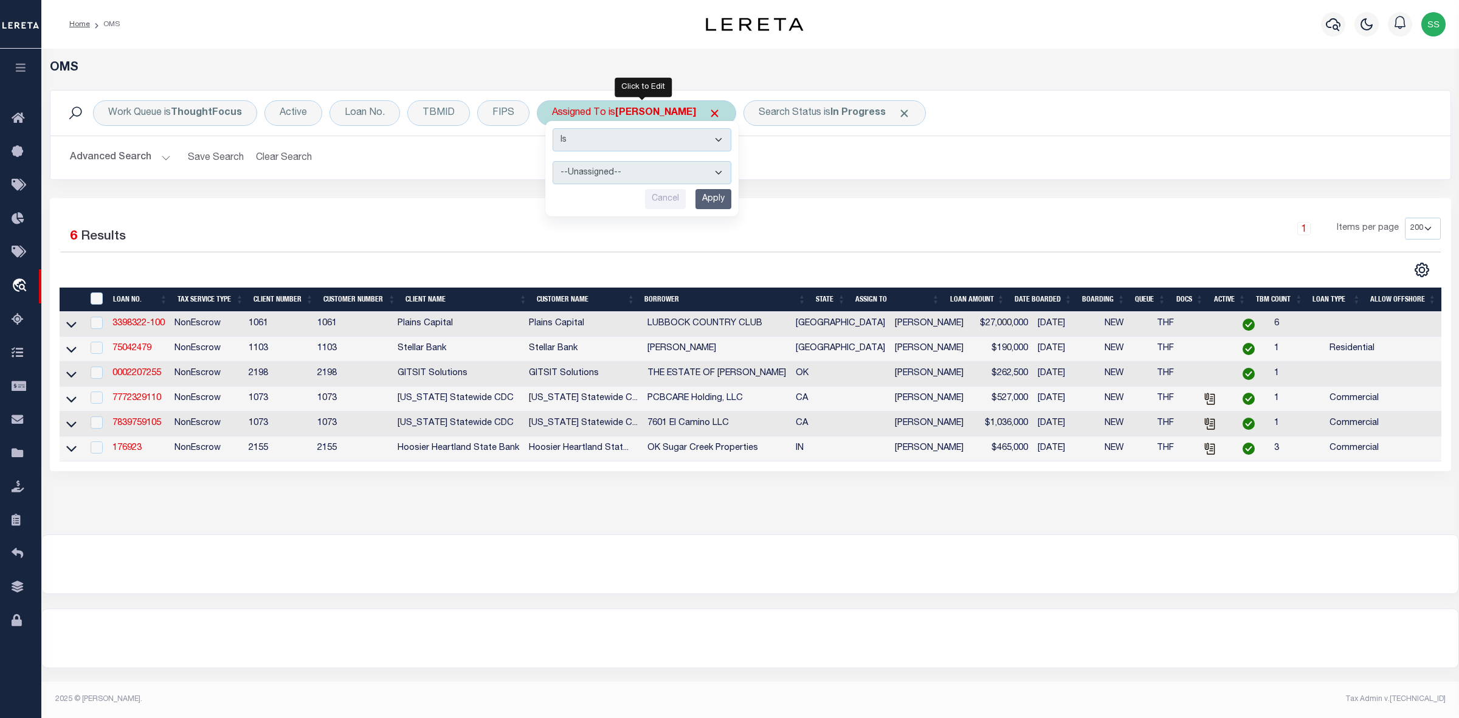
click at [713, 195] on input "Apply" at bounding box center [714, 199] width 36 height 20
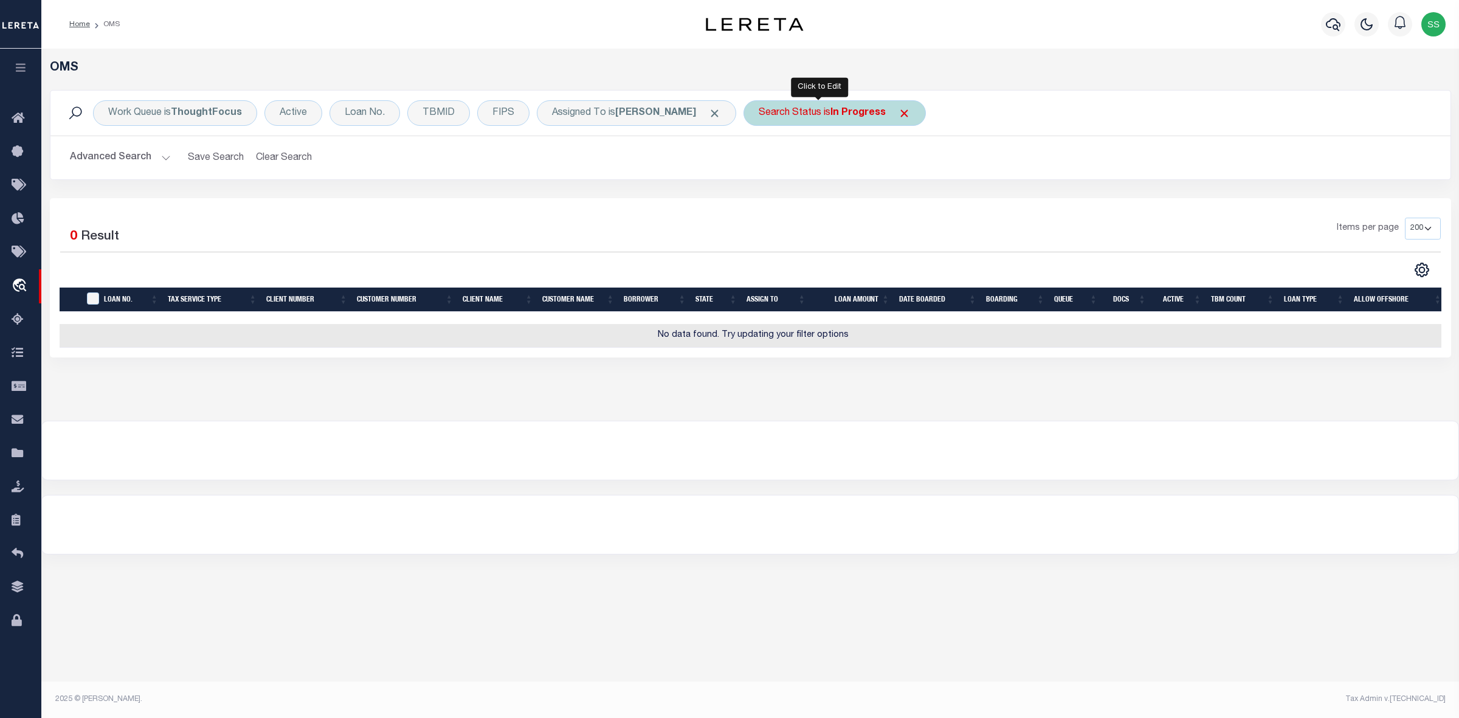
click at [837, 114] on b "In Progress" at bounding box center [858, 113] width 55 height 10
click at [778, 167] on select "Automated Search Bad Parcel Complete Duplicate Parcel High Dollar Reporting In …" at bounding box center [849, 172] width 179 height 23
select select "RD"
click at [760, 162] on select "Automated Search Bad Parcel Complete Duplicate Parcel High Dollar Reporting In …" at bounding box center [849, 172] width 179 height 23
click at [904, 199] on input "Apply" at bounding box center [920, 199] width 36 height 20
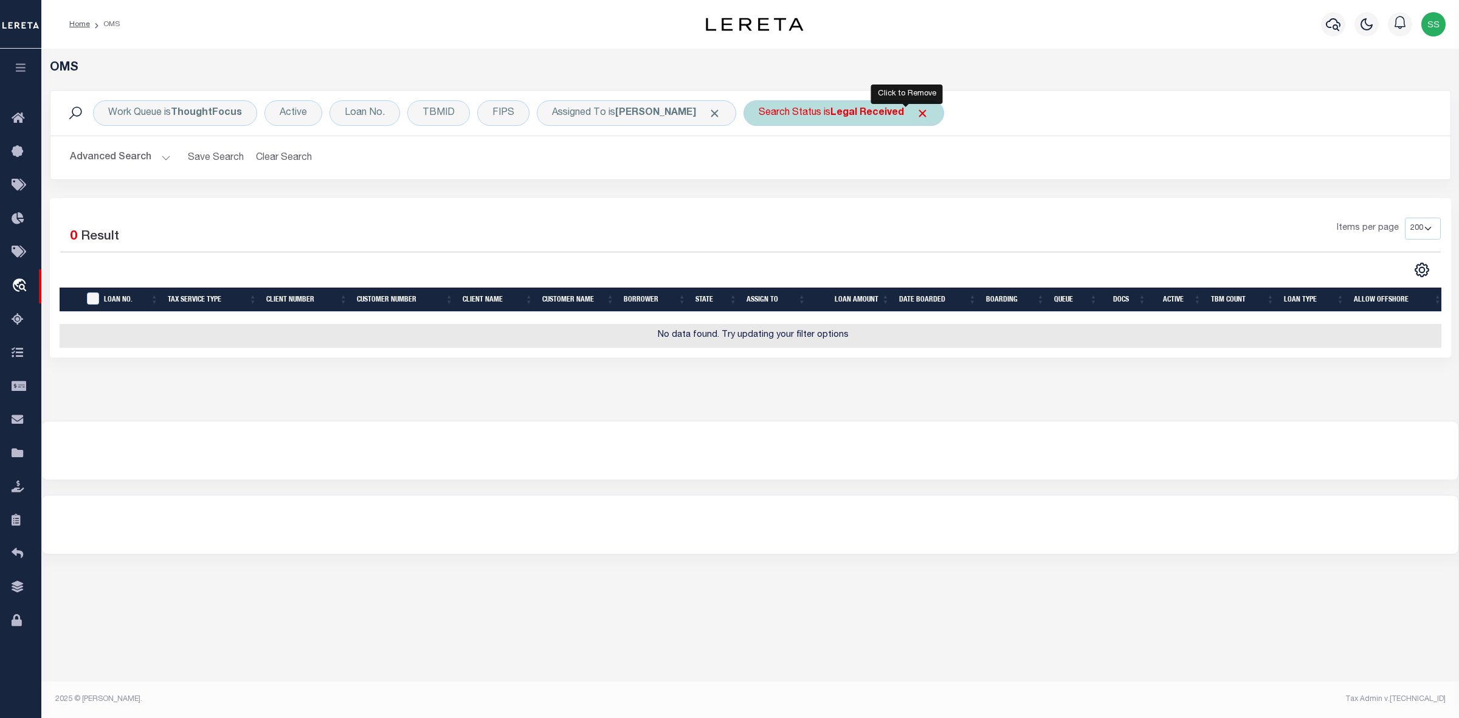
click at [916, 113] on span "Click to Remove" at bounding box center [922, 113] width 13 height 13
click at [708, 114] on span at bounding box center [714, 113] width 13 height 13
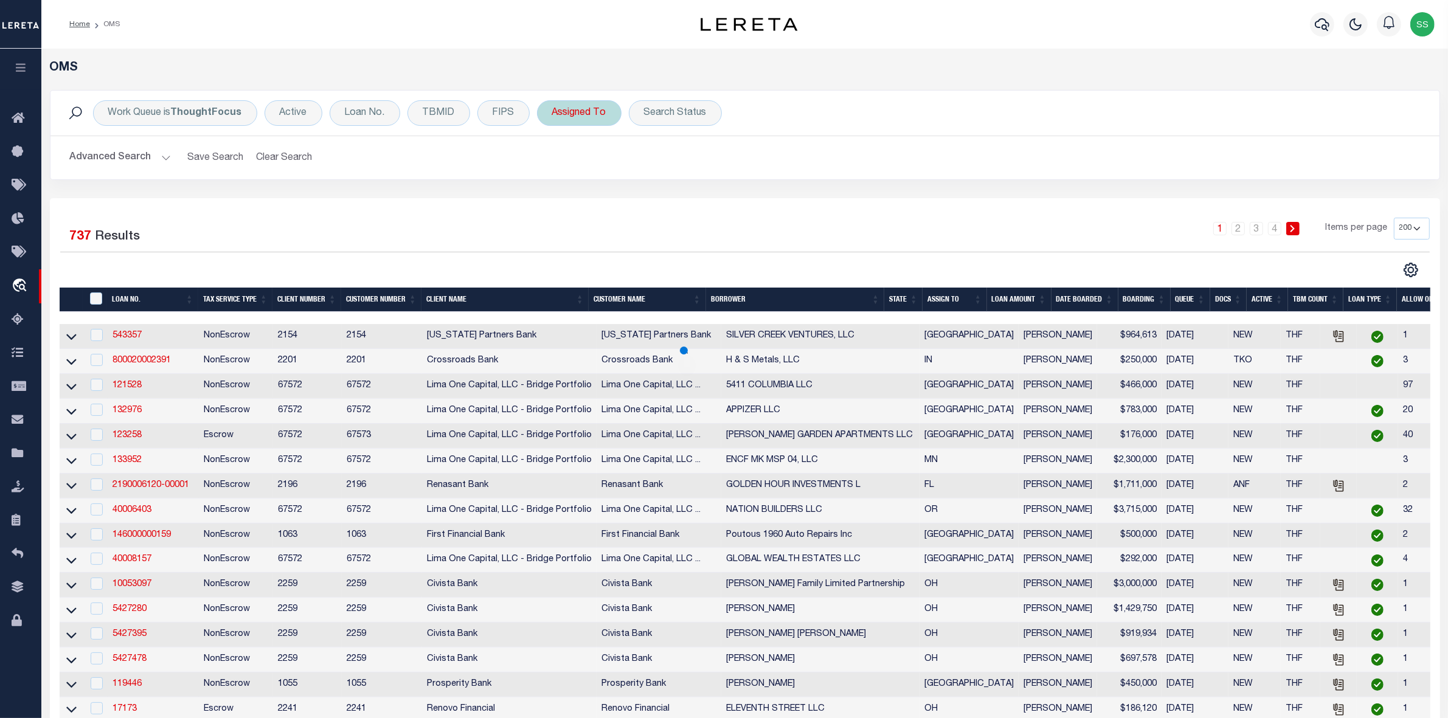
click at [561, 106] on div "Assigned To" at bounding box center [579, 113] width 85 height 26
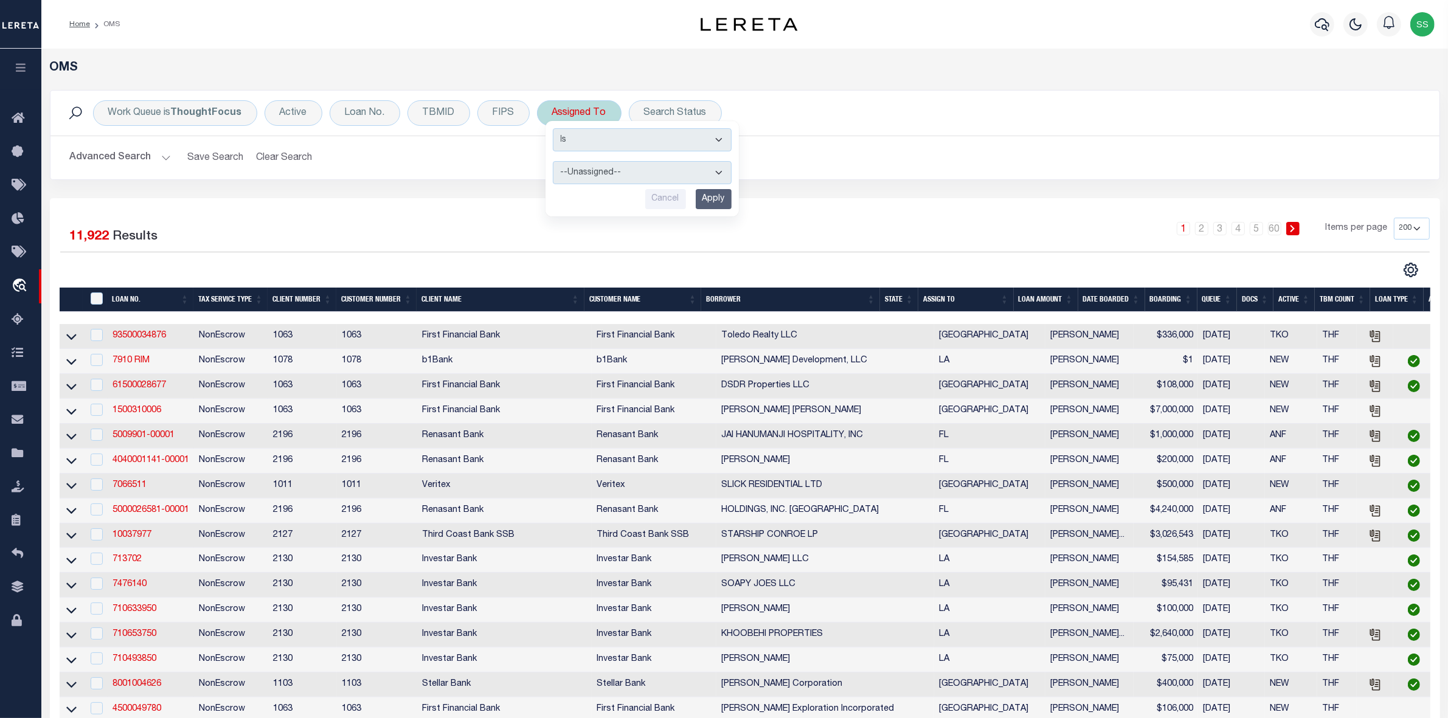
click at [597, 170] on select "--Unassigned-- Abdul Muzain Adrienne Cayea Agustin Fernandez Ahmad Darwish Albe…" at bounding box center [642, 172] width 179 height 23
select select "[PERSON_NAME]"
click at [597, 170] on select "--Unassigned-- Abdul Muzain Adrienne Cayea Agustin Fernandez Ahmad Darwish Albe…" at bounding box center [642, 172] width 179 height 23
click at [713, 204] on input "Apply" at bounding box center [714, 199] width 36 height 20
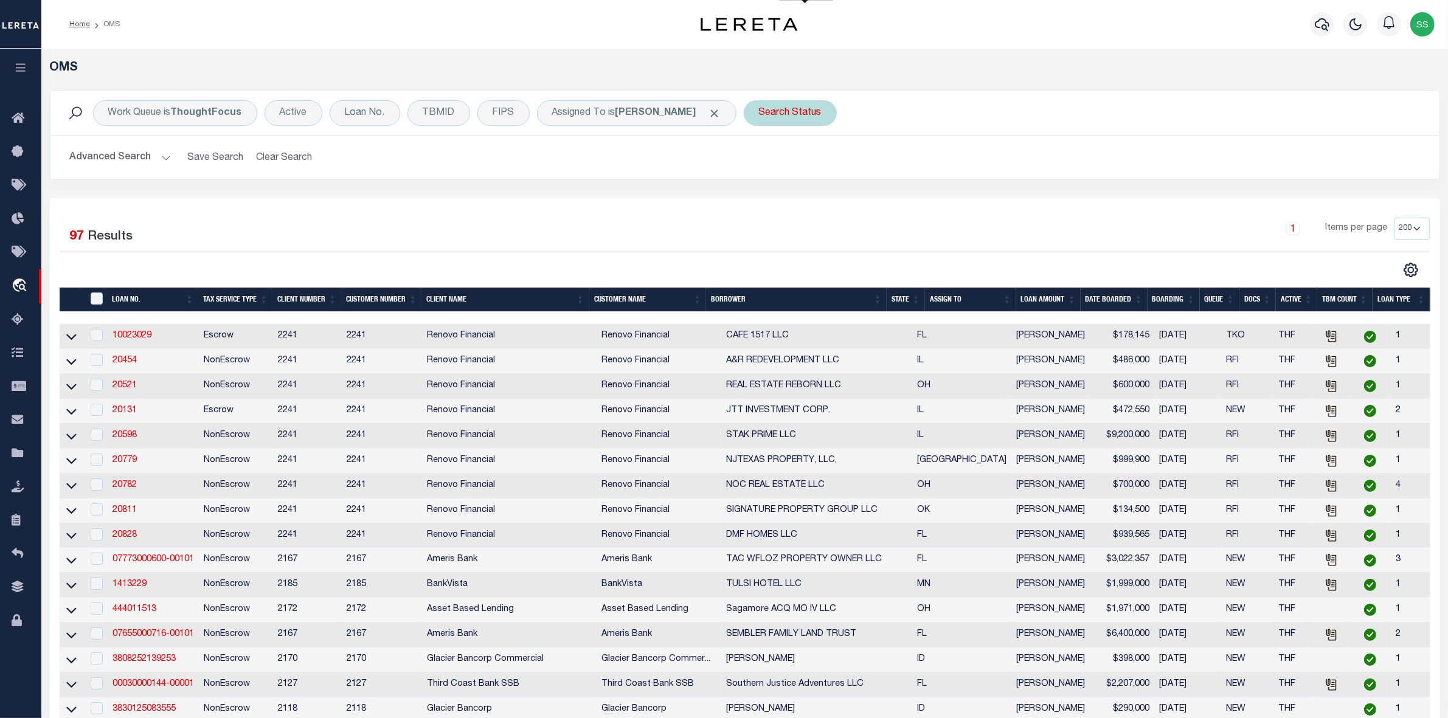
click at [819, 117] on div "Search Status" at bounding box center [790, 113] width 93 height 26
click at [800, 168] on select "Automated Search Bad Parcel Complete Duplicate Parcel High Dollar Reporting In …" at bounding box center [849, 172] width 179 height 23
select select "IP"
click at [775, 162] on select "Automated Search Bad Parcel Complete Duplicate Parcel High Dollar Reporting In …" at bounding box center [849, 172] width 179 height 23
click at [938, 203] on input "Apply" at bounding box center [920, 199] width 36 height 20
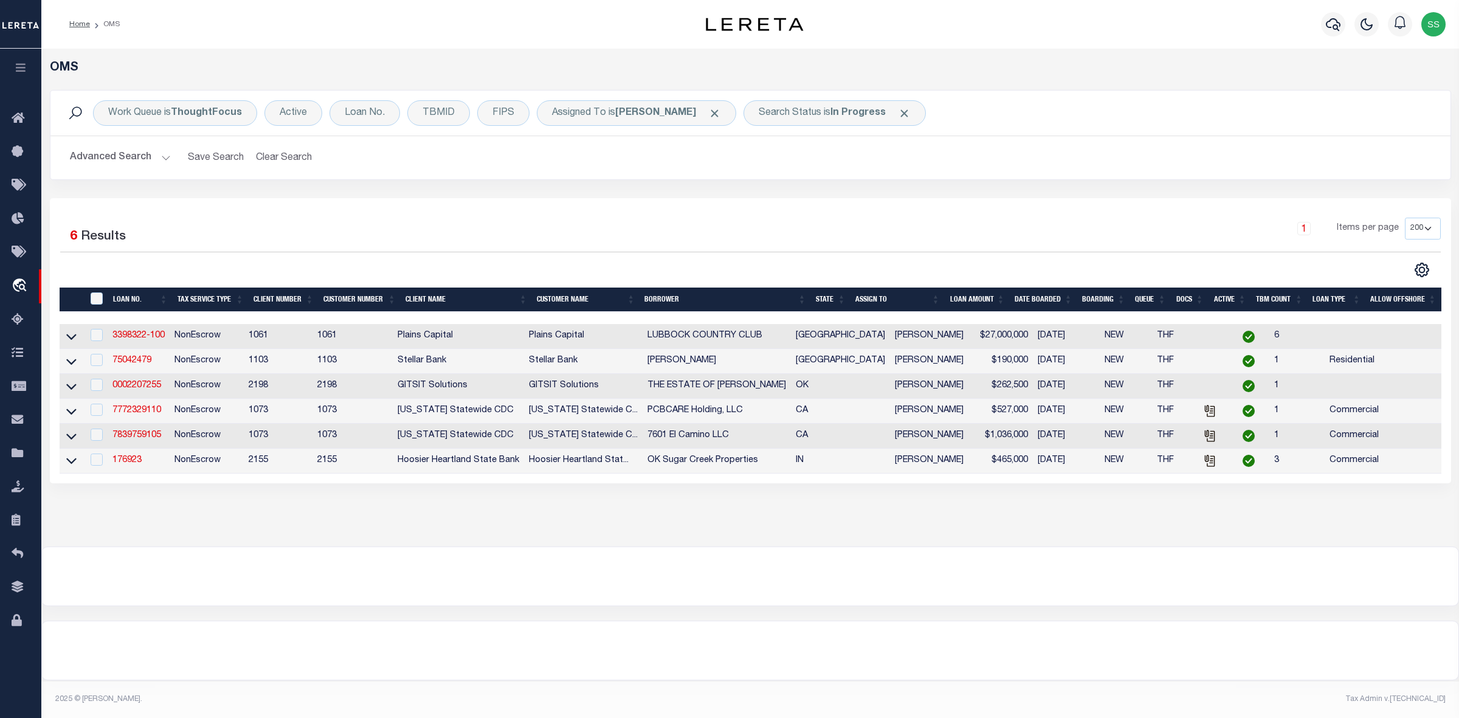
drag, startPoint x: 414, startPoint y: 581, endPoint x: 840, endPoint y: 564, distance: 427.3
click at [414, 581] on div at bounding box center [750, 576] width 1417 height 58
drag, startPoint x: 877, startPoint y: 516, endPoint x: 775, endPoint y: 407, distance: 148.4
click at [877, 510] on div "OMS Work Queue is ThoughtFocus Active Loan No. TBMID FIPS Assigned To is Suresh…" at bounding box center [750, 285] width 1411 height 449
click at [794, 114] on div "Search Status is In Progress" at bounding box center [835, 113] width 182 height 26
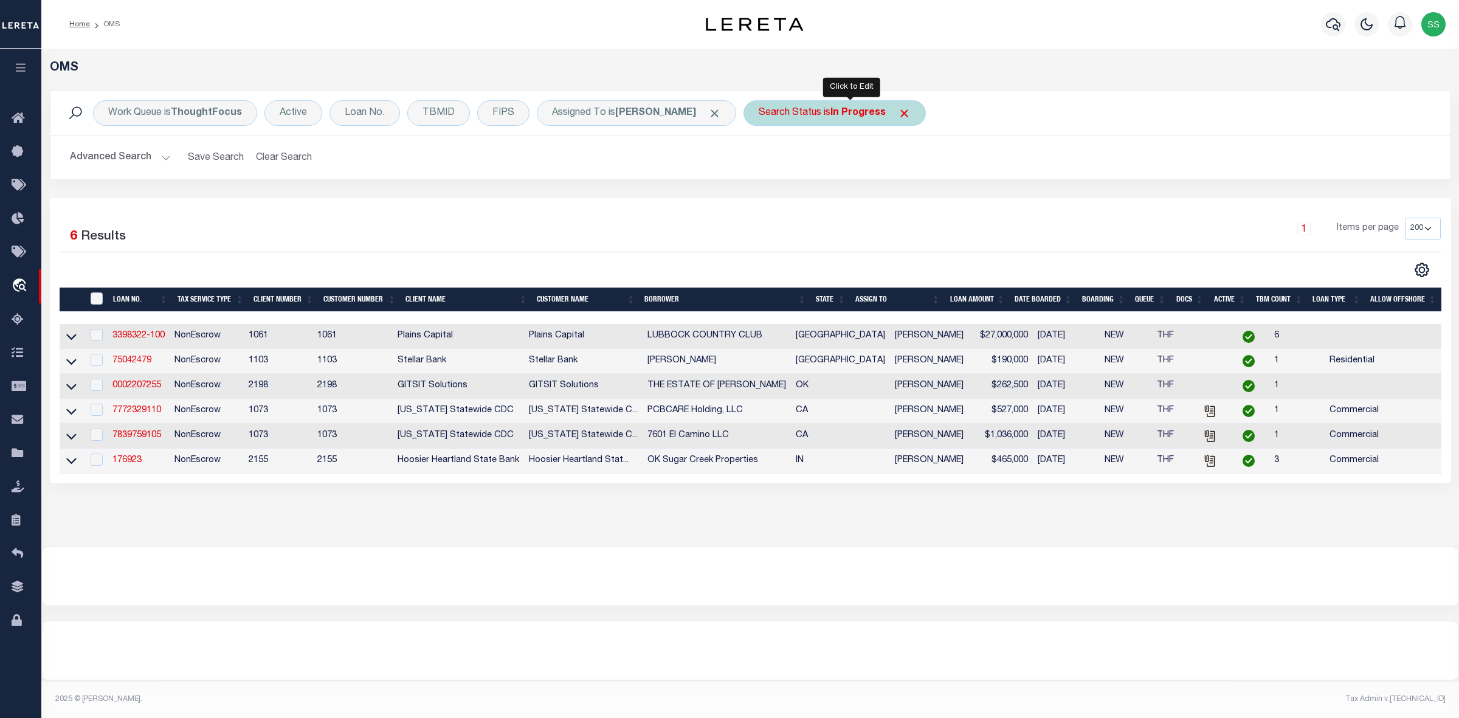
select select "IP"
click at [937, 199] on input "Apply" at bounding box center [920, 199] width 36 height 20
